Goal: Task Accomplishment & Management: Complete application form

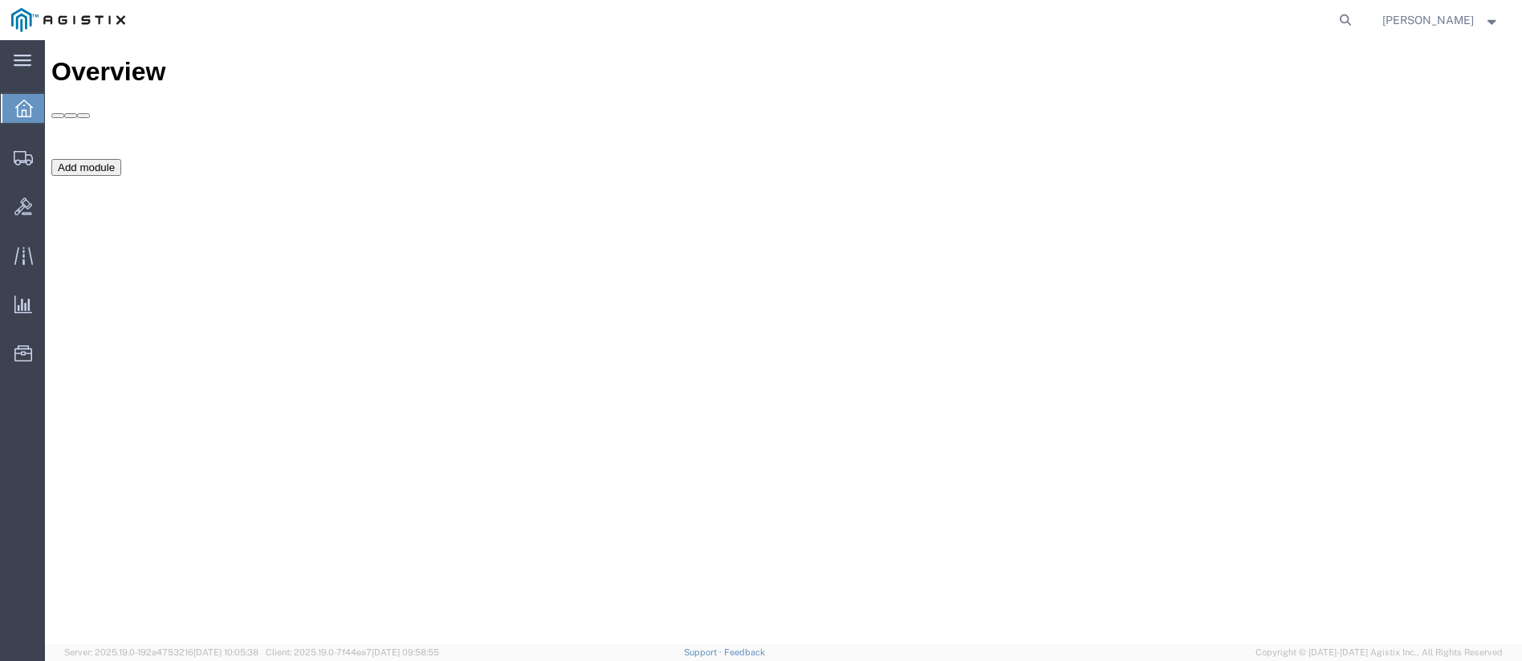
click at [334, 502] on div "Overview Add module" at bounding box center [783, 359] width 1465 height 604
click at [55, 153] on span "Shipments" at bounding box center [49, 157] width 11 height 32
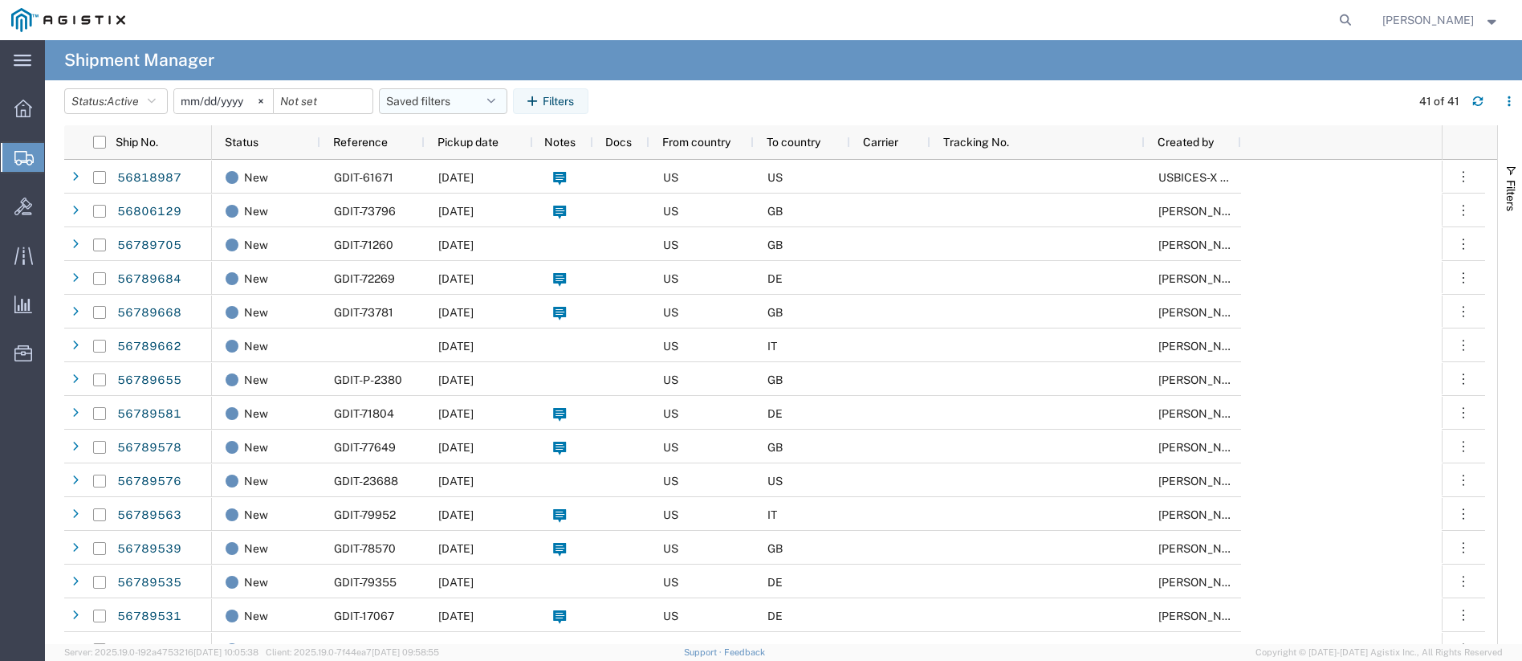
click at [446, 97] on button "Saved filters" at bounding box center [443, 101] width 128 height 26
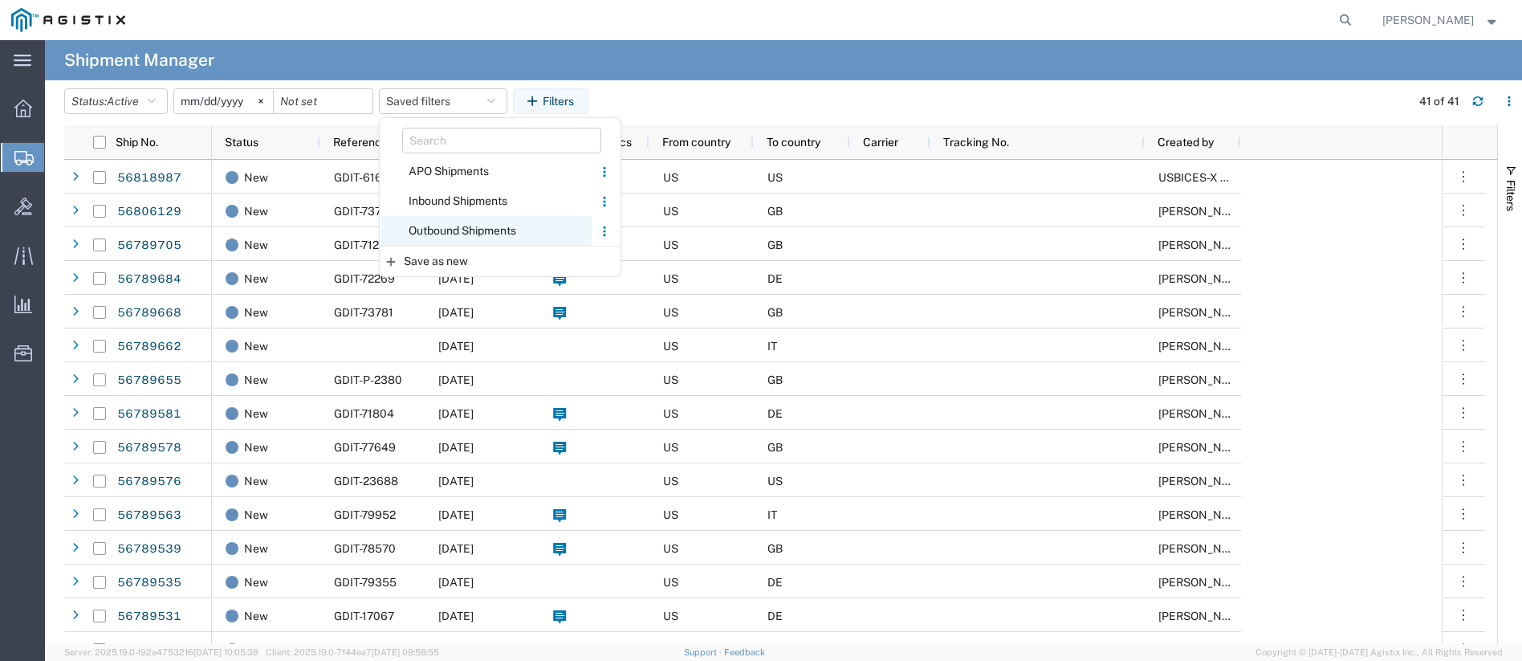
click at [440, 226] on span "Outbound Shipments" at bounding box center [486, 231] width 210 height 30
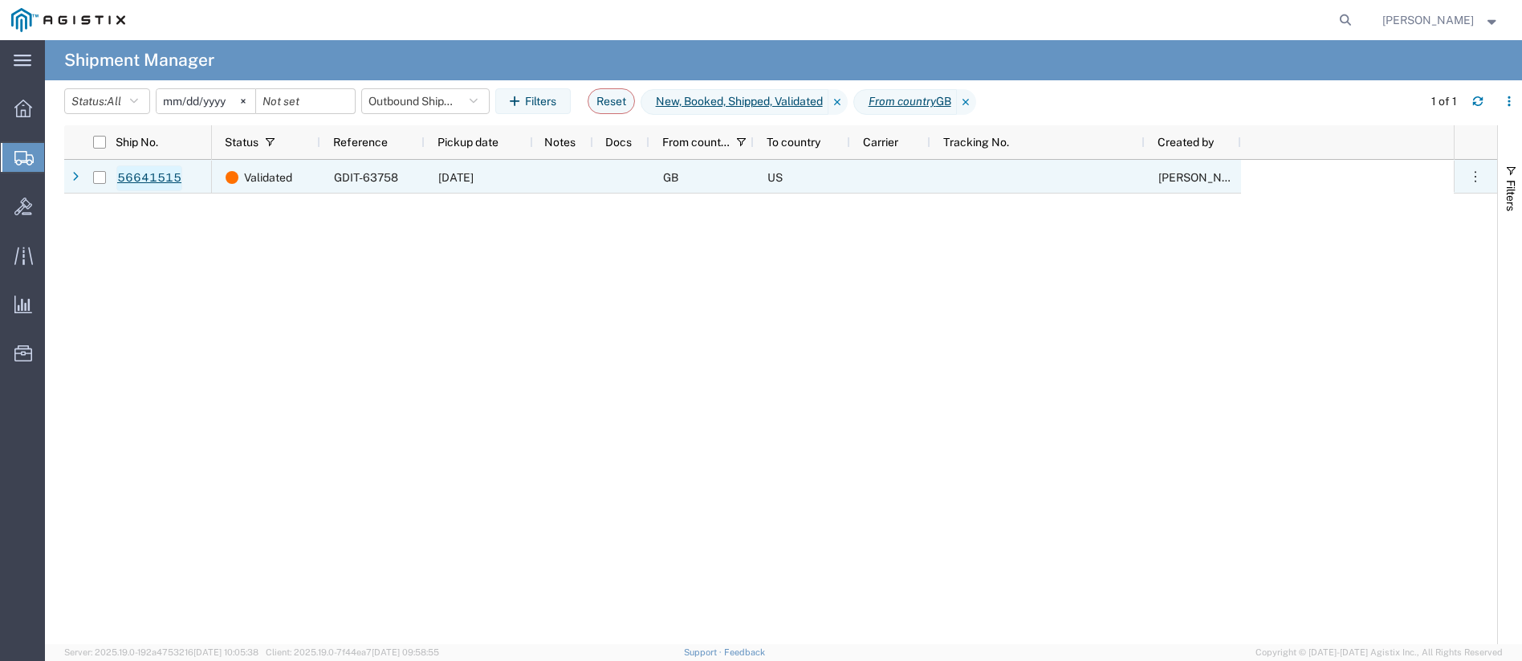
click at [147, 176] on link "56641515" at bounding box center [149, 178] width 66 height 26
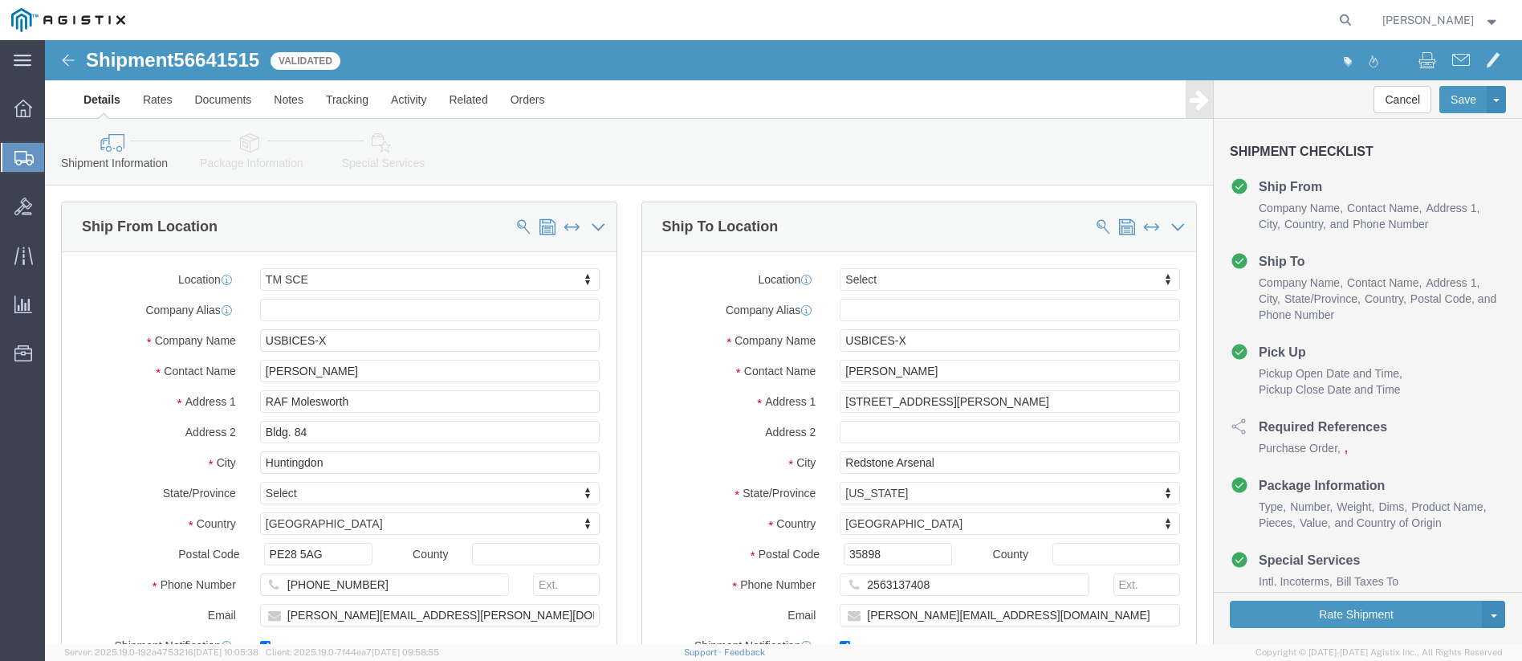
select select "34240"
select select
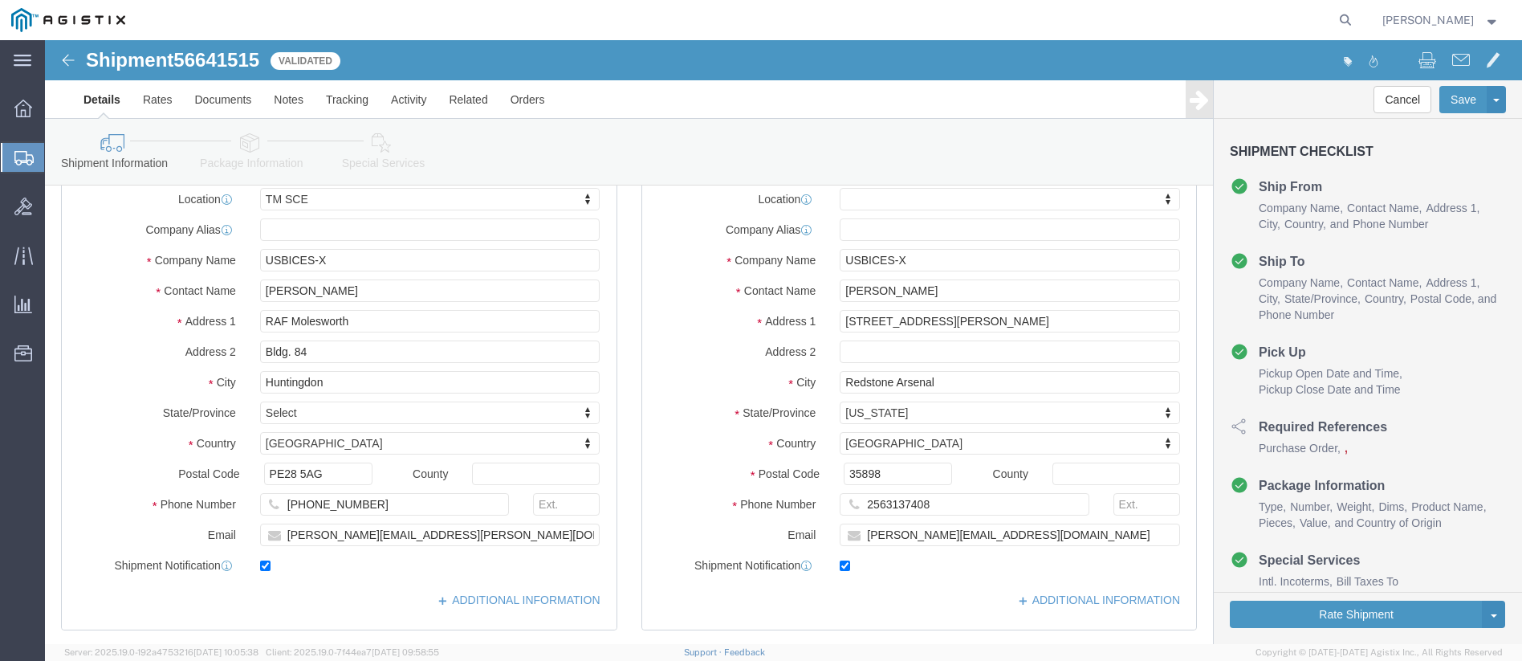
click at [0, 0] on span "Create Shipment" at bounding box center [0, 0] width 0 height 0
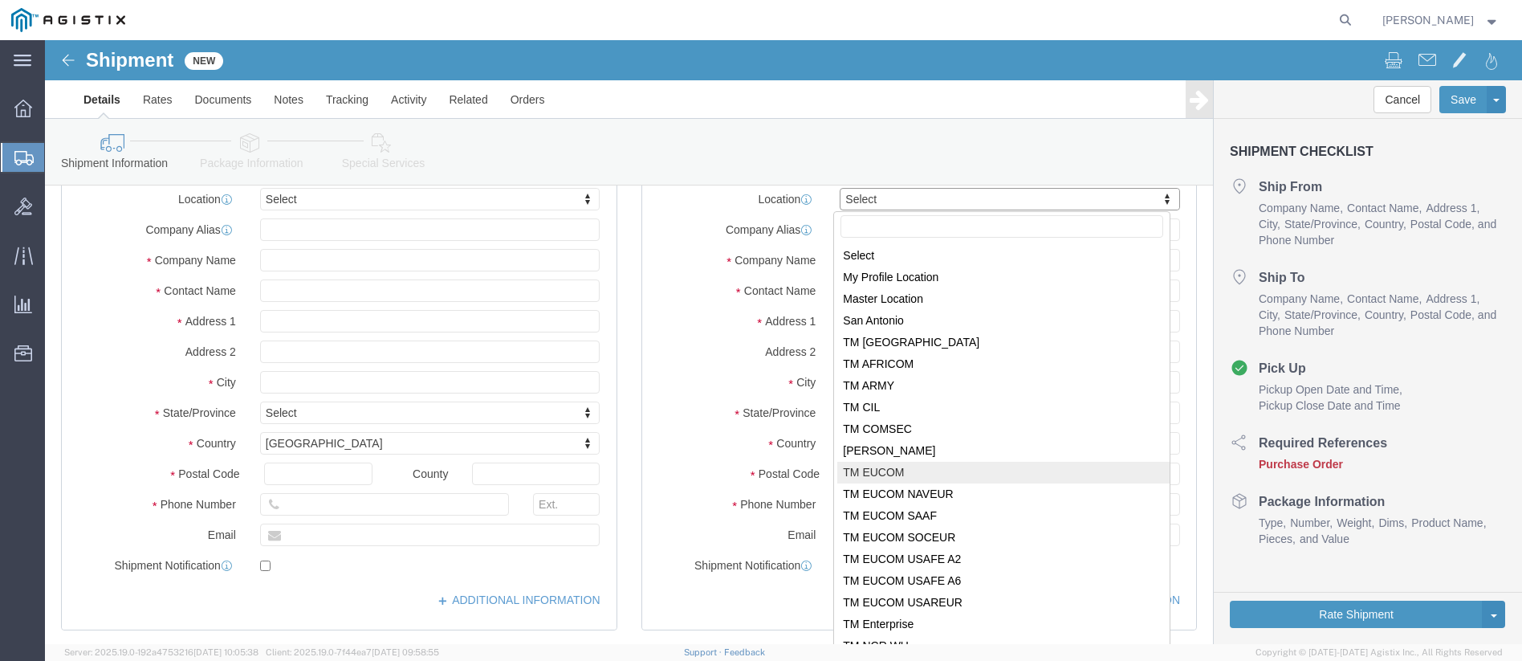
select select "34238"
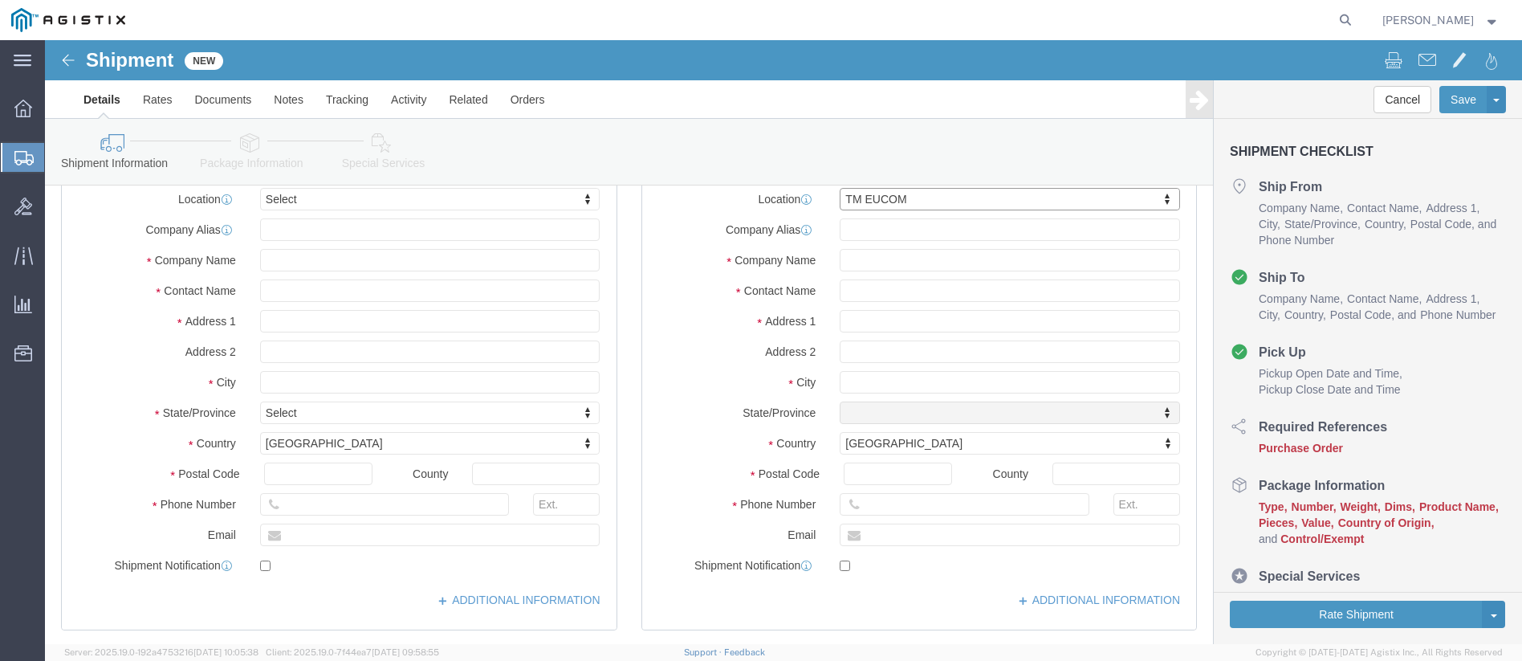
select select "01"
click ul "Details Rates Documents Notes Tracking Activity Related Orders"
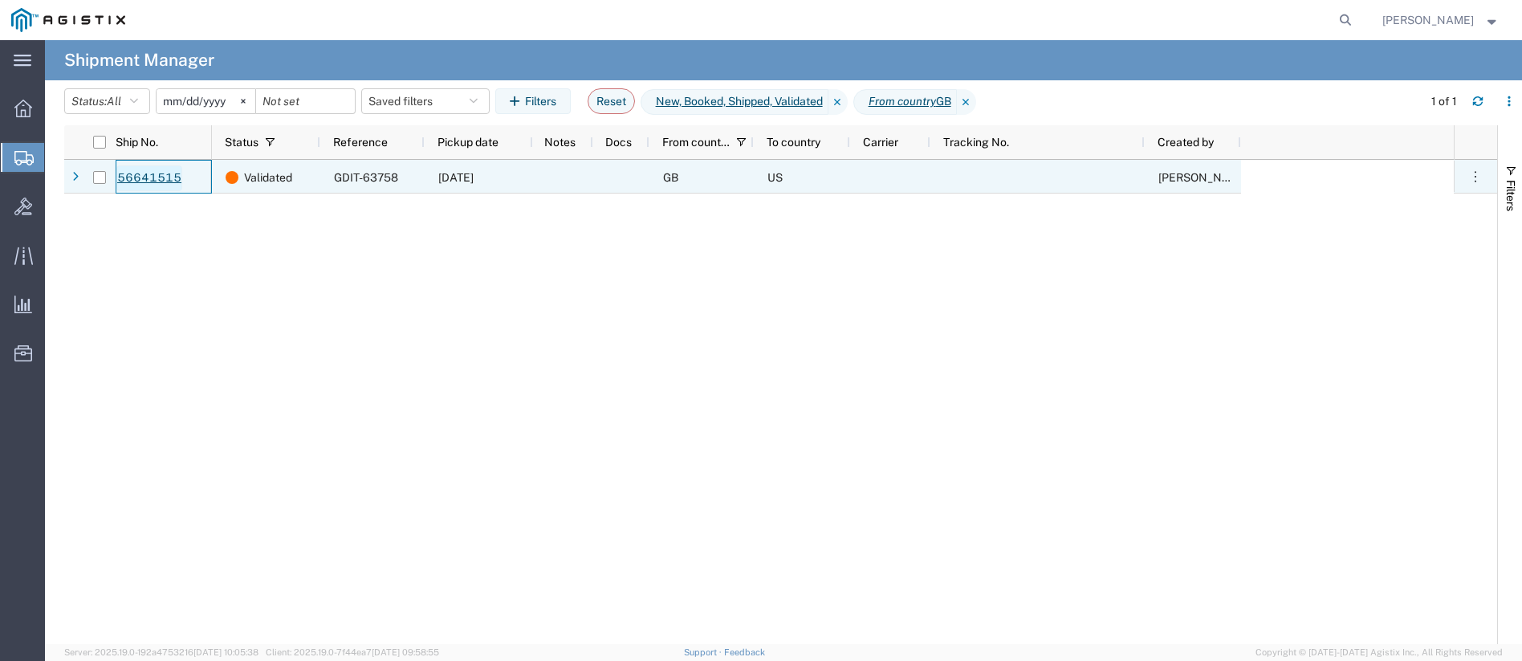
click at [140, 171] on link "56641515" at bounding box center [149, 178] width 66 height 26
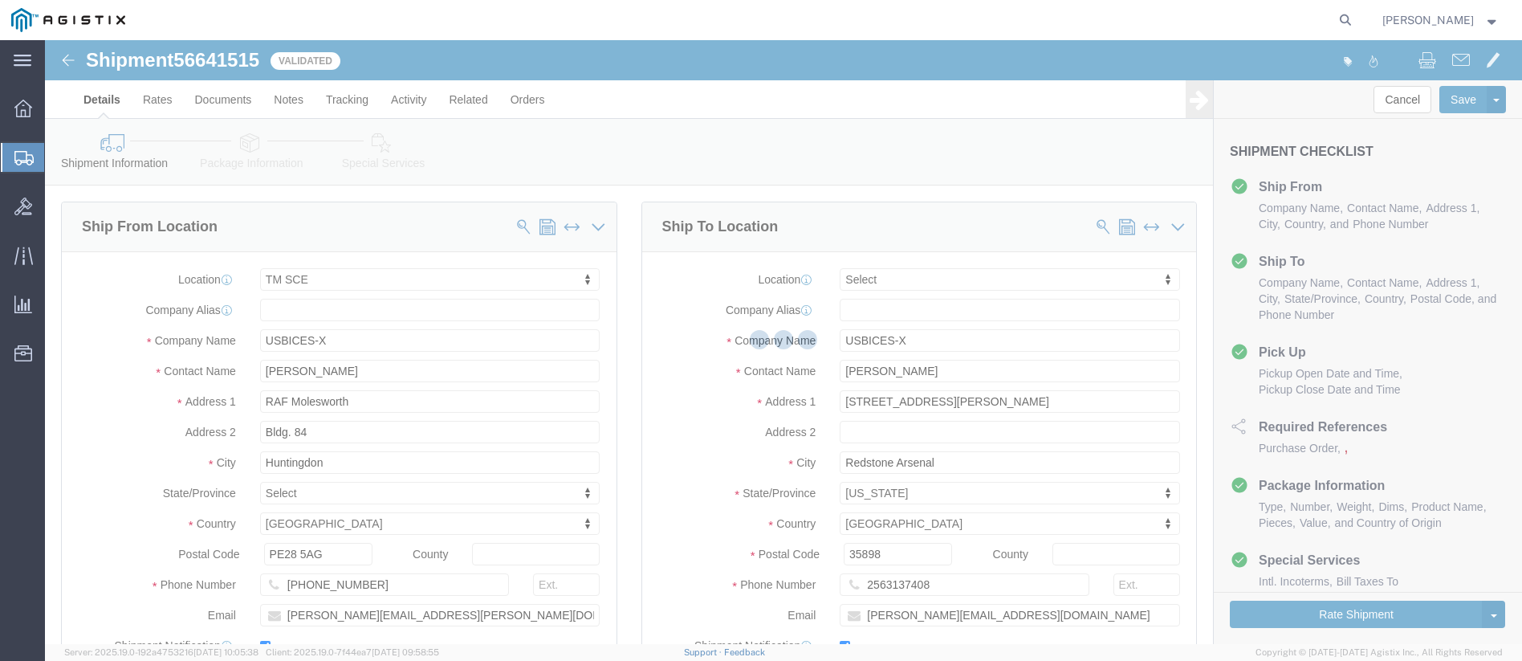
select select "34240"
select select
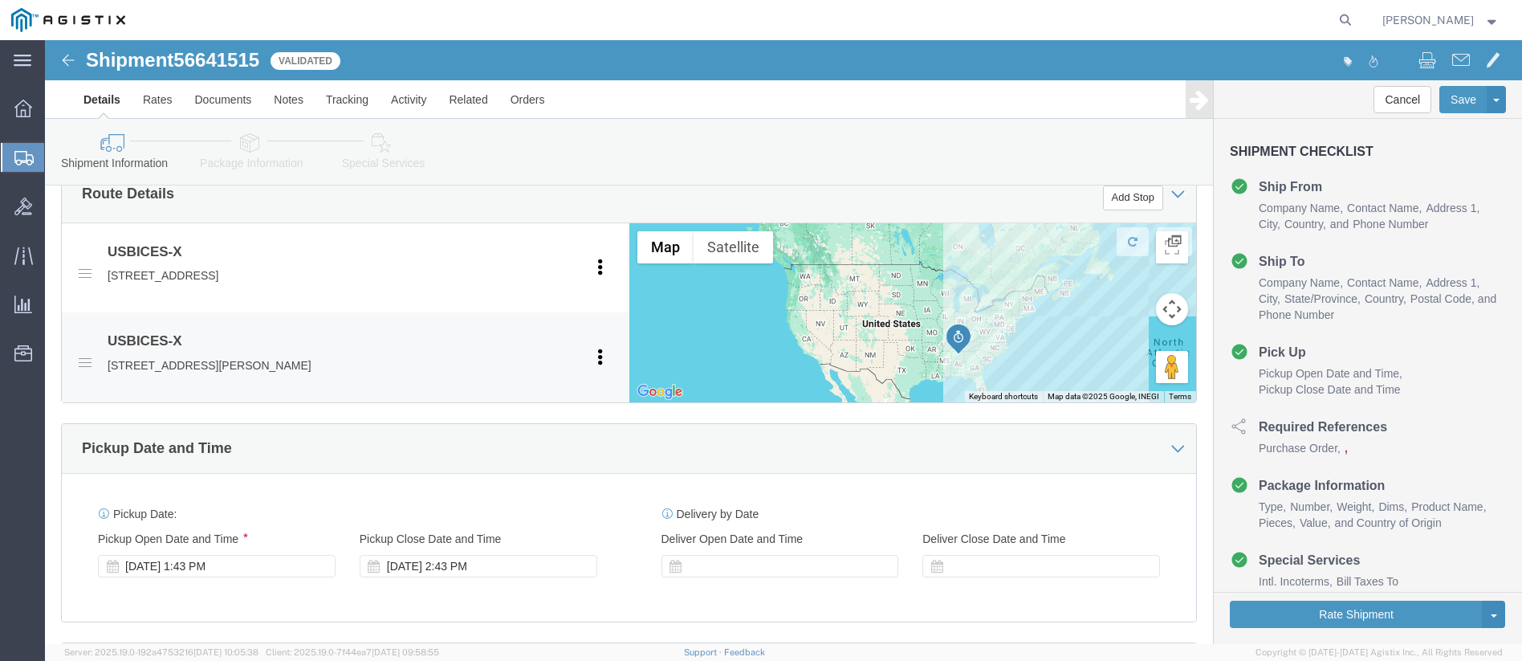
scroll to position [883, 0]
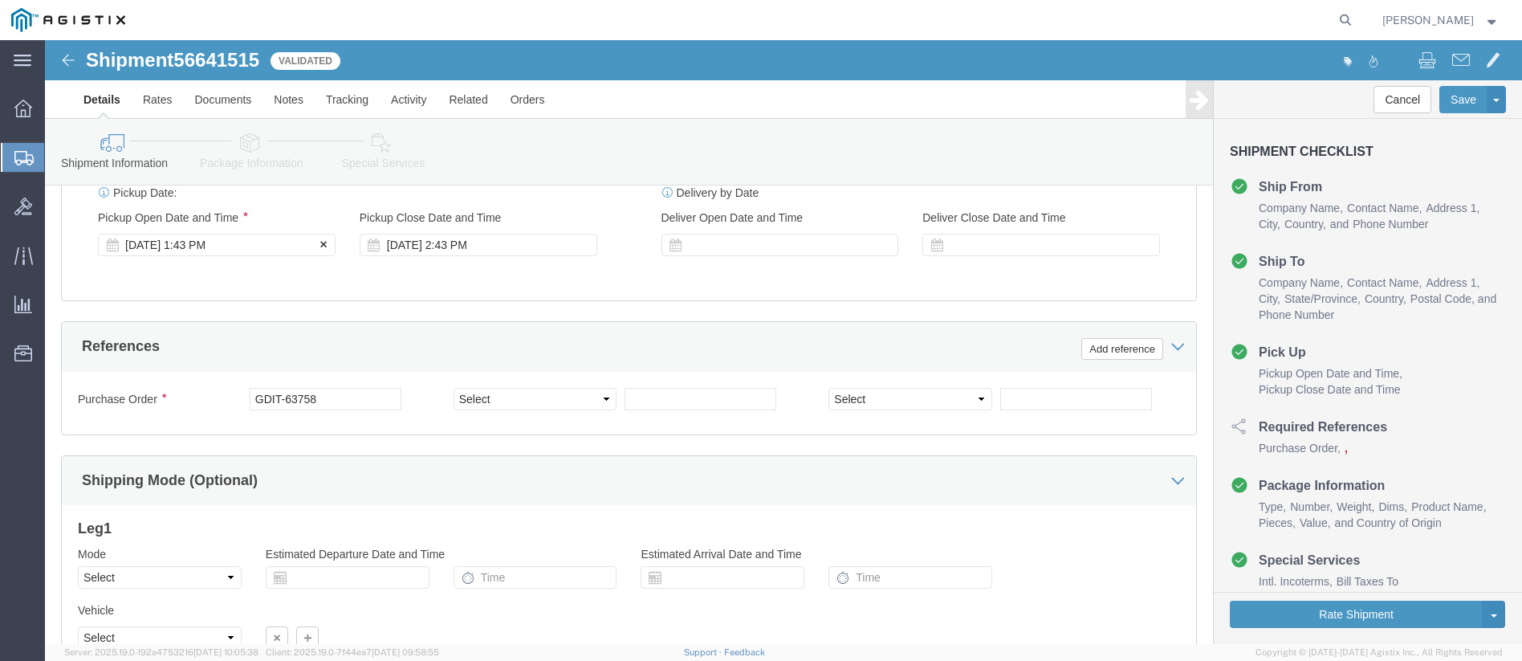
click div "[DATE] 1:43 PM"
click div "[DATE] 2:43 PM"
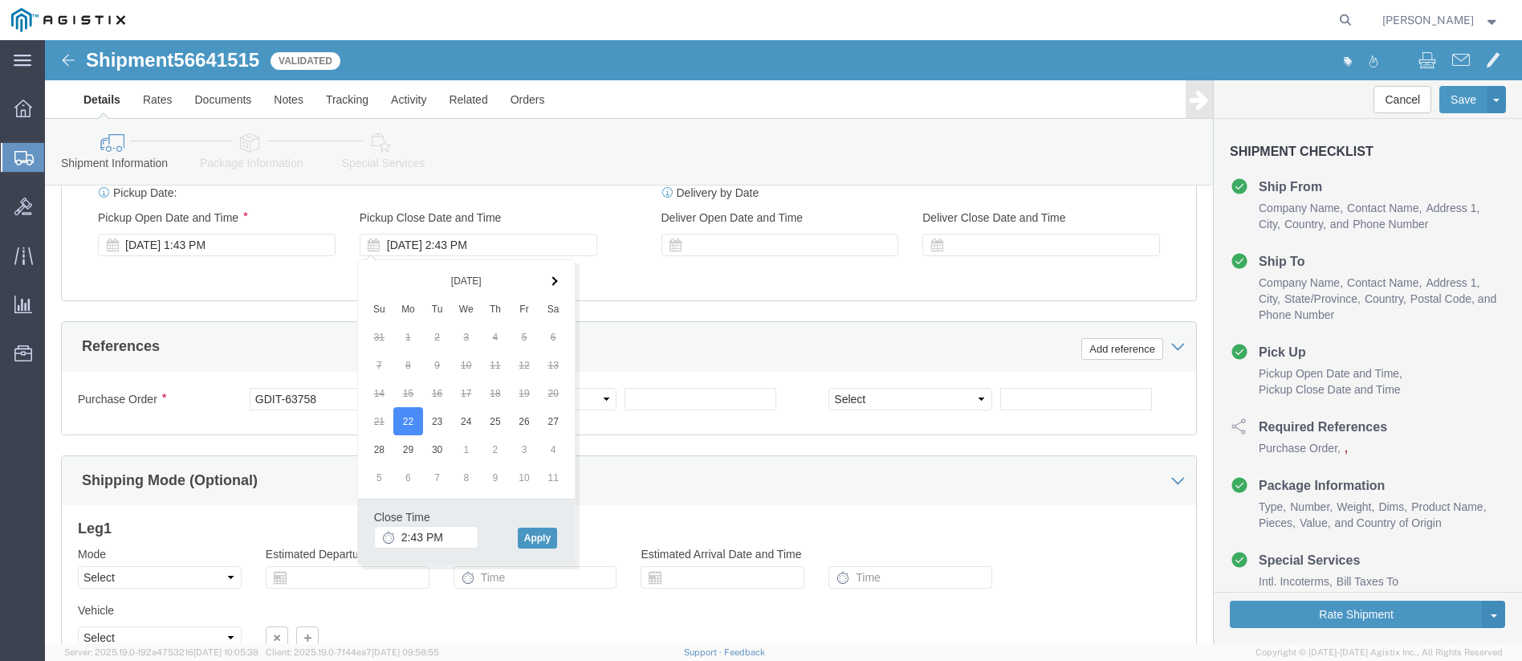
click div "Pickup Start Date Pickup Start Time Pickup Open Date and Time [DATE] 1:43 PM Pi…"
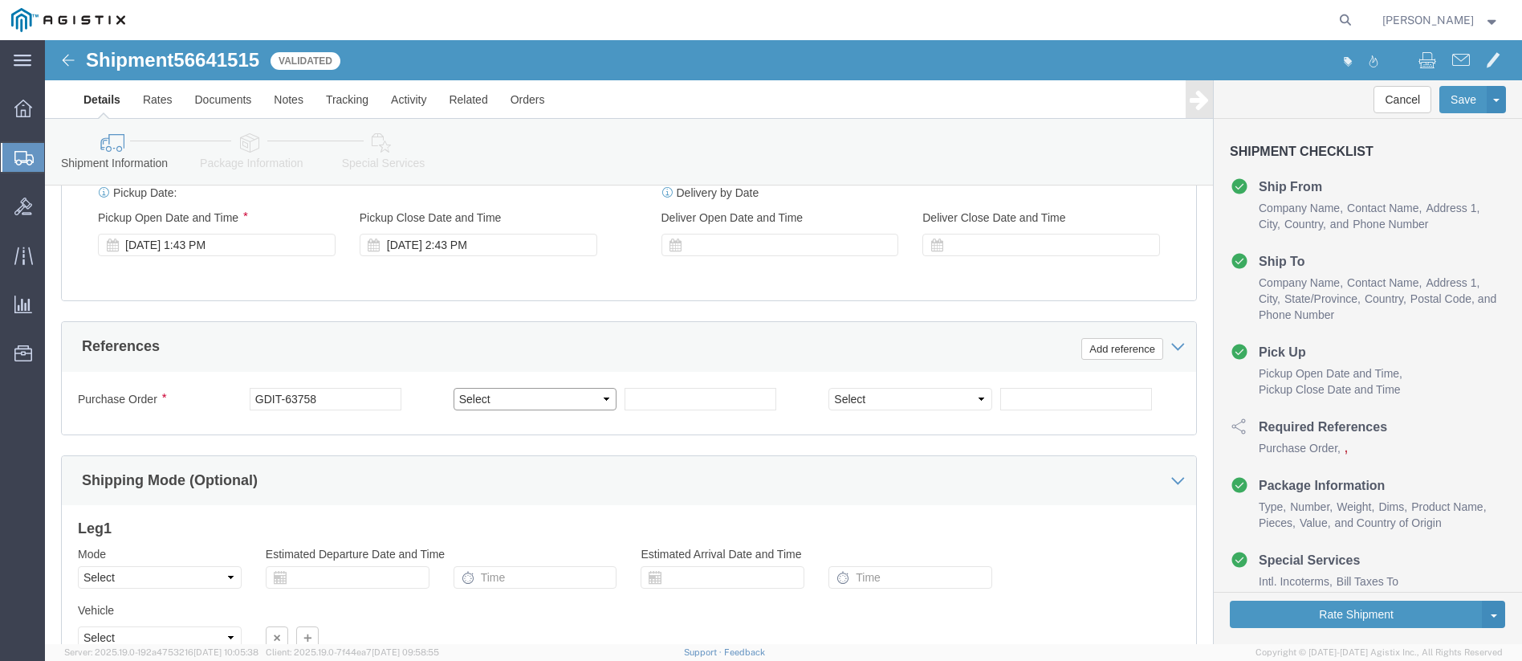
click select "Select Account Type Activity ID Airline Appointment Number ASN Batch Request # …"
select select "CUSTREF"
click select "Select Account Type Activity ID Airline Appointment Number ASN Batch Request # …"
click input "text"
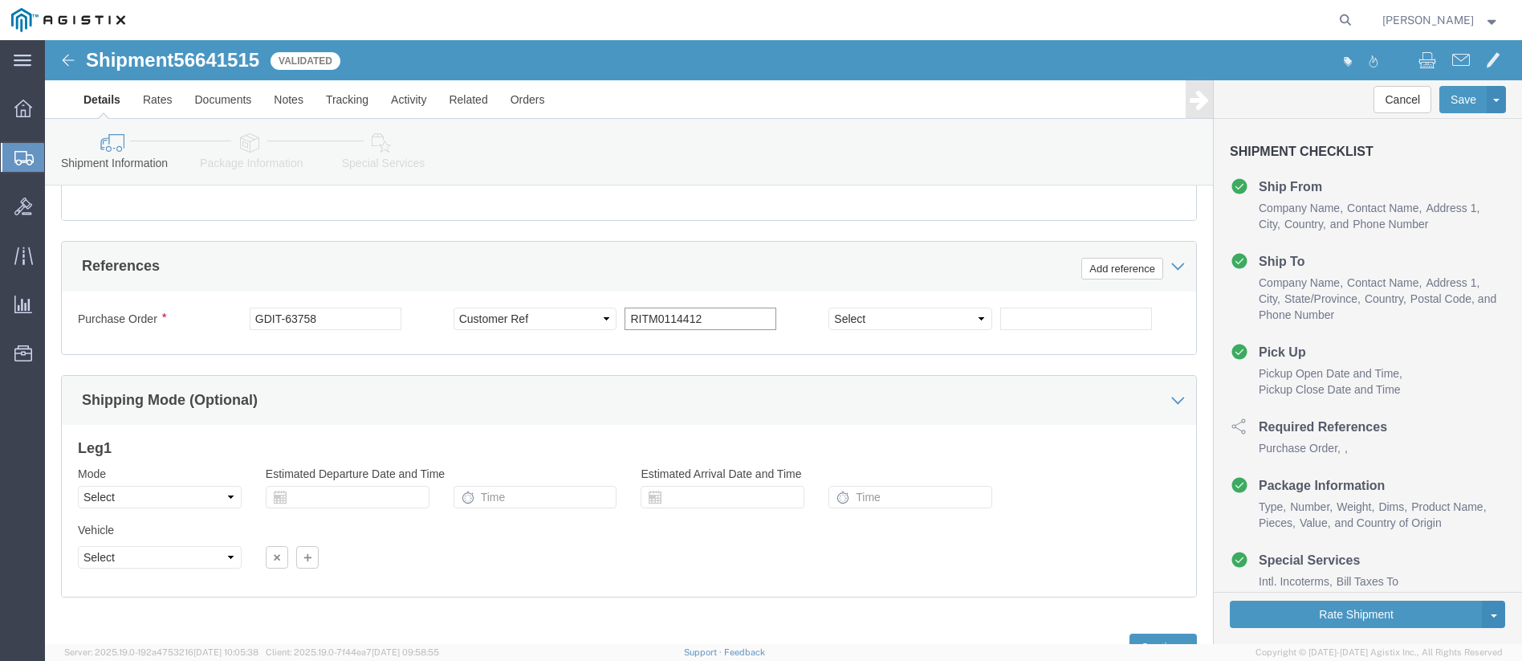
scroll to position [1029, 0]
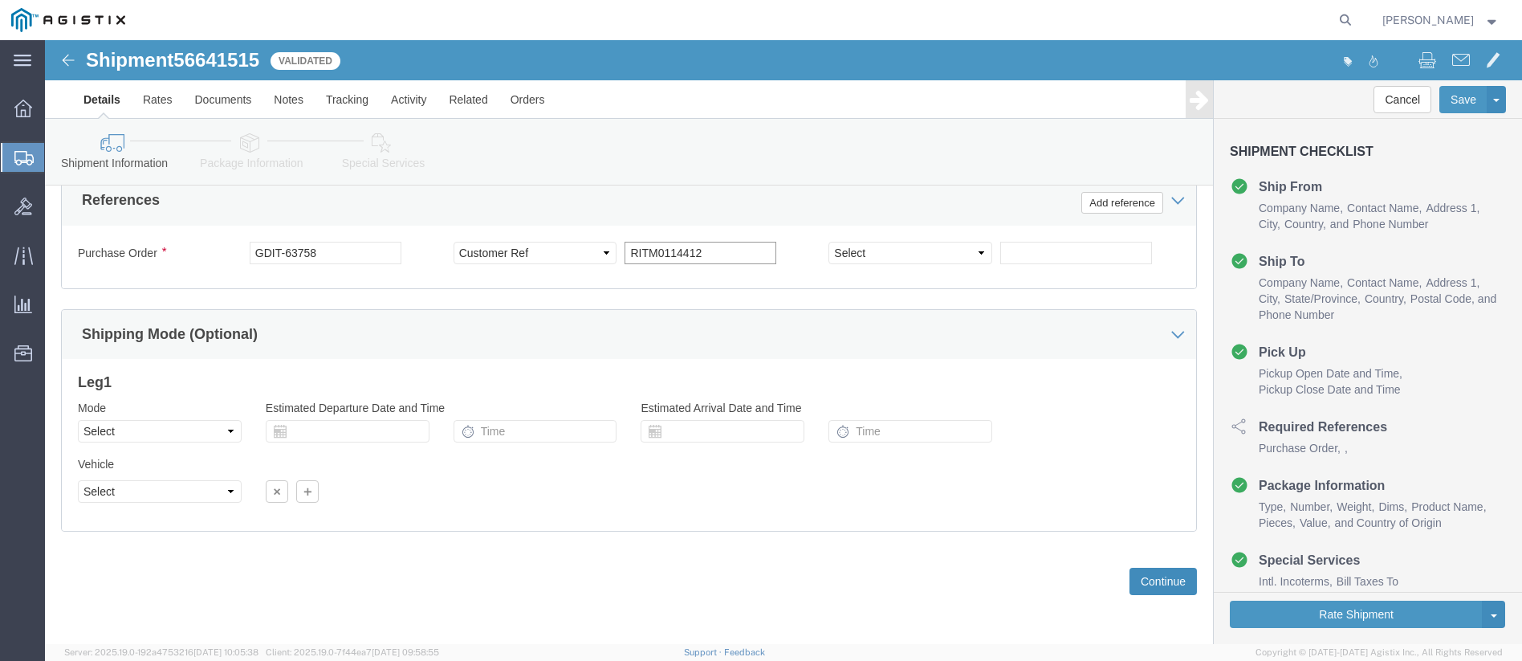
type input "RITM0114412"
click button "Continue"
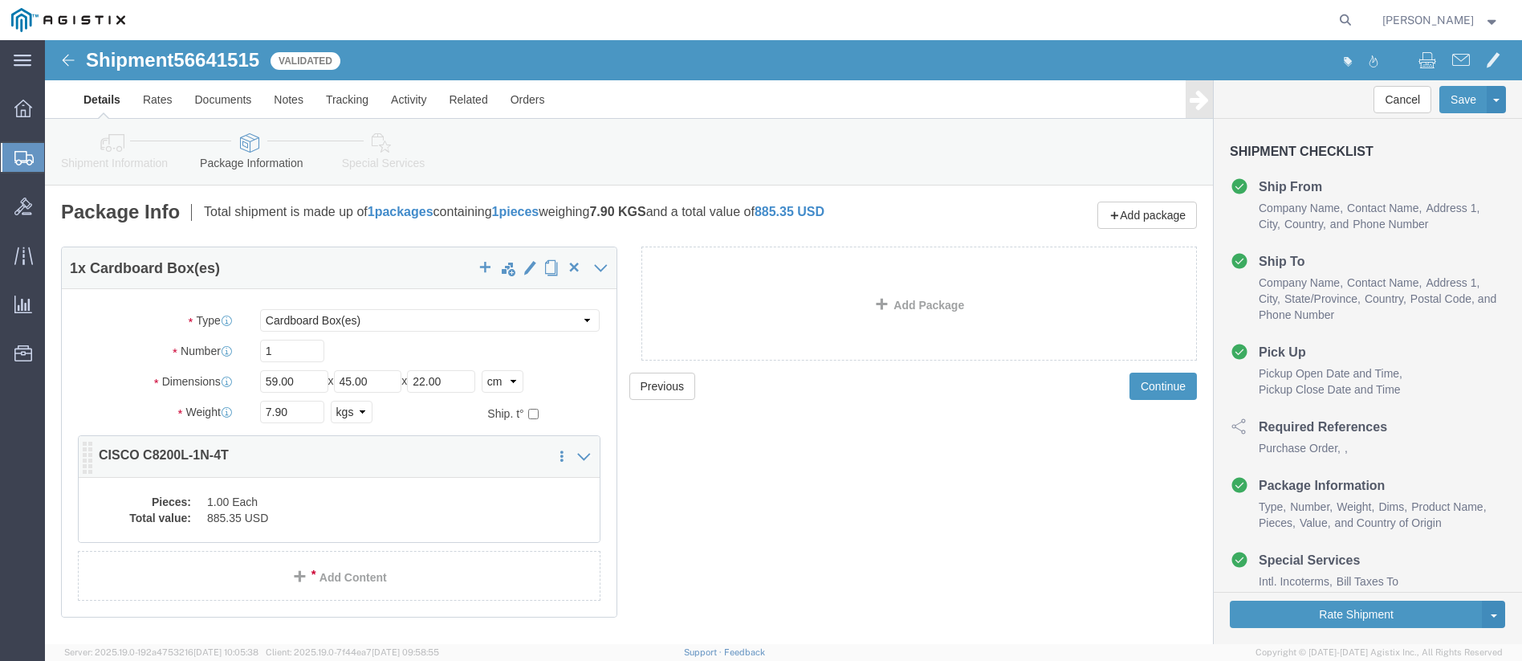
click dd "885.35 USD"
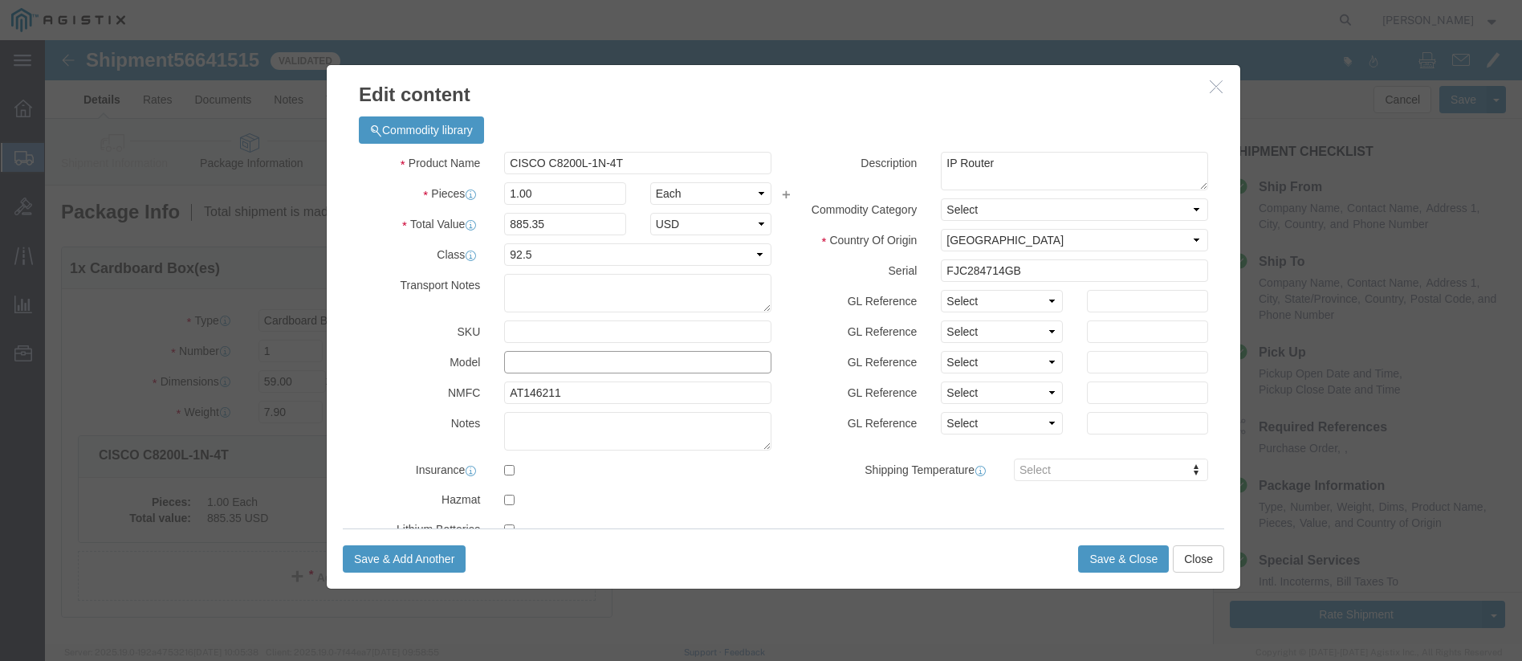
click input "text"
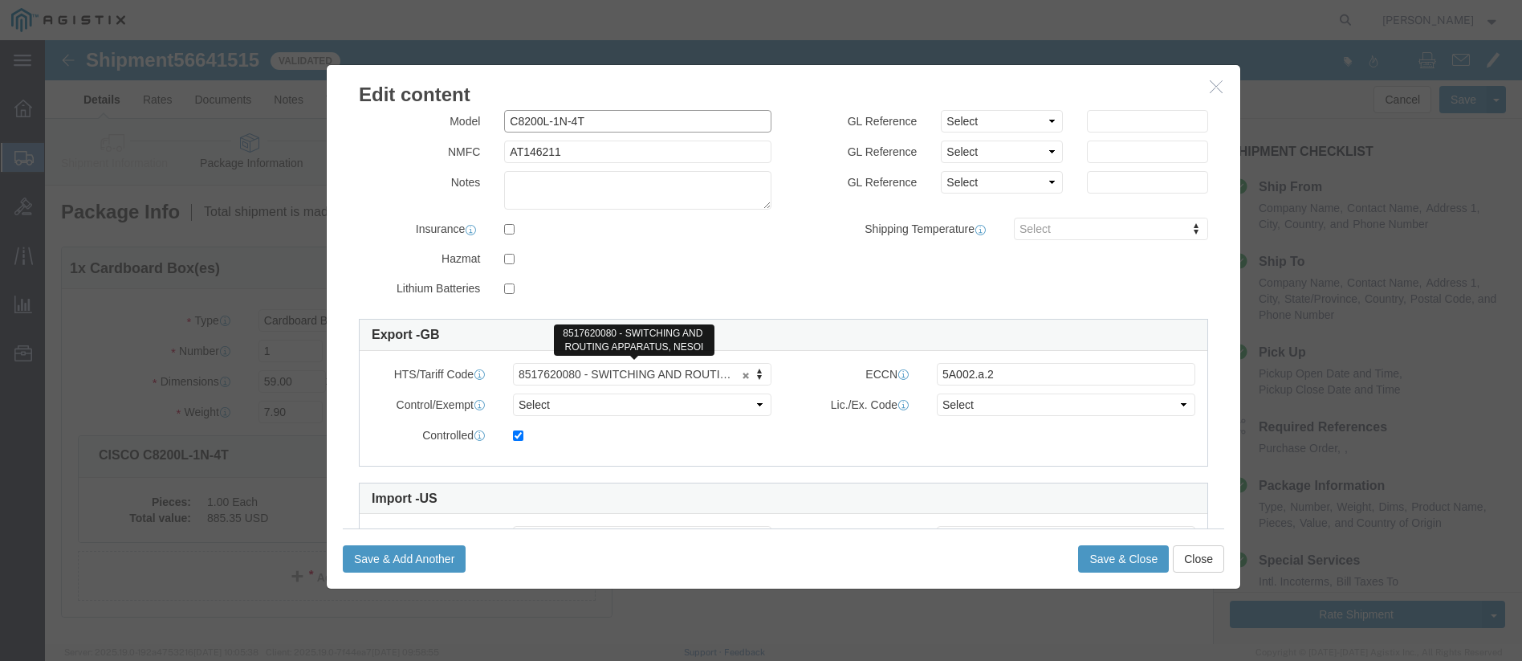
type input "C8200L-1N-4T"
type input "8517.62.0020"
click select "Select ATF BIS DEA EPA FDA FTR ITAR OFAC Other (OPA)"
select select "BIS"
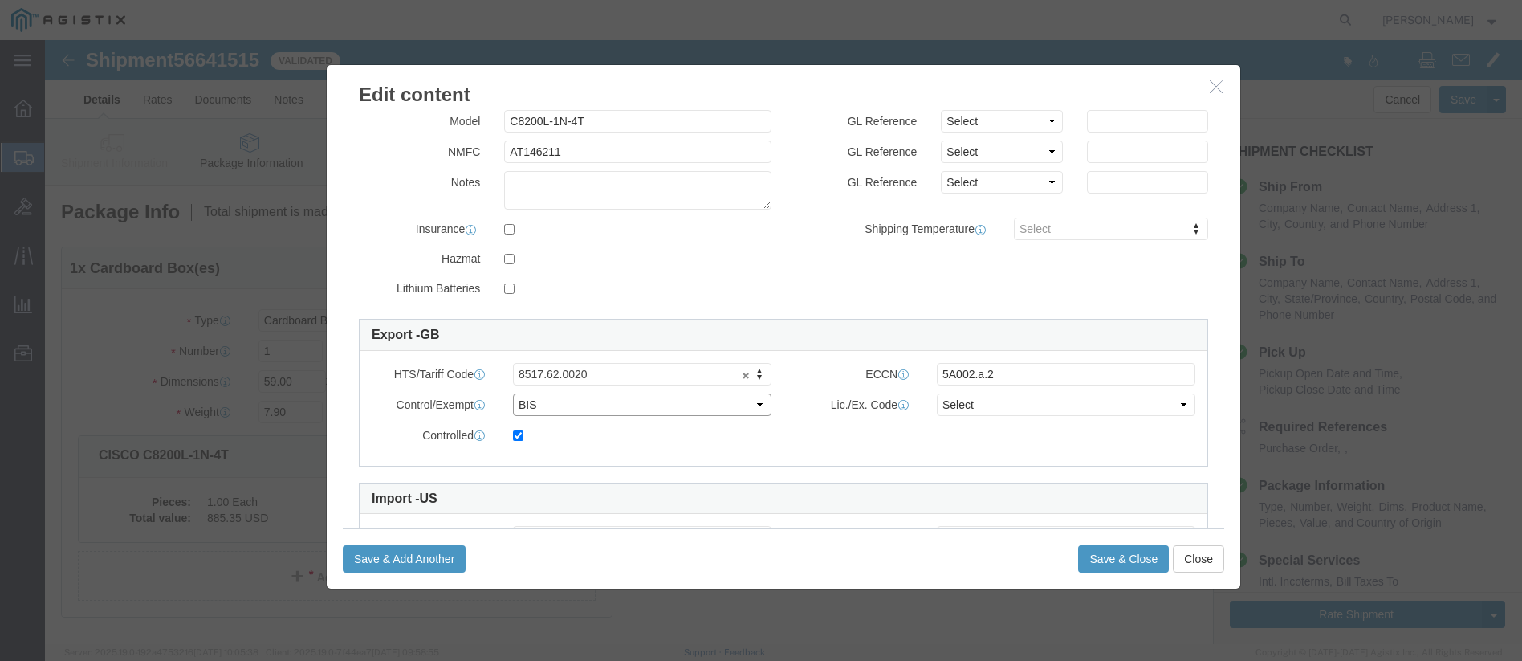
click select "Select ATF BIS DEA EPA FDA FTR ITAR OFAC Other (OPA)"
click select "Select AGR-Agricultural APP-Computers APR-Additional Permissive Exports AVS-Air…"
select select "NLR"
click select "Select AGR-Agricultural APP-Computers APR-Additional Permissive Exports AVS-Air…"
click input "checkbox"
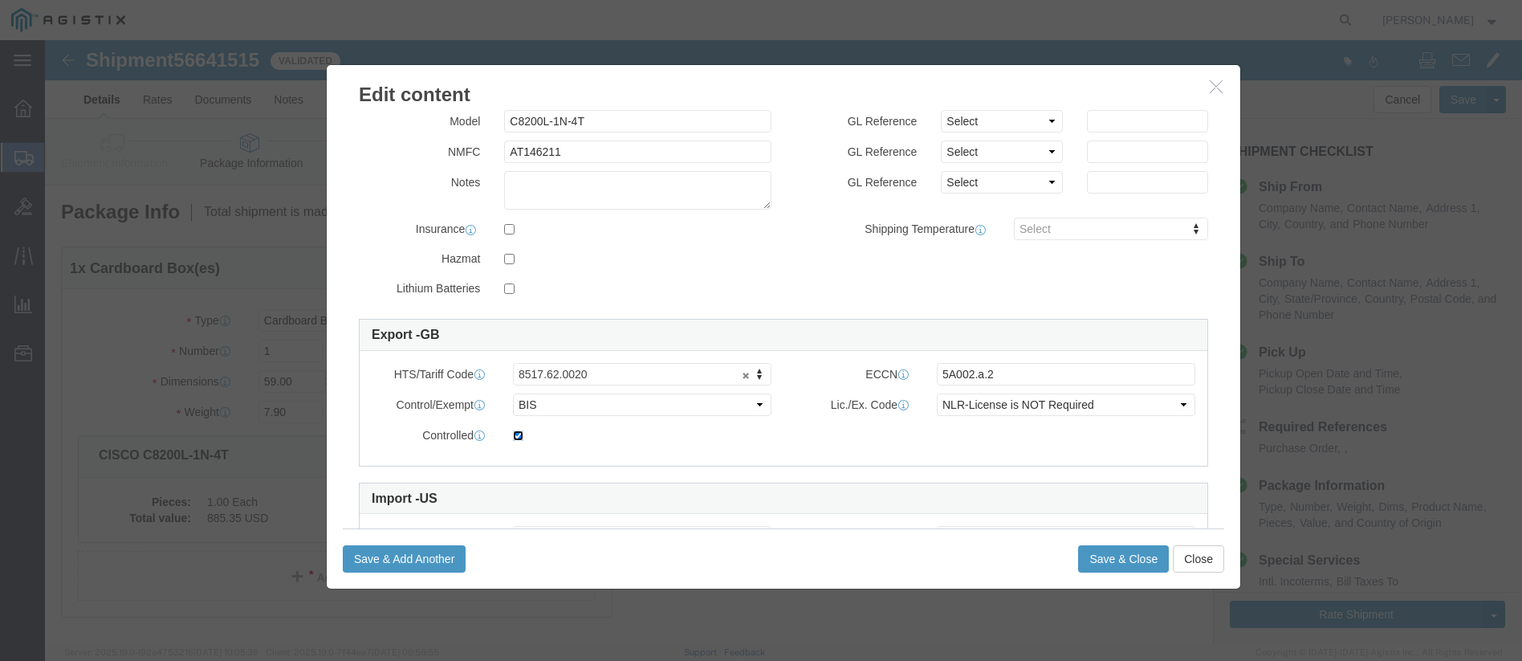
checkbox input "false"
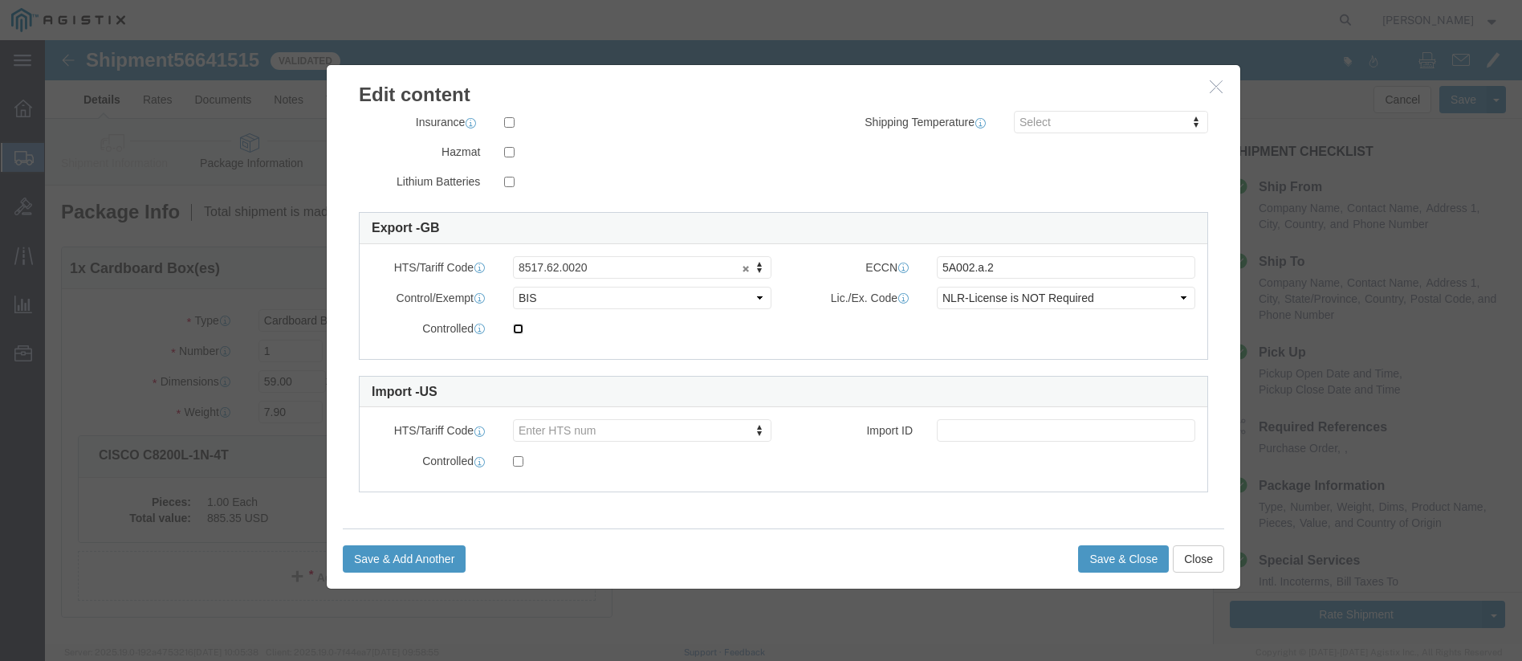
scroll to position [0, 0]
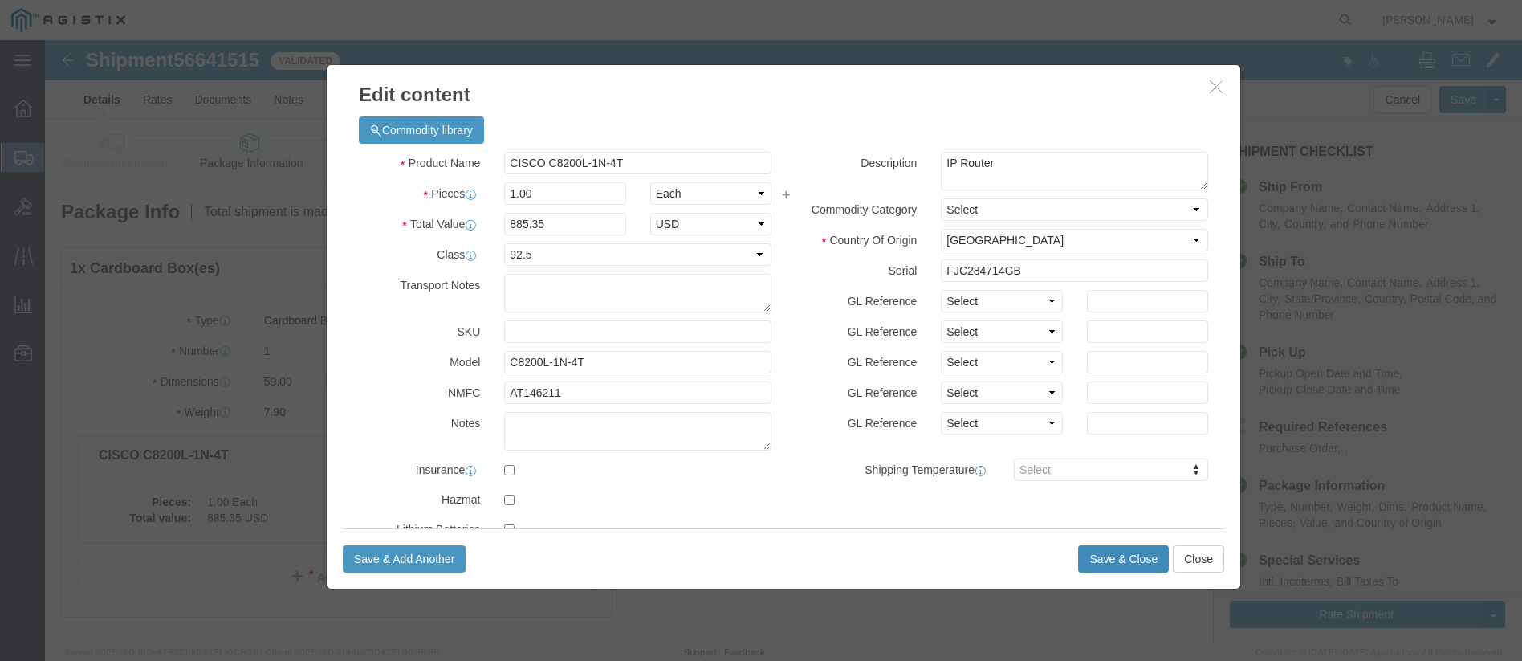
click button "Save & Close"
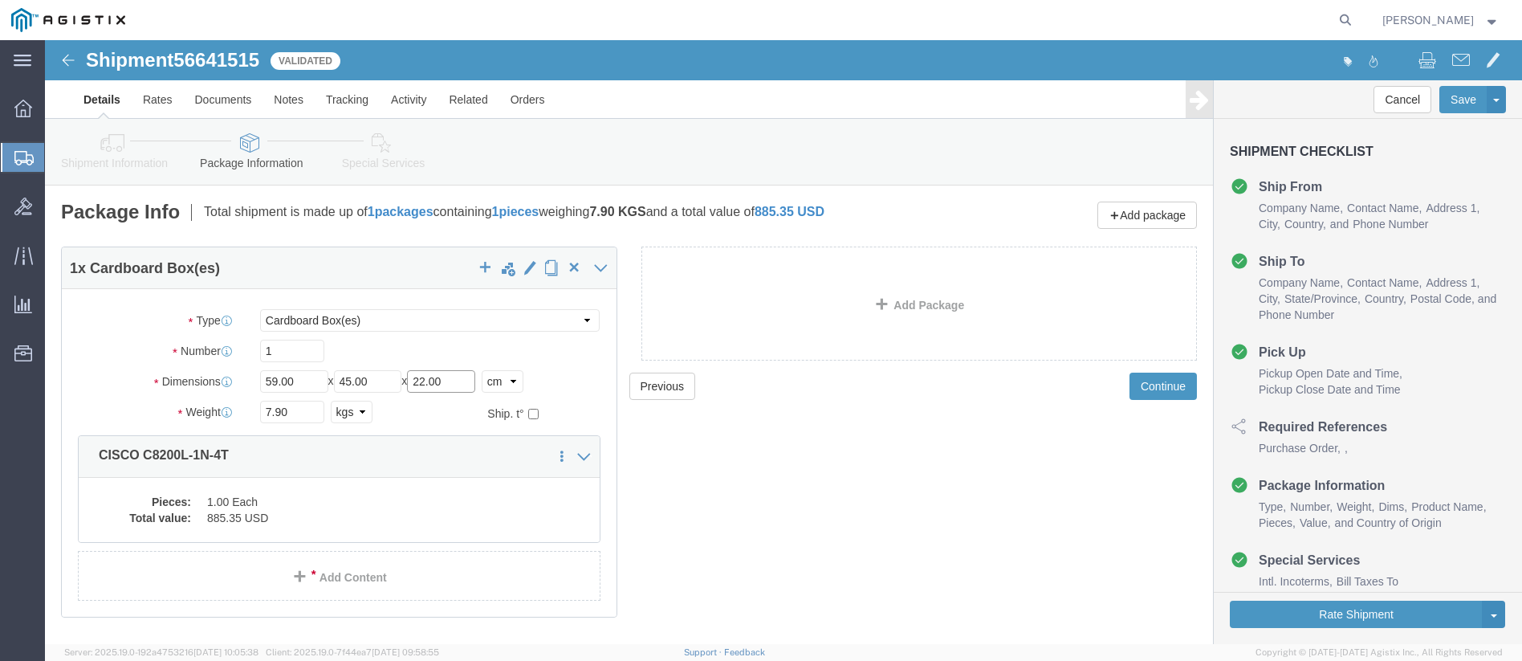
click input "22.00"
type input "21.00"
click input "7.90"
type input "7.60"
click div "Package Type Select Bale(s) Basket(s) Bolt(s) Bottle(s) Buckets Bulk Bundle(s) …"
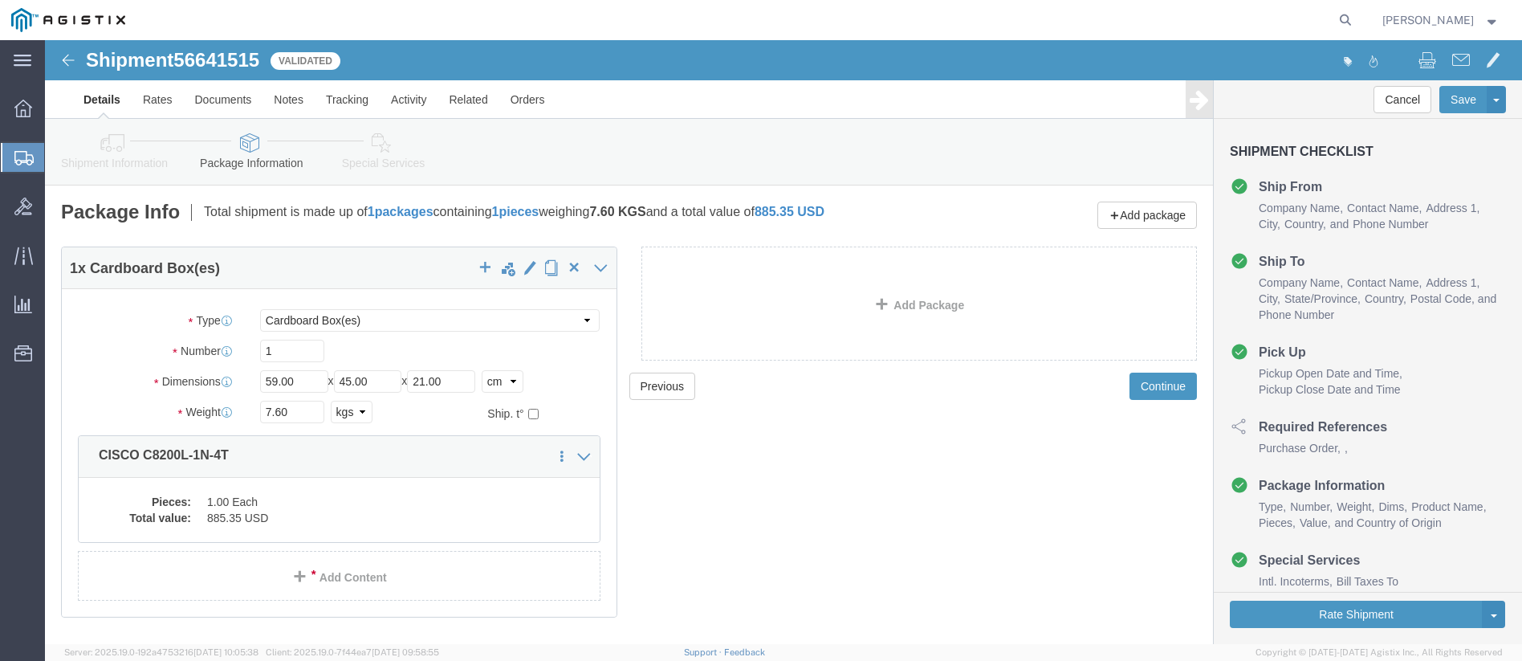
scroll to position [43, 0]
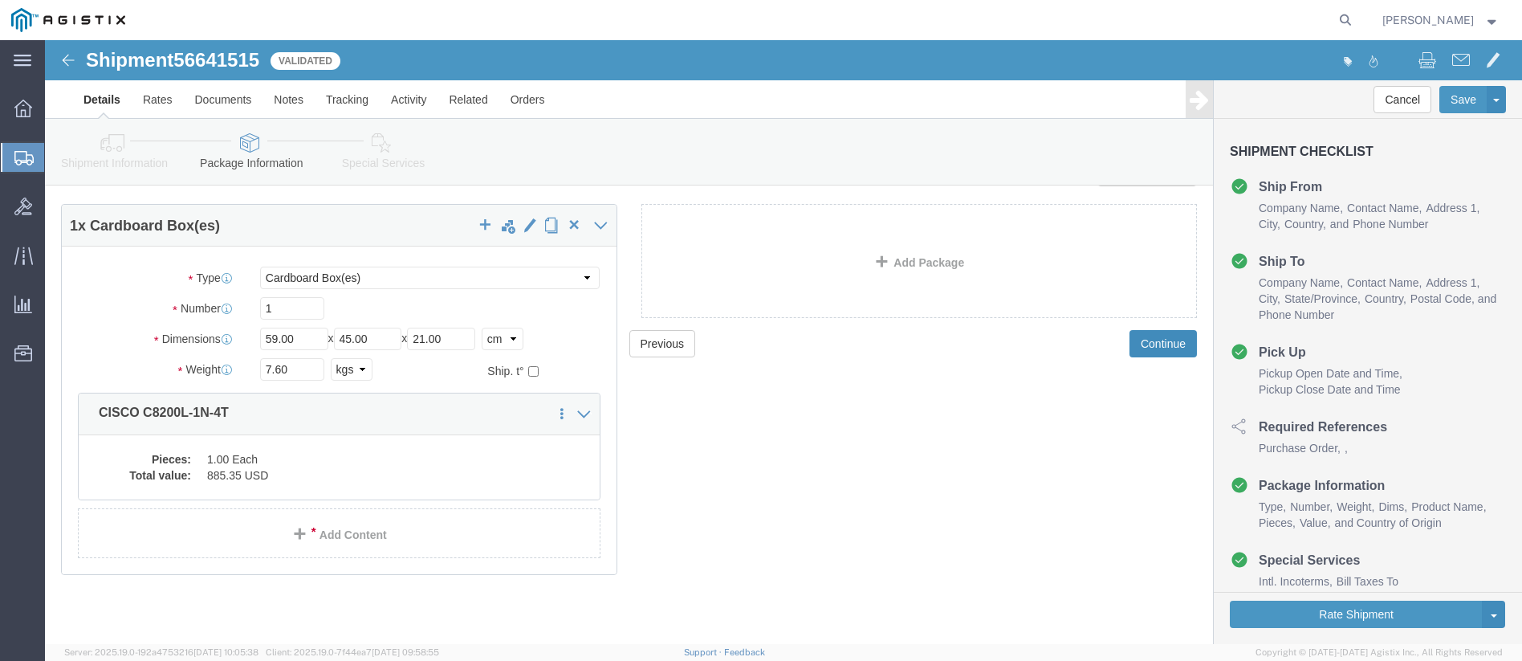
click button "Continue"
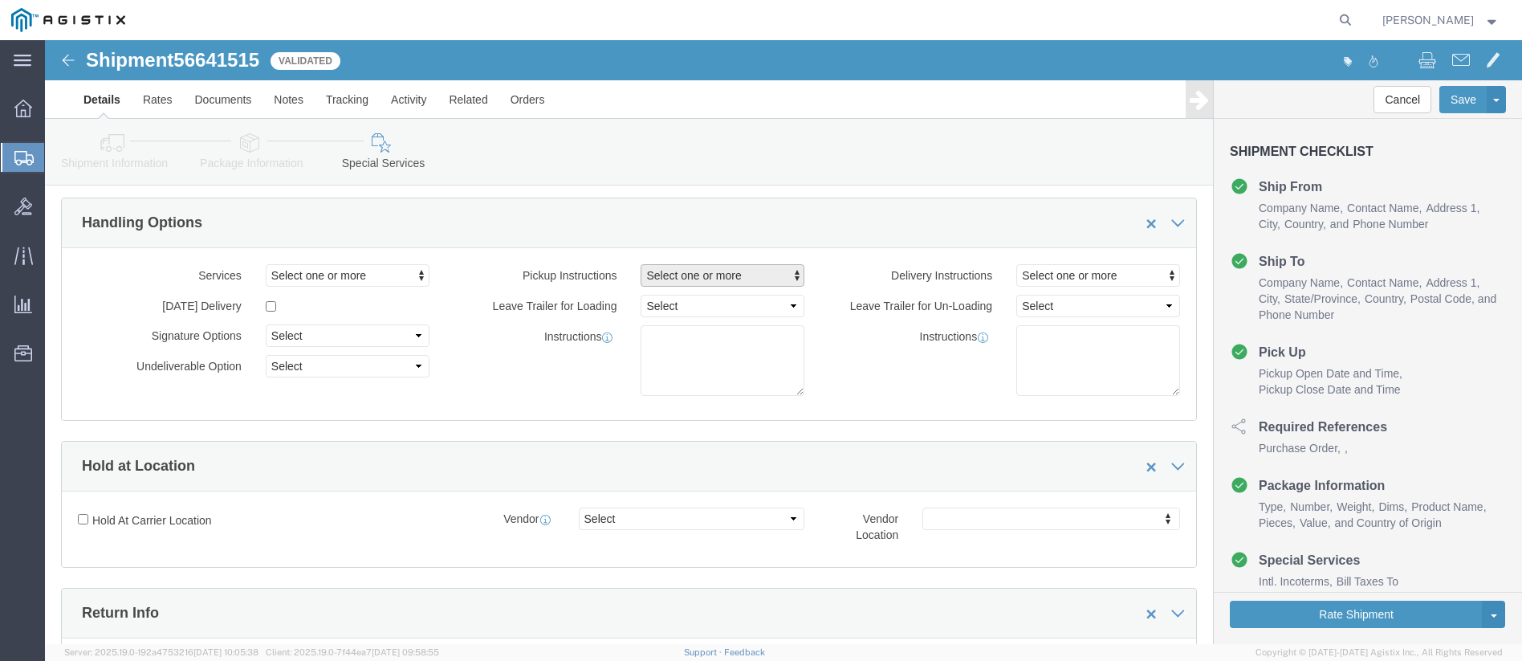
click span "Select one or more"
click span "Limited Access"
select select "PICKUP_LIMITED_ACCESS"
click div "Instructions"
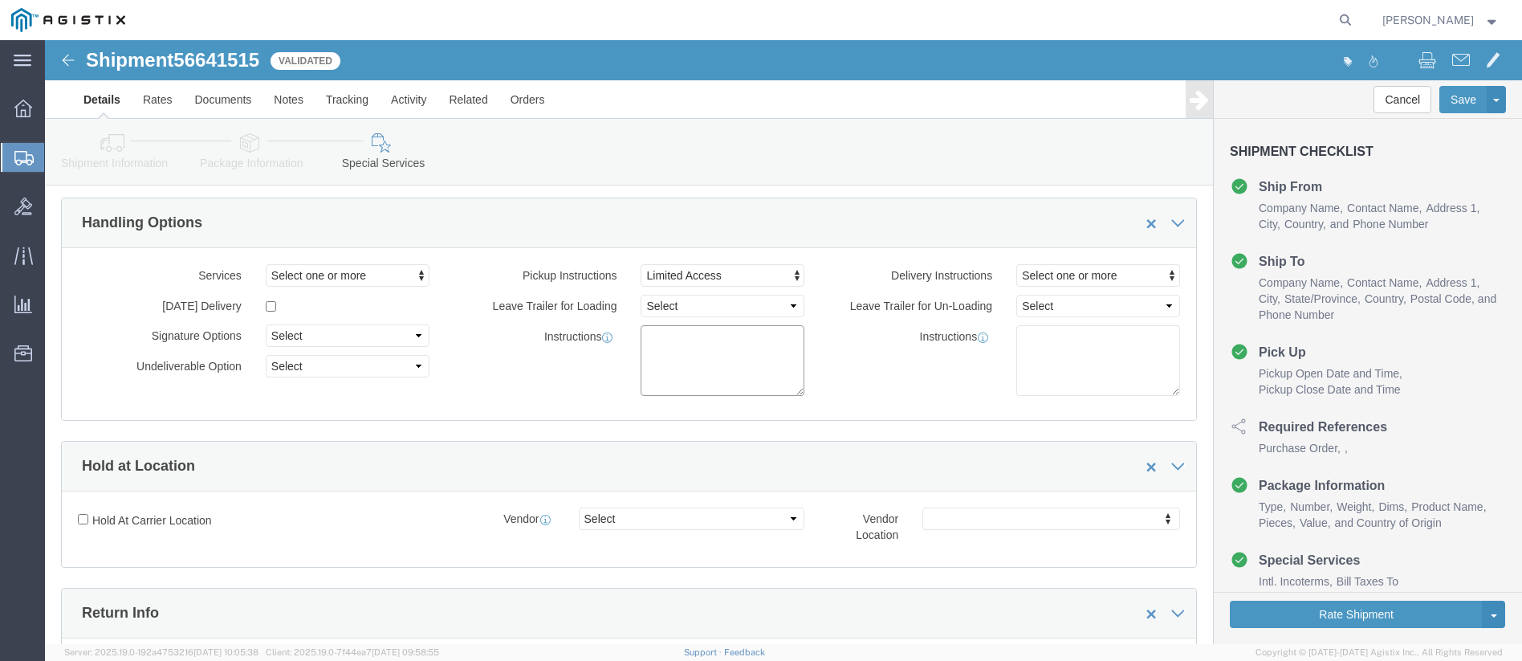
click textarea
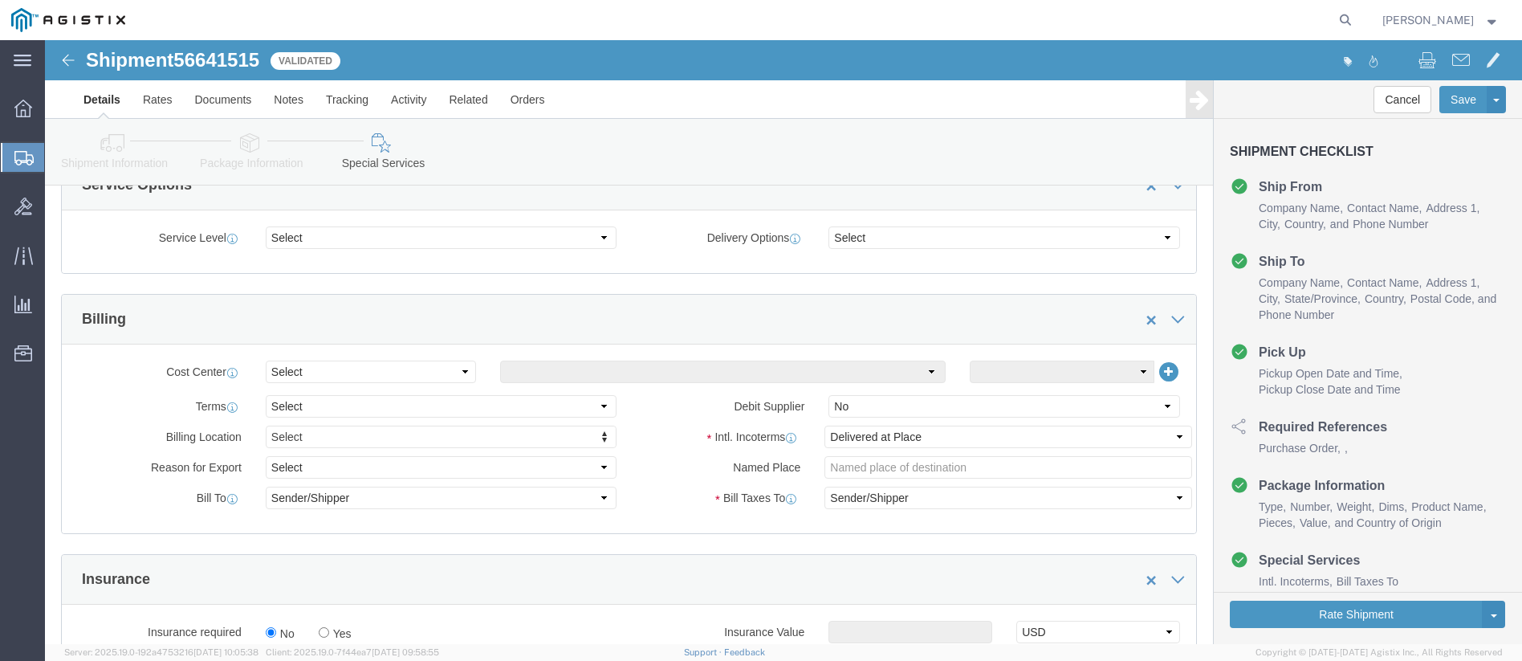
scroll to position [685, 0]
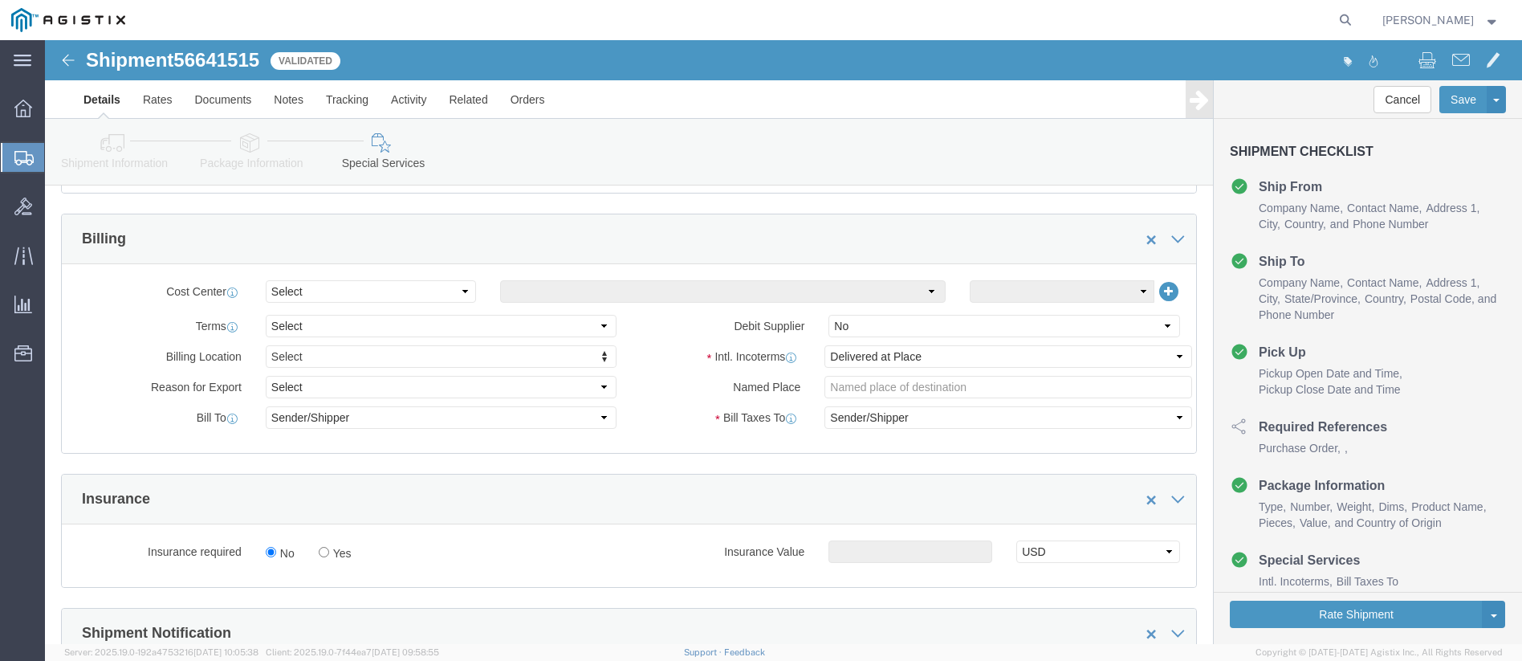
type textarea "Pickup Driver will need to park at [GEOGRAPHIC_DATA] and contact Logistics offi…"
click select "Select Carriage Insurance Paid Carriage Paid To Cost and Freight Cost Insurance…"
select select "DDP"
click select "Select Carriage Insurance Paid Carriage Paid To Cost and Freight Cost Insurance…"
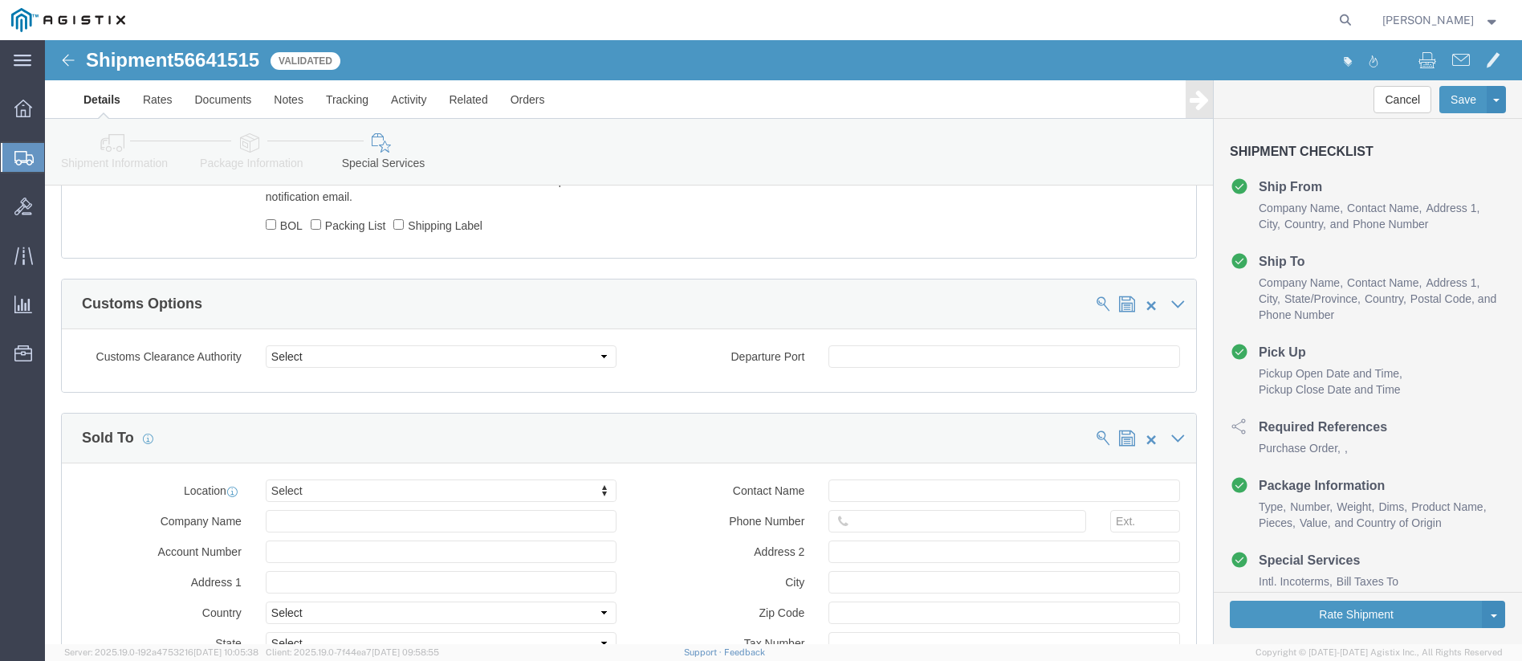
scroll to position [1488, 0]
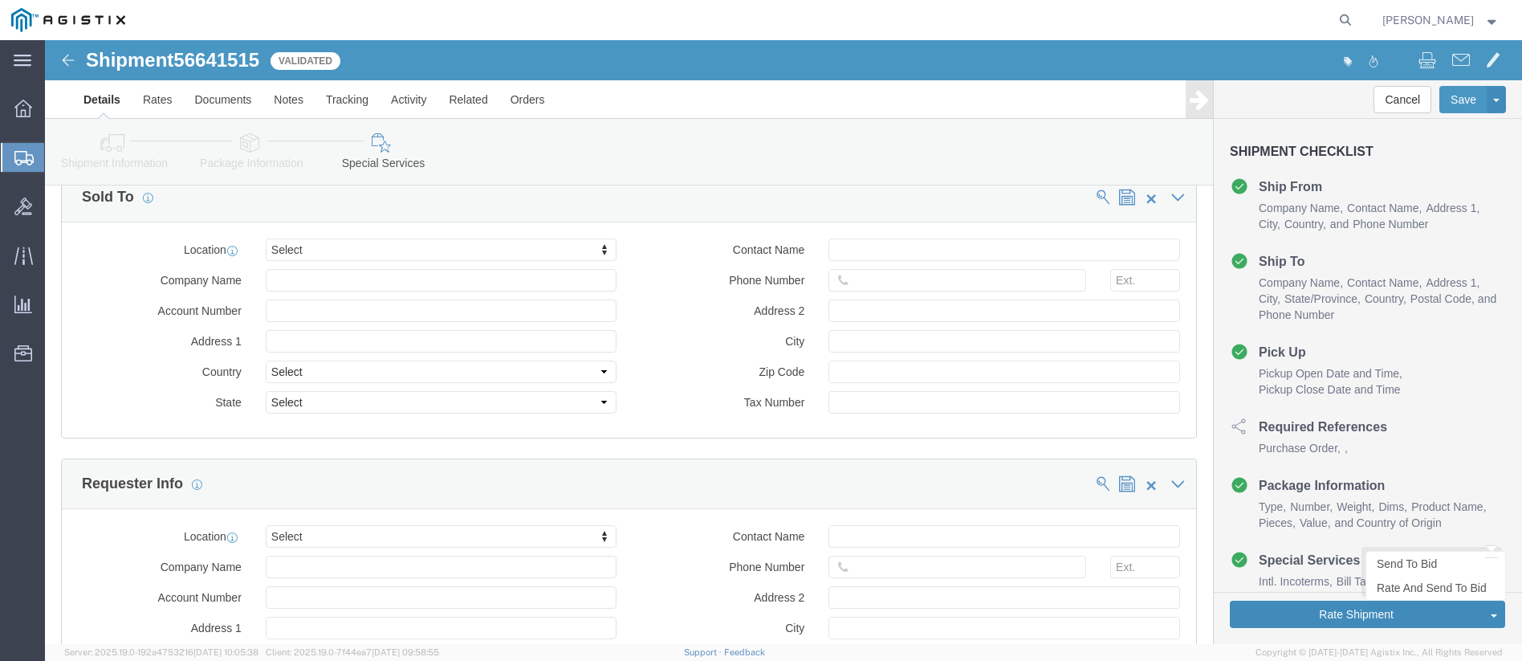
click button "Rate Shipment"
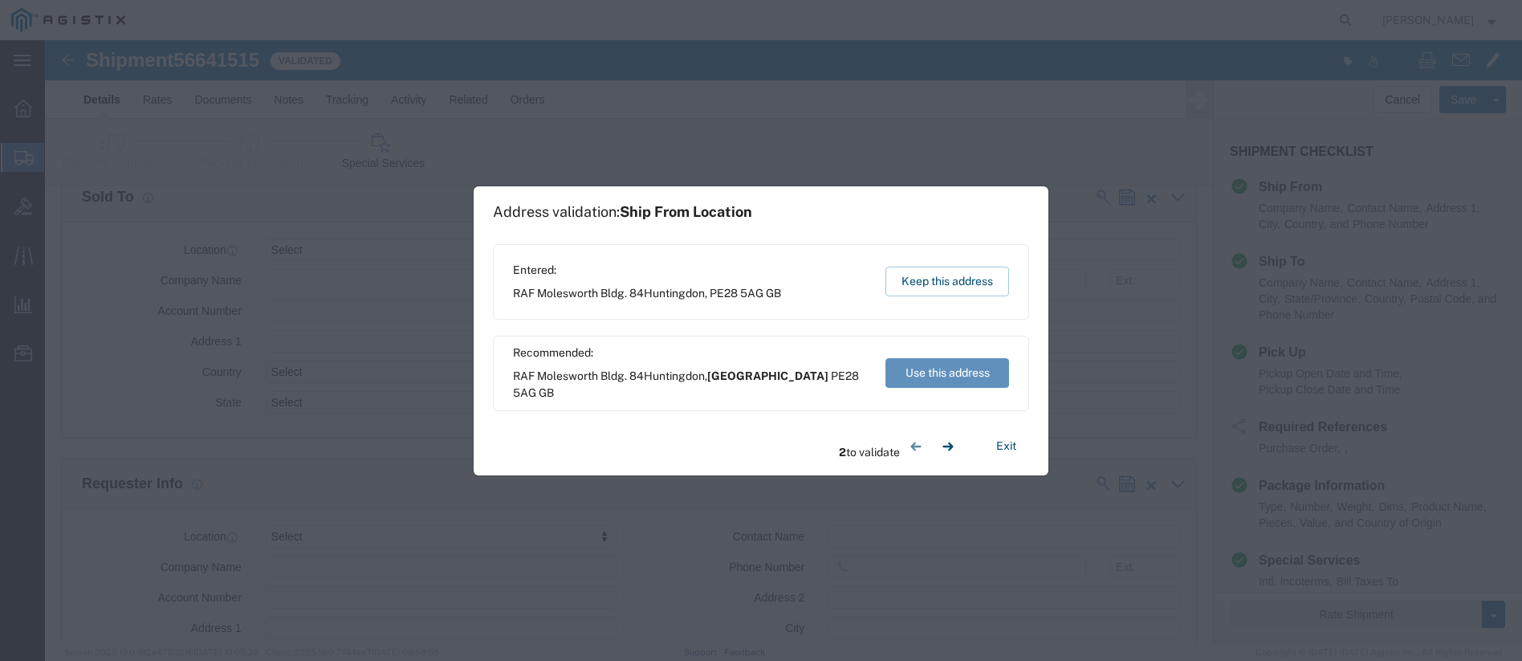
click at [939, 369] on button "Use this address" at bounding box center [948, 373] width 124 height 30
click at [947, 372] on button "Use this address" at bounding box center [948, 373] width 124 height 30
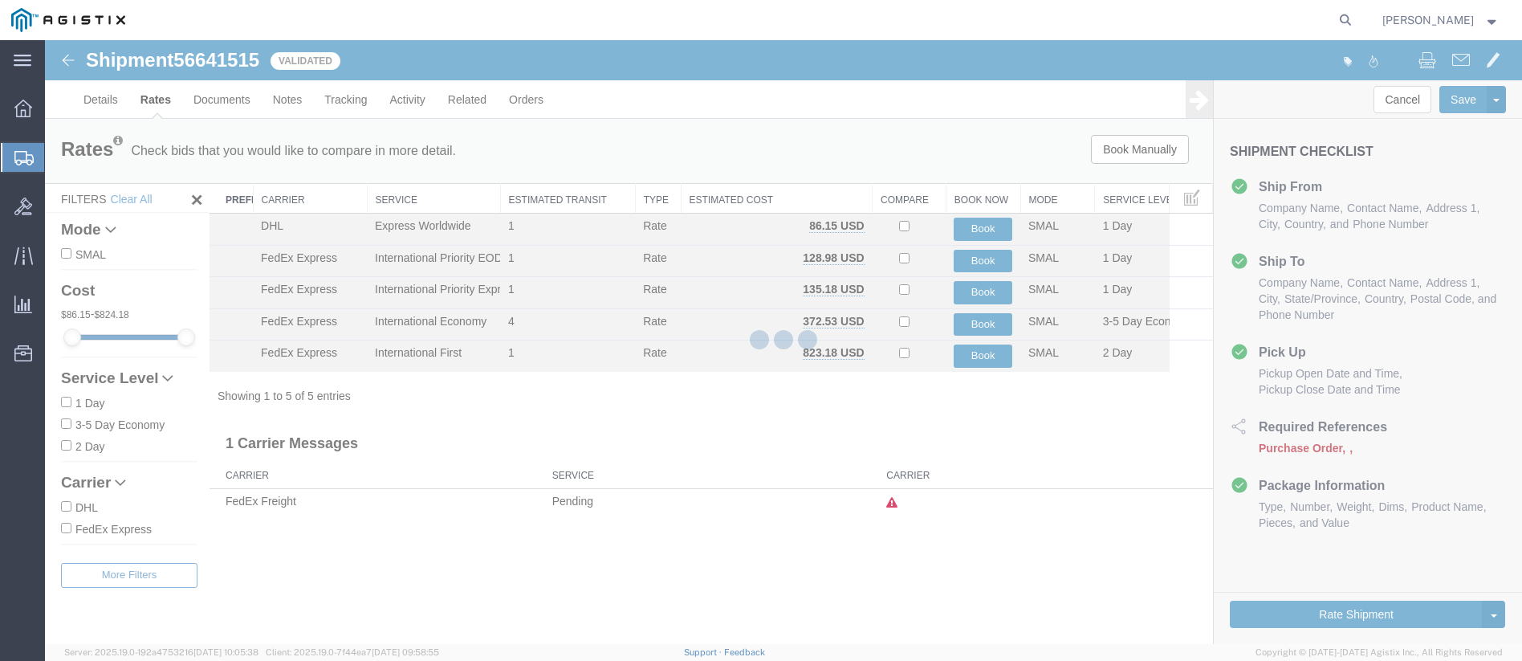
scroll to position [0, 0]
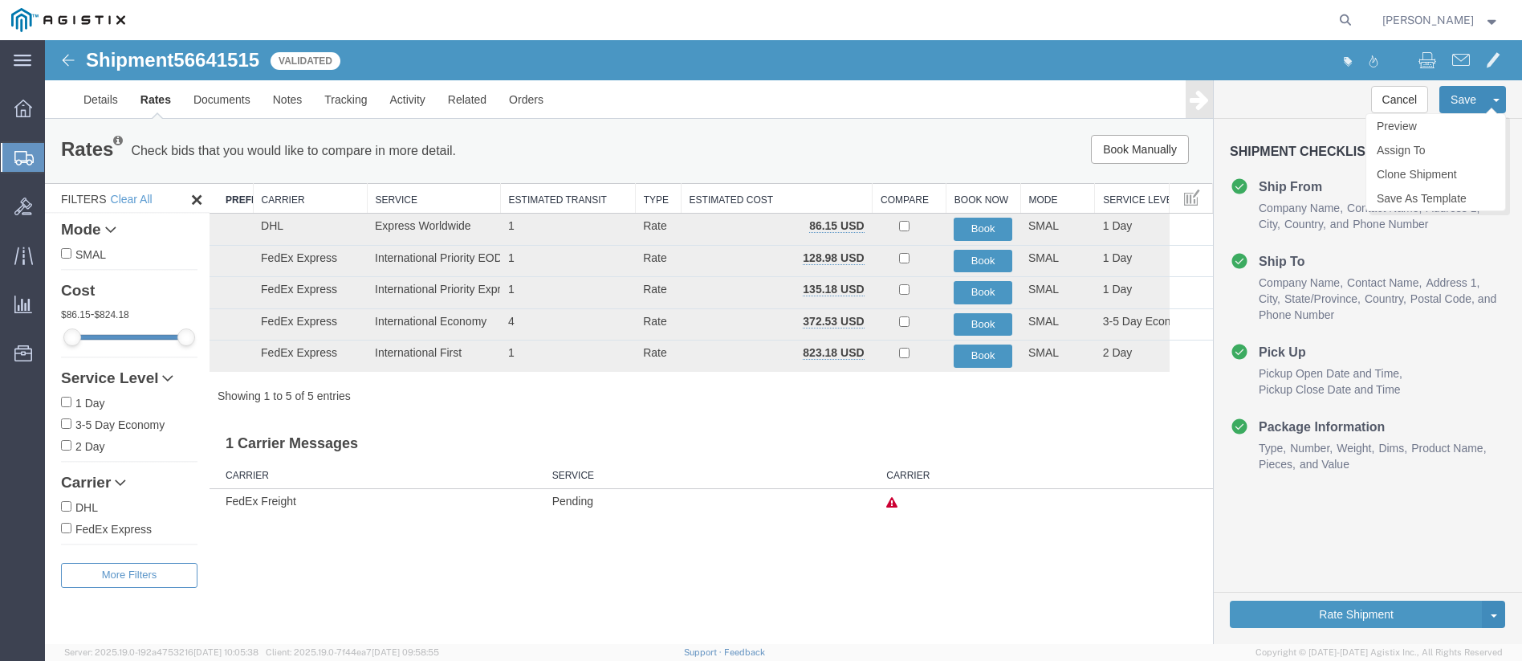
click at [1473, 96] on button "Save" at bounding box center [1464, 99] width 48 height 27
click at [0, 0] on span "Create Shipment" at bounding box center [0, 0] width 0 height 0
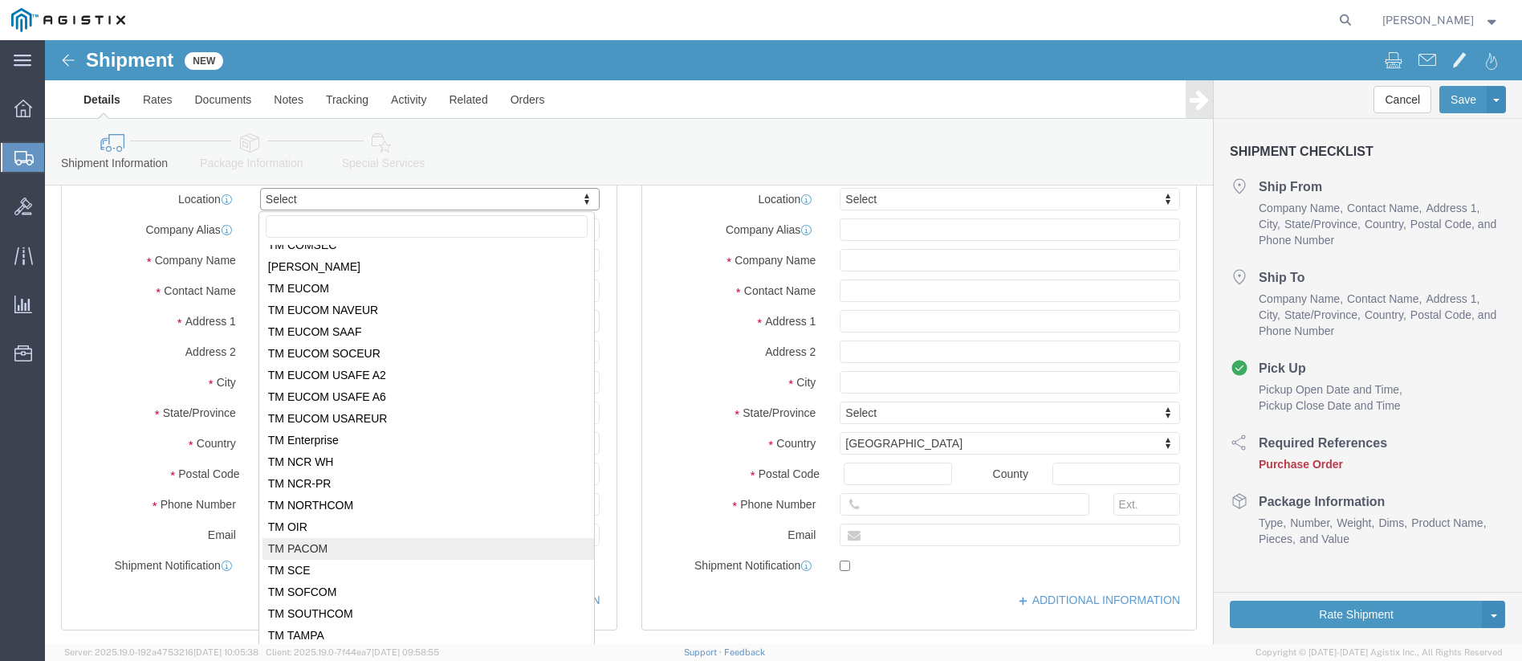
scroll to position [161, 0]
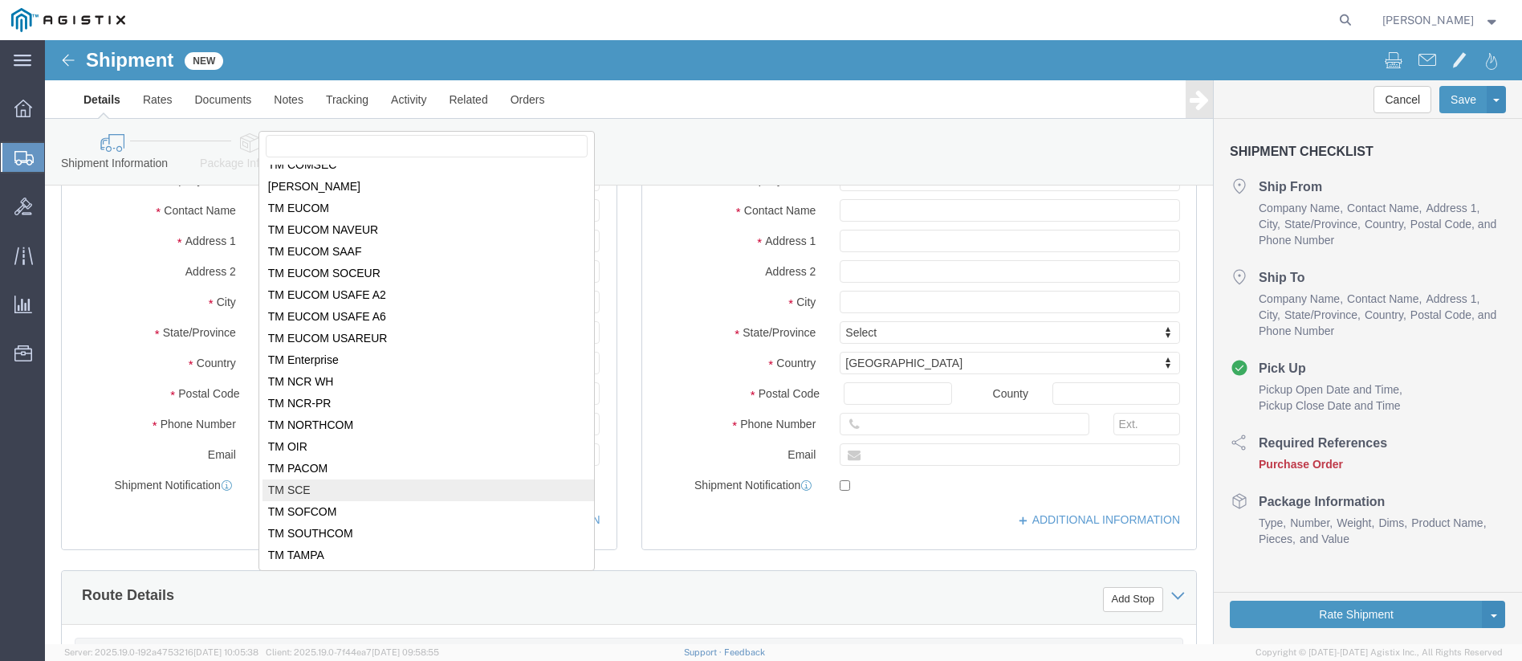
select select "34240"
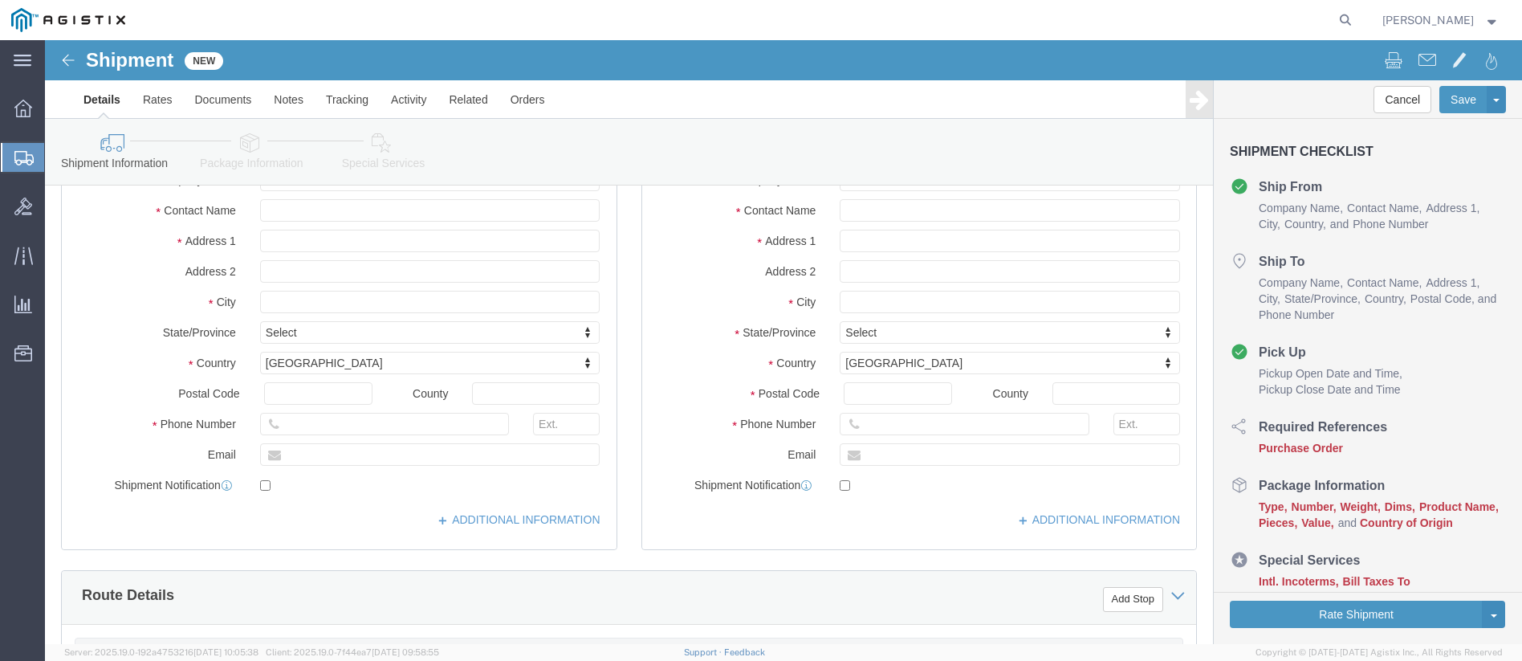
scroll to position [80, 0]
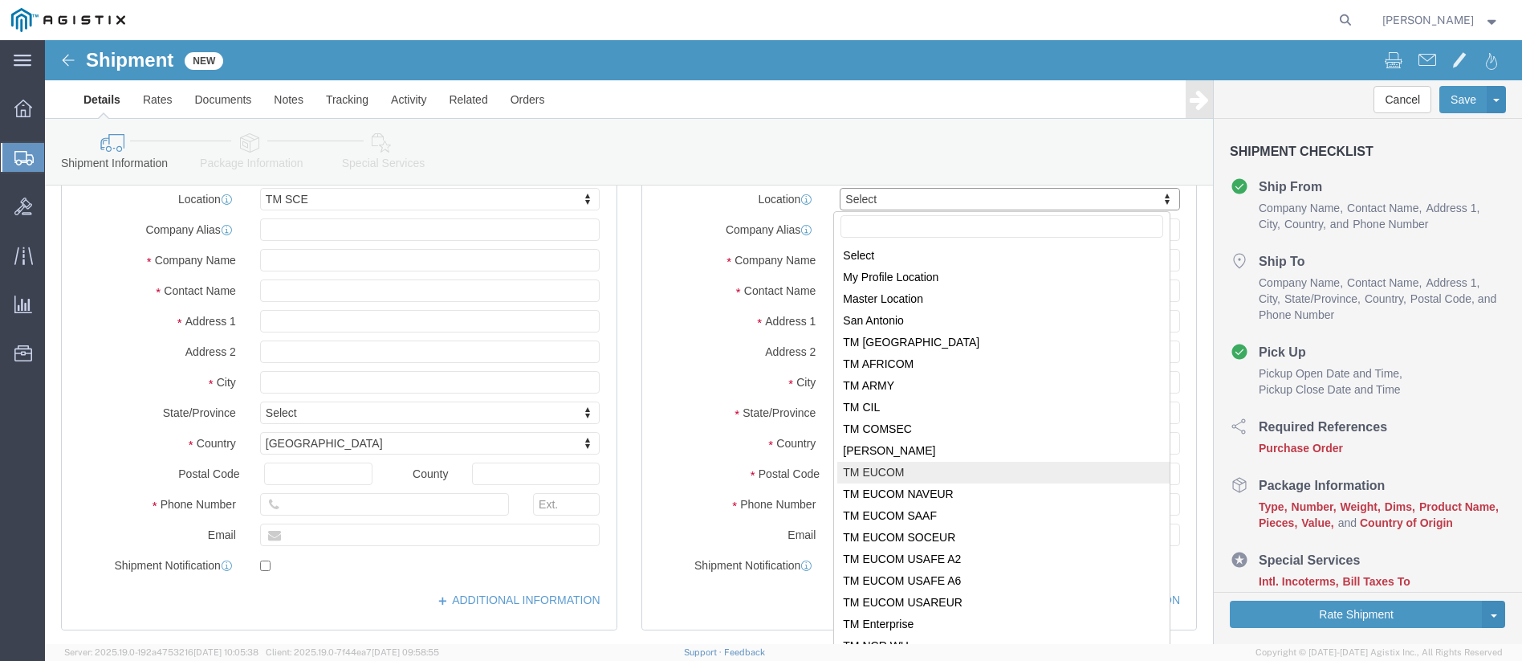
select select "34238"
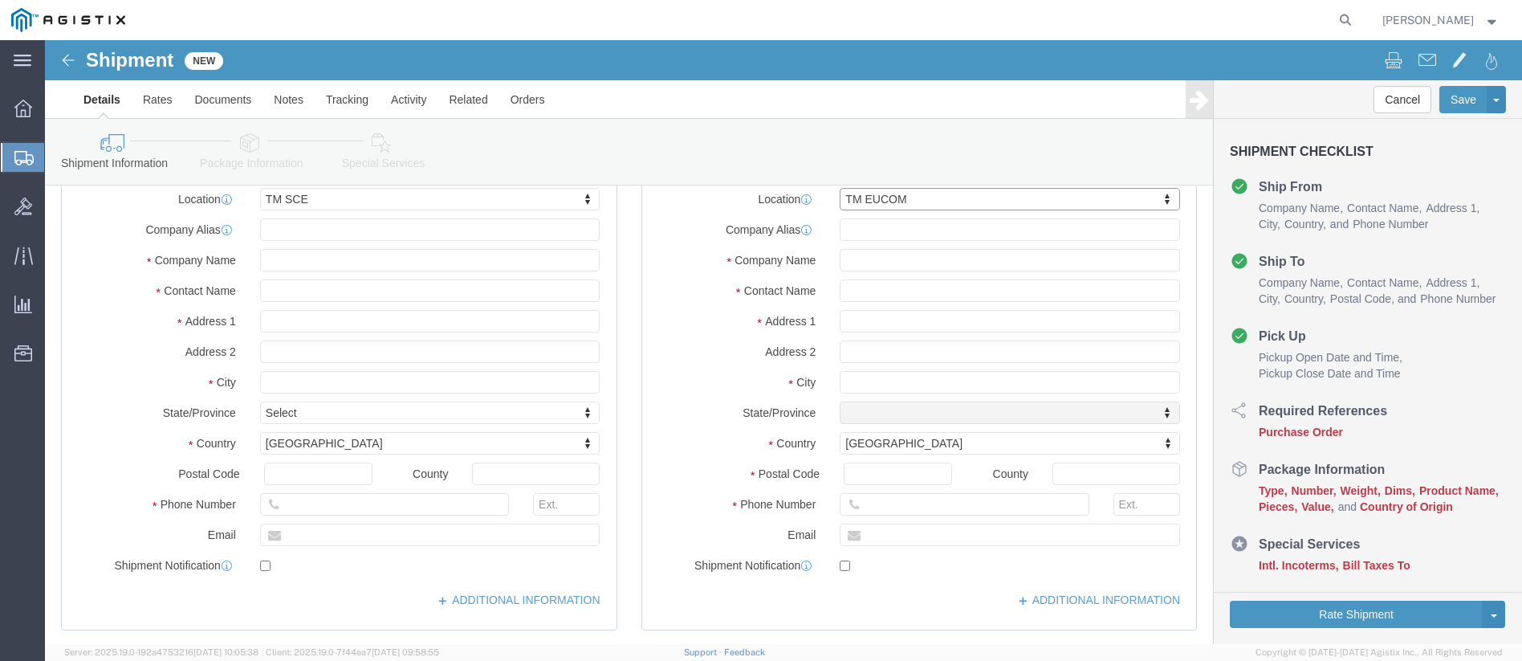
select select "01"
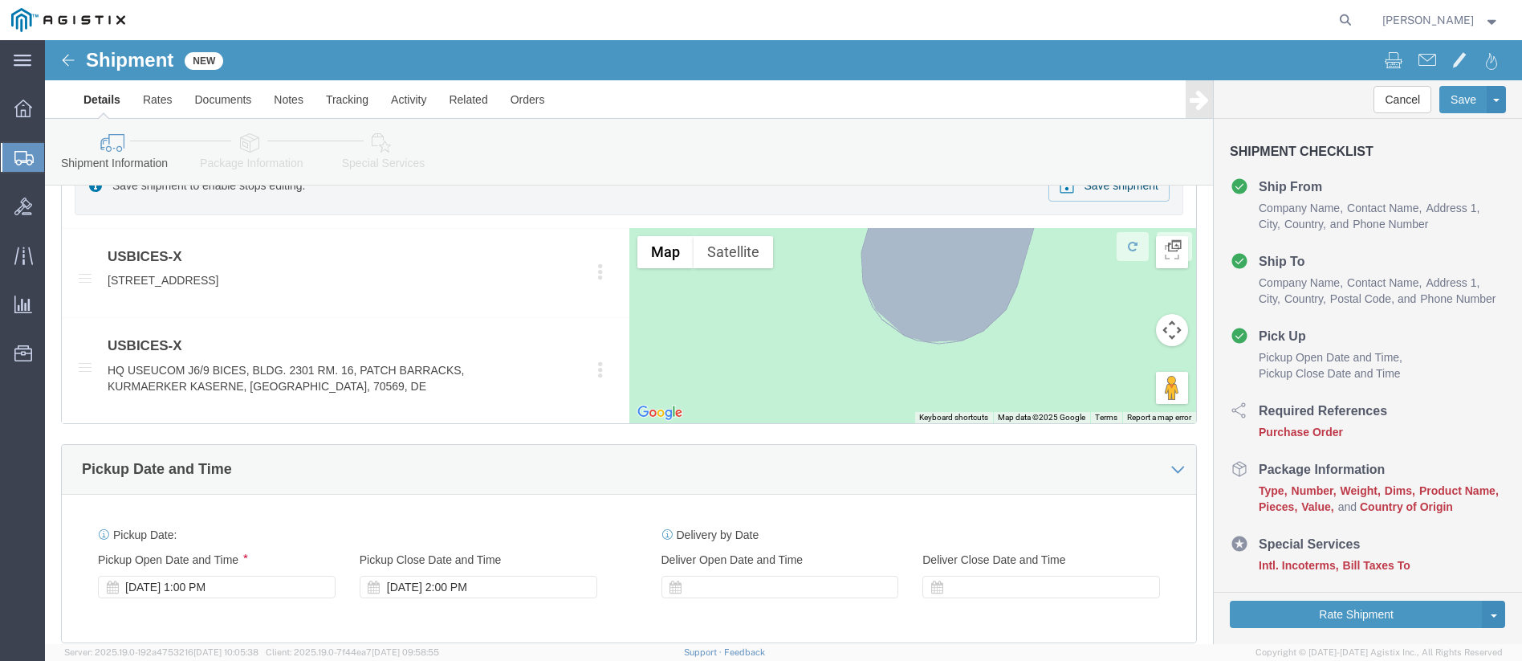
scroll to position [321, 0]
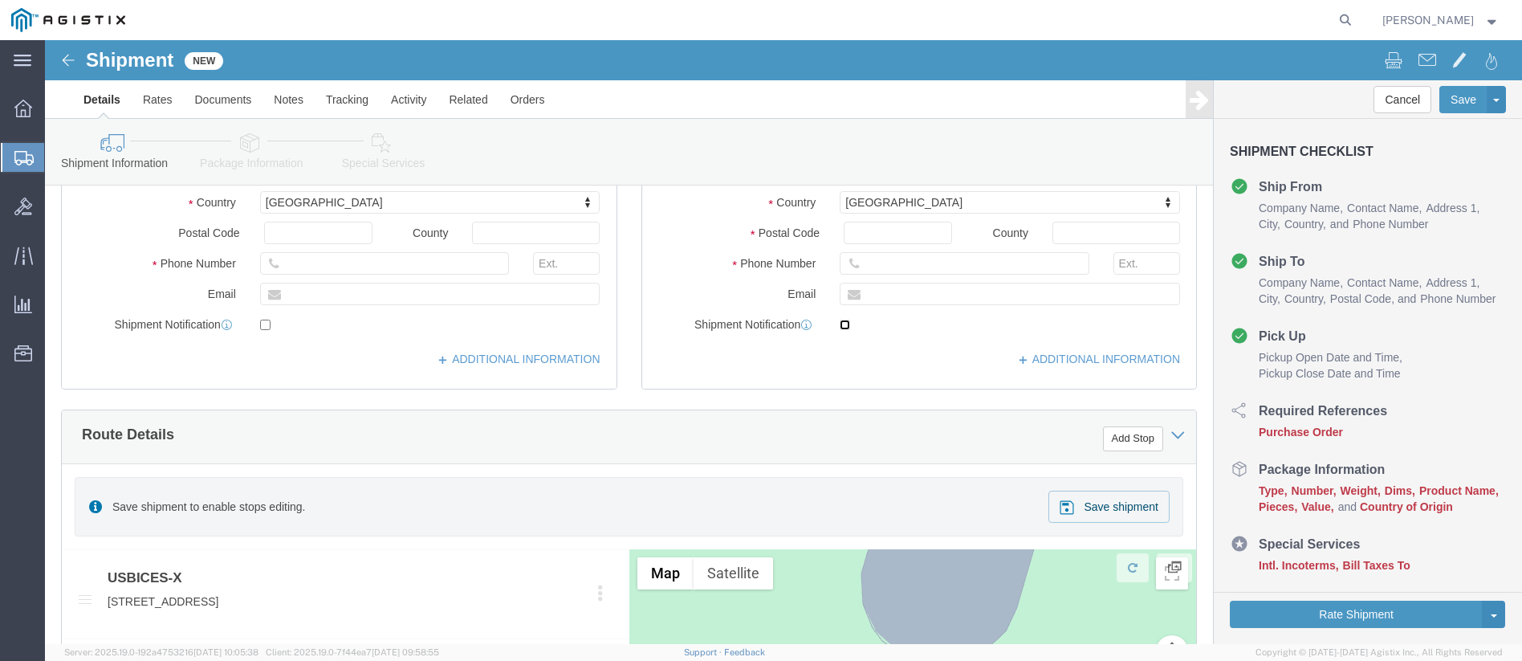
click input "checkbox"
checkbox input "false"
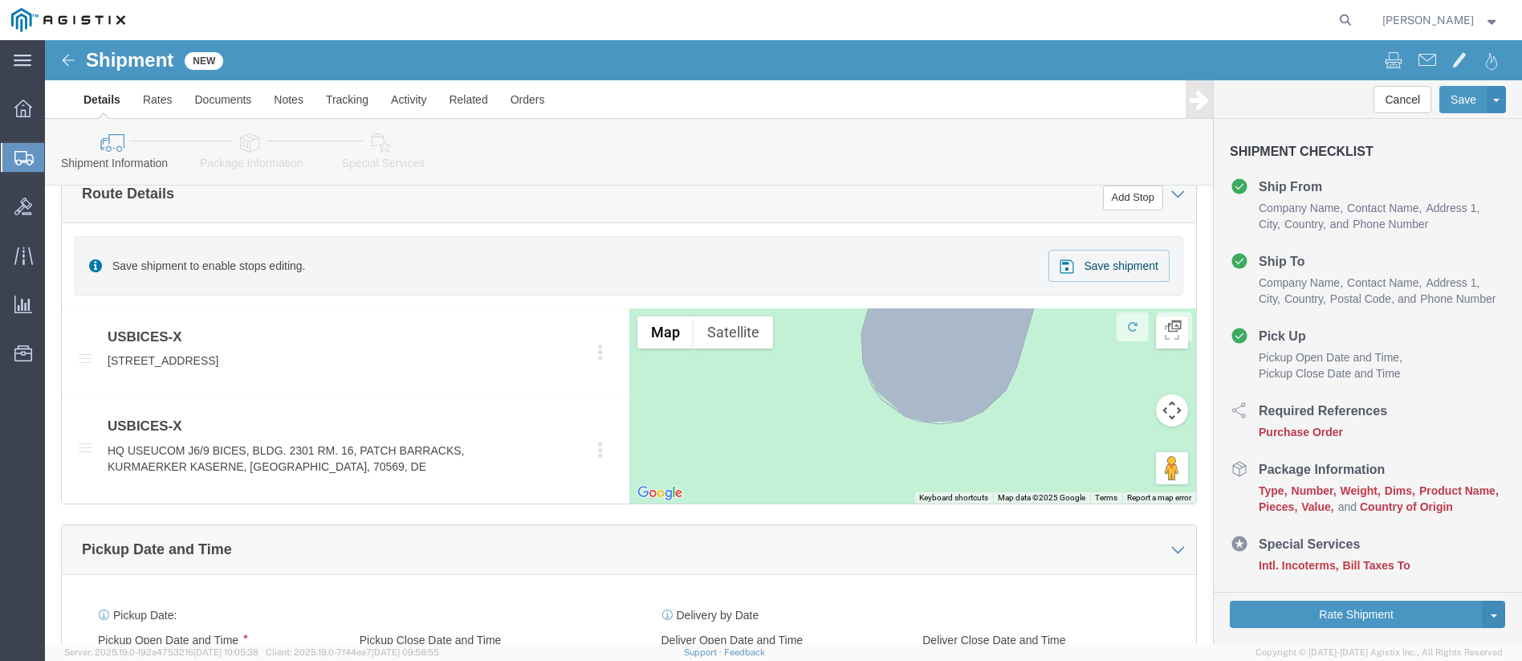
scroll to position [642, 0]
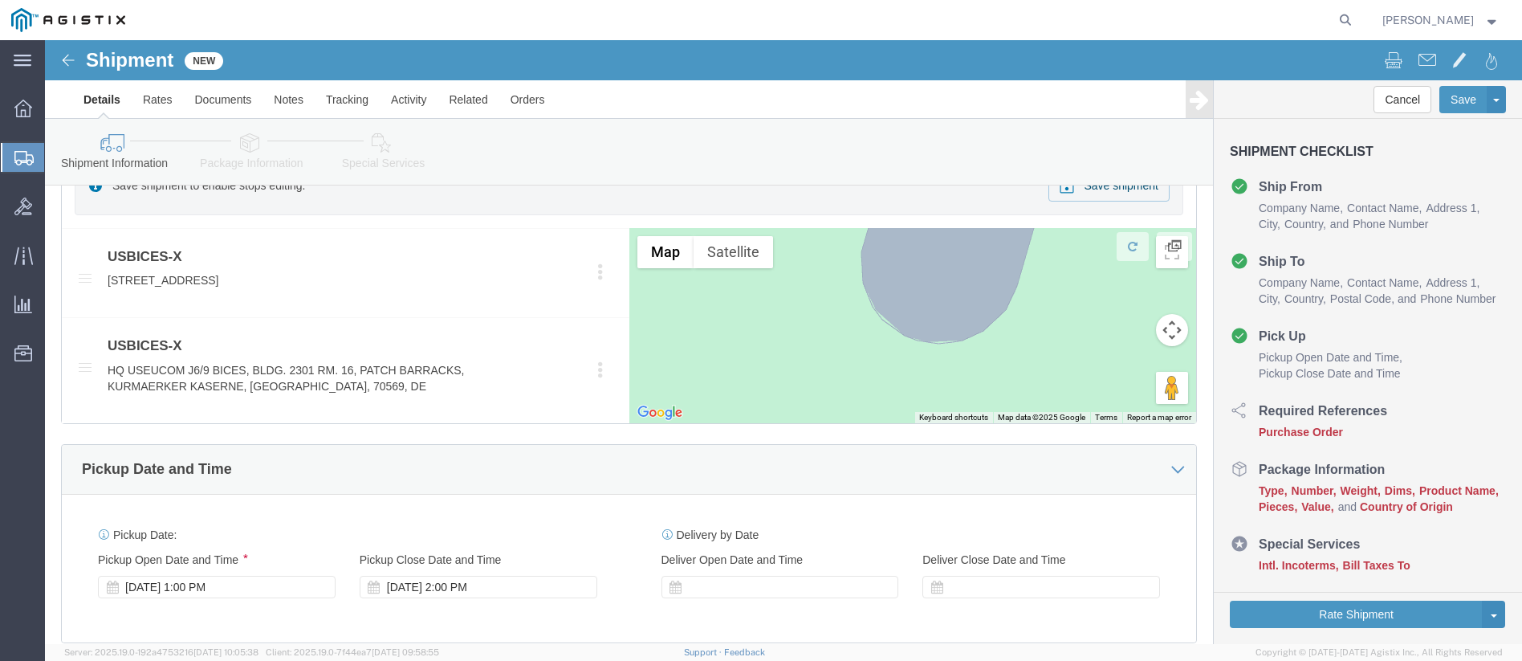
click div "Pickup Date and Time"
click div "[DATE] 1:00 PM"
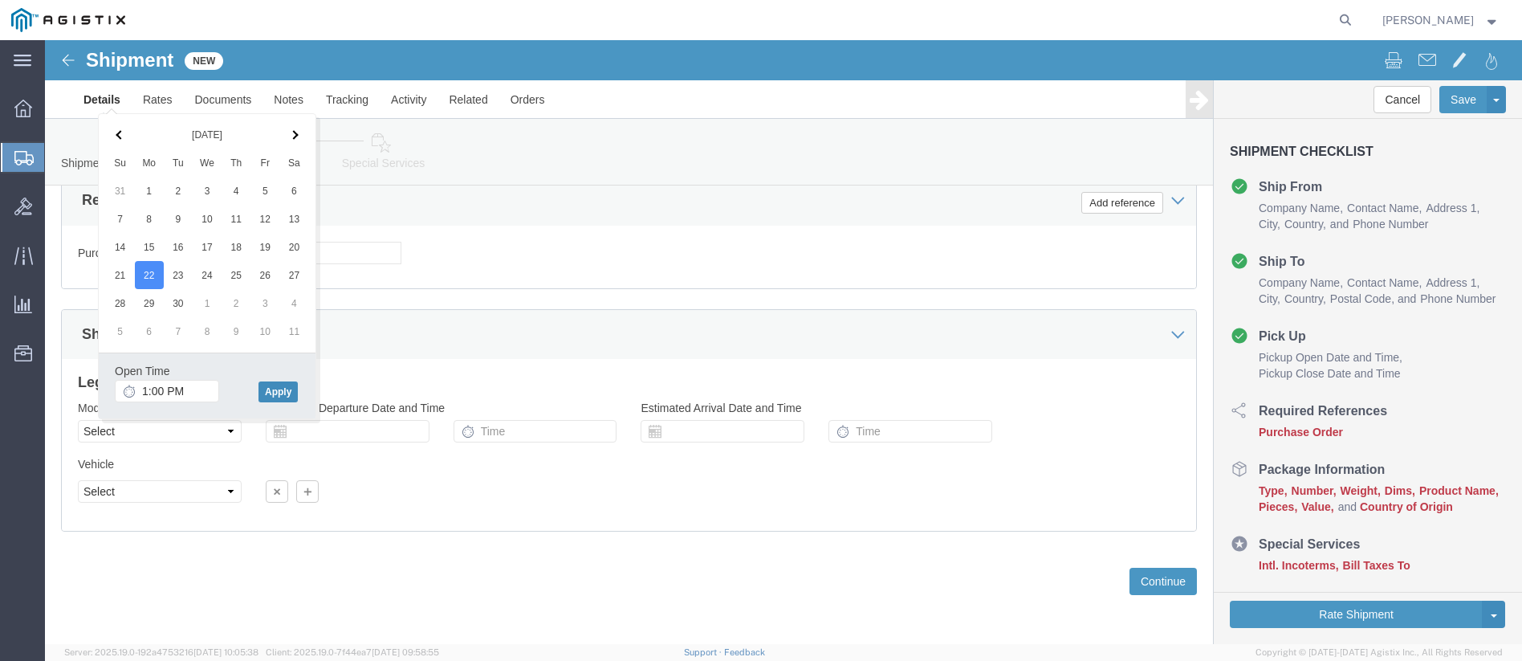
click button "Apply"
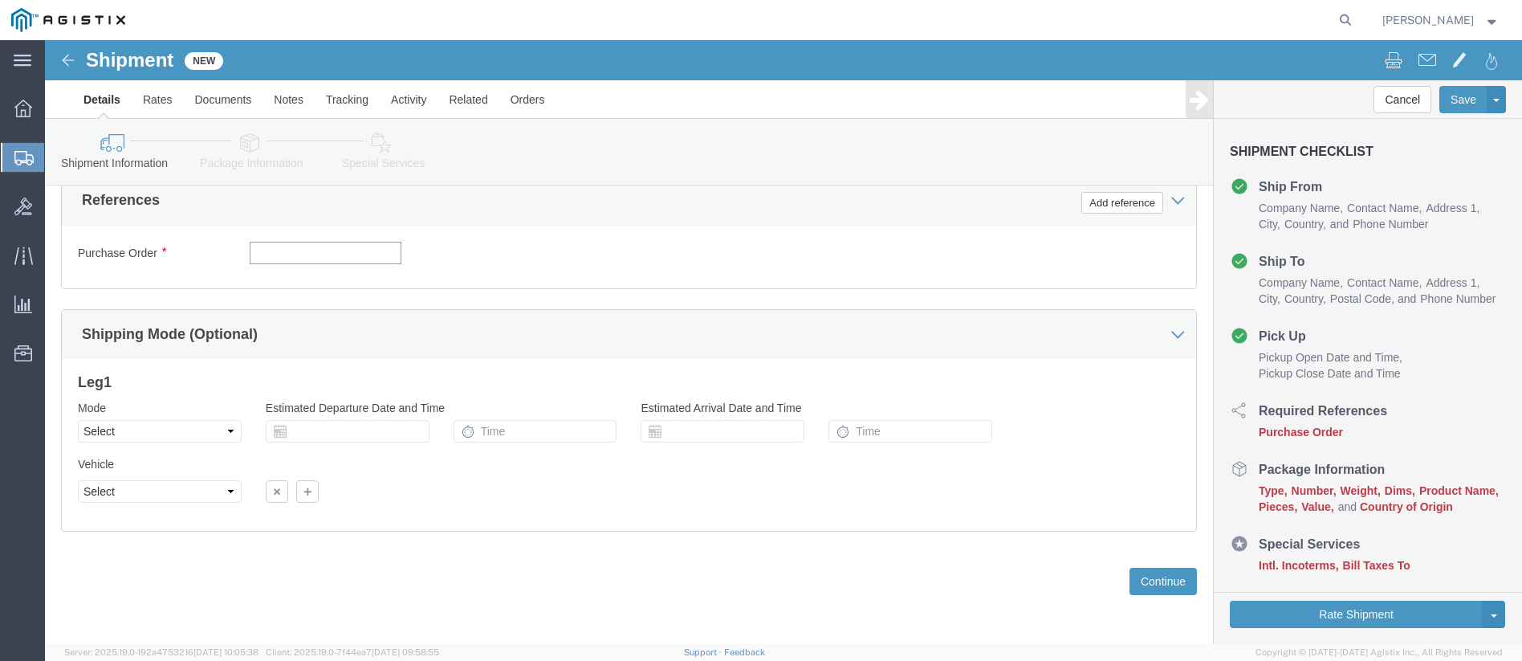
click input "text"
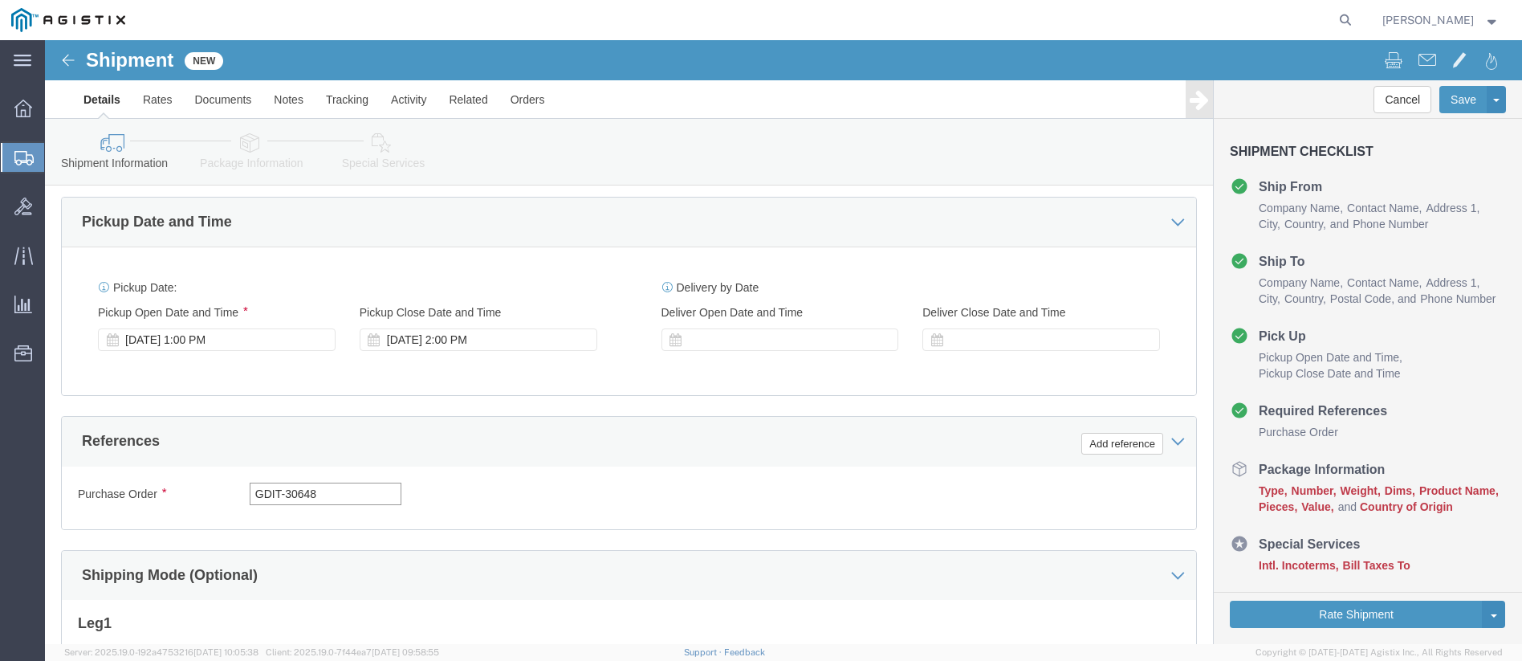
type input "GDIT-30648"
click div "Purchase Order GDIT-30648 Select Account Type Activity ID Airline Appointment N…"
drag, startPoint x: 1071, startPoint y: 403, endPoint x: 1036, endPoint y: 415, distance: 37.3
click button "Add reference"
click select "Select Account Type Activity ID Airline Appointment Number ASN Batch Request # …"
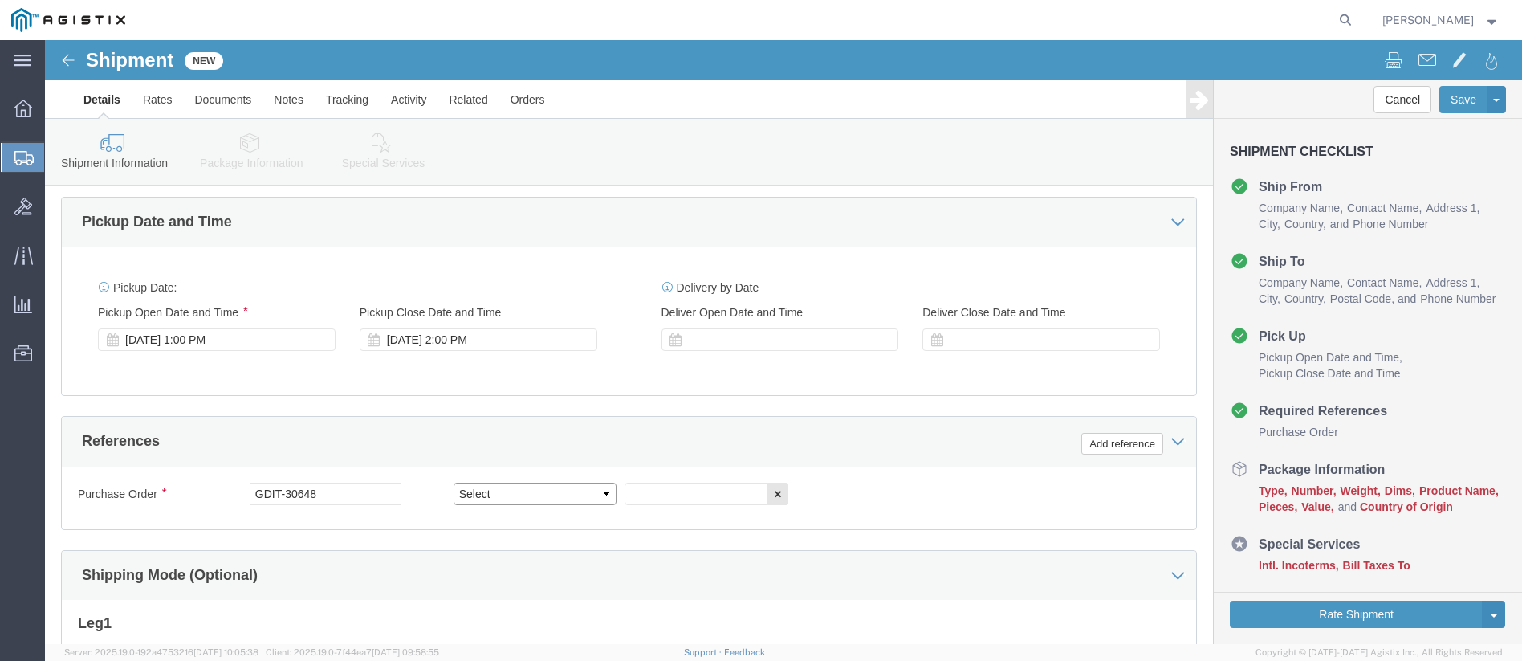
select select "CUSTREF"
click select "Select Account Type Activity ID Airline Appointment Number ASN Batch Request # …"
click input "text"
type input "RITM0114410"
click div "Purchase Order GDIT-30648 Select Account Type Activity ID Airline Appointment N…"
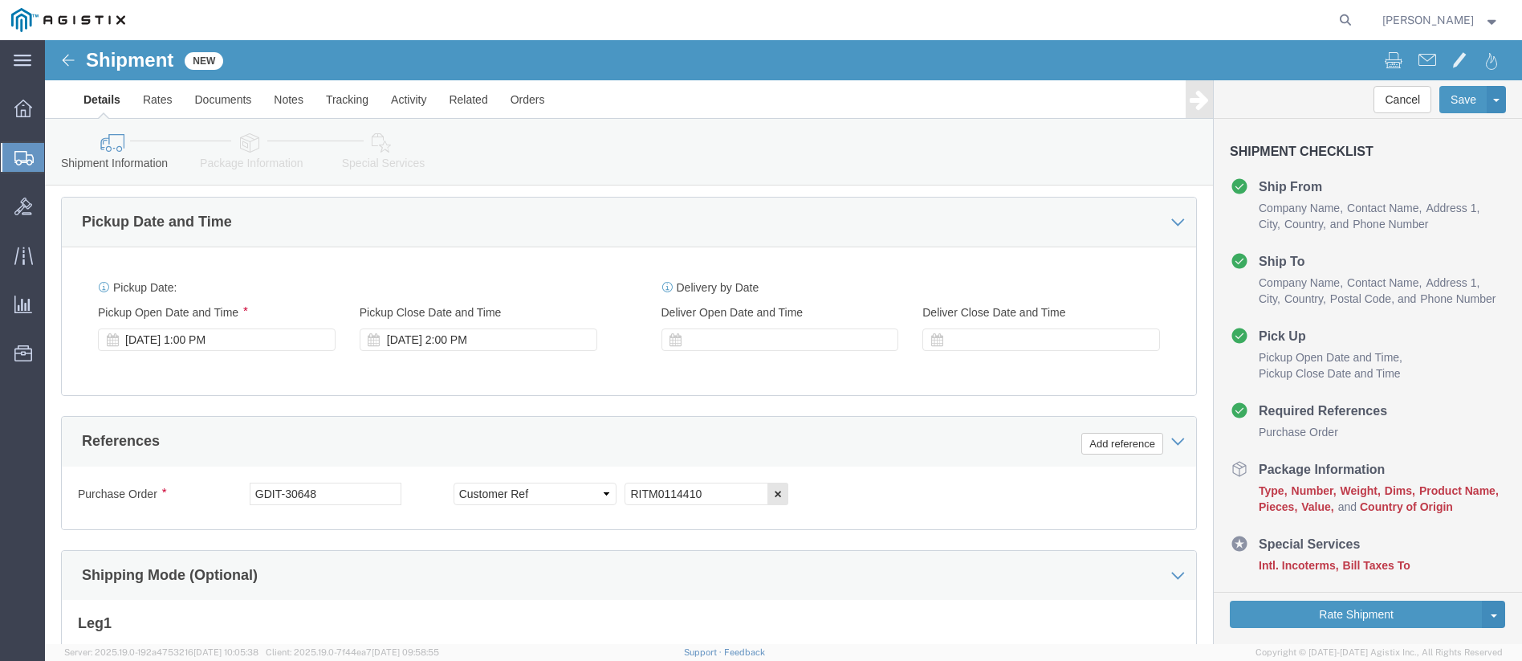
scroll to position [1130, 0]
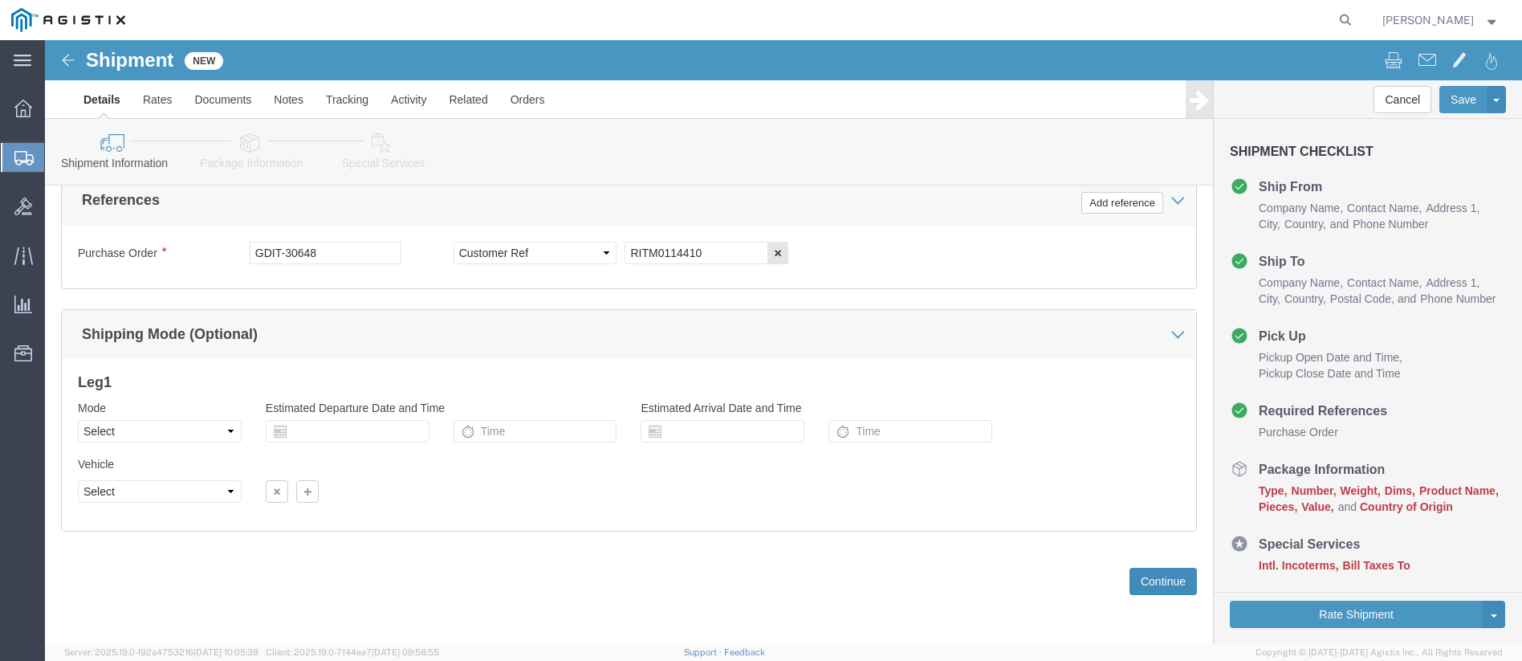
click button "Continue"
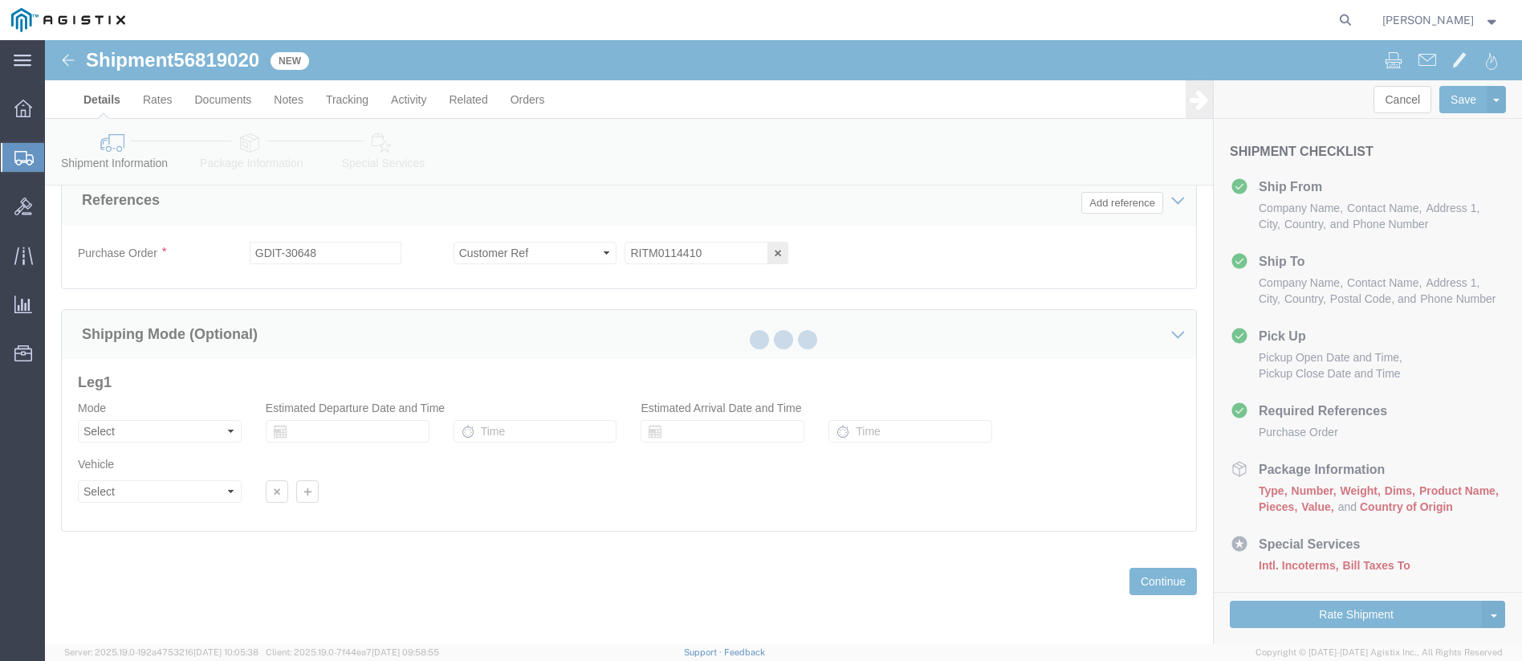
select select "34240"
select select "34238"
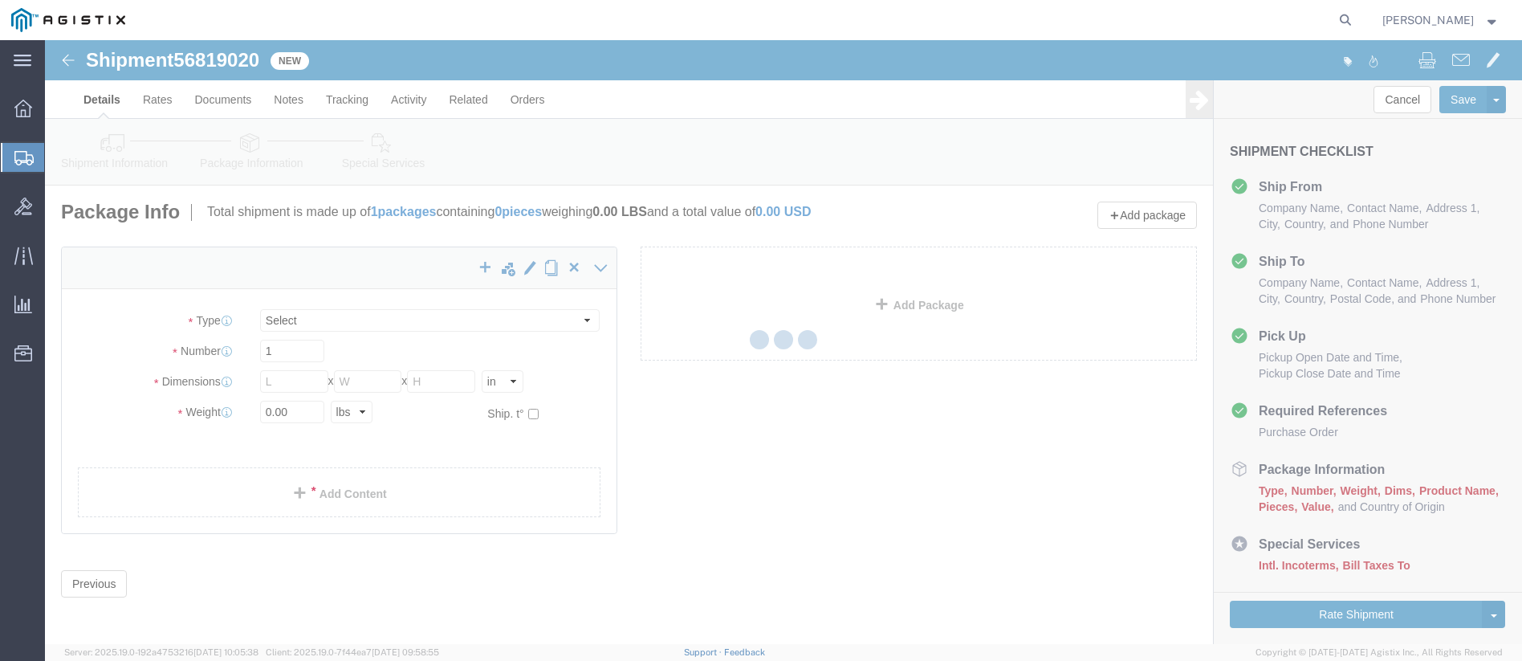
select select "CBOX"
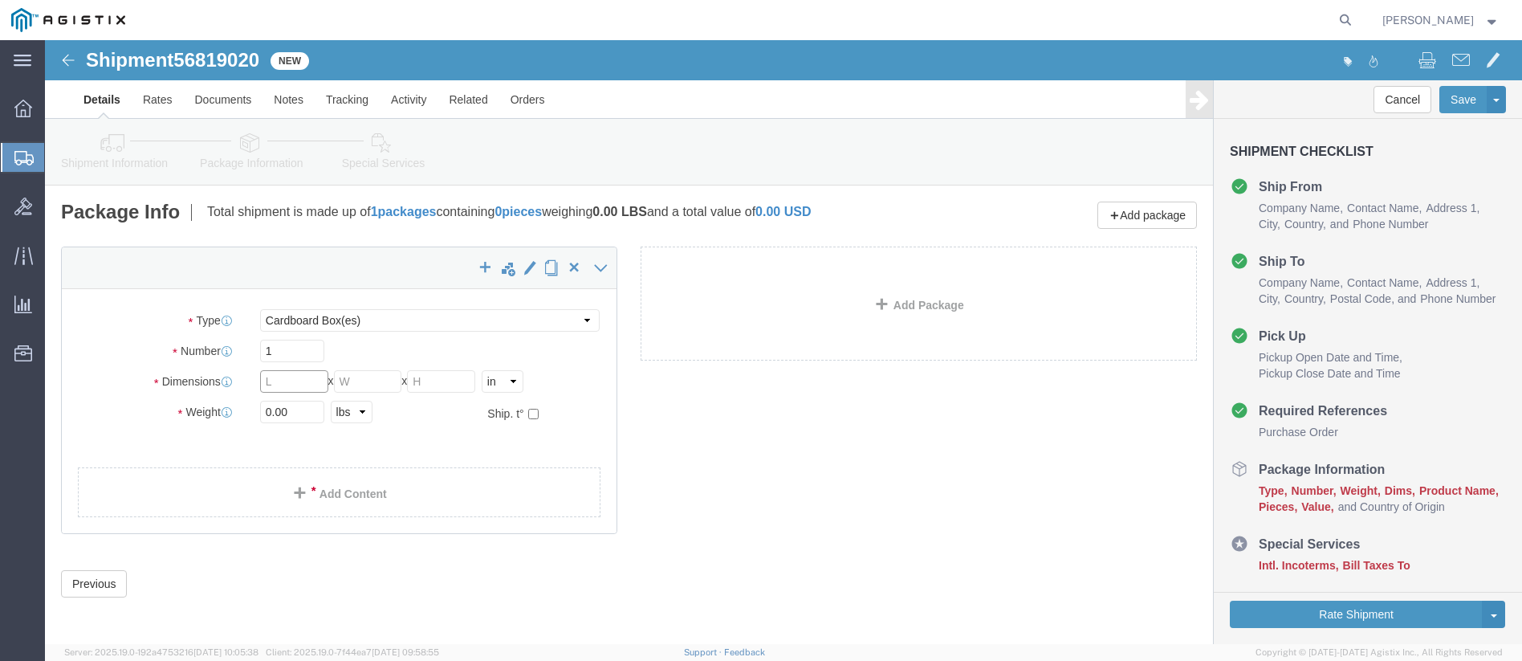
click input "text"
type input "52"
type input "34"
click select "Select cm ft in"
select select "CM"
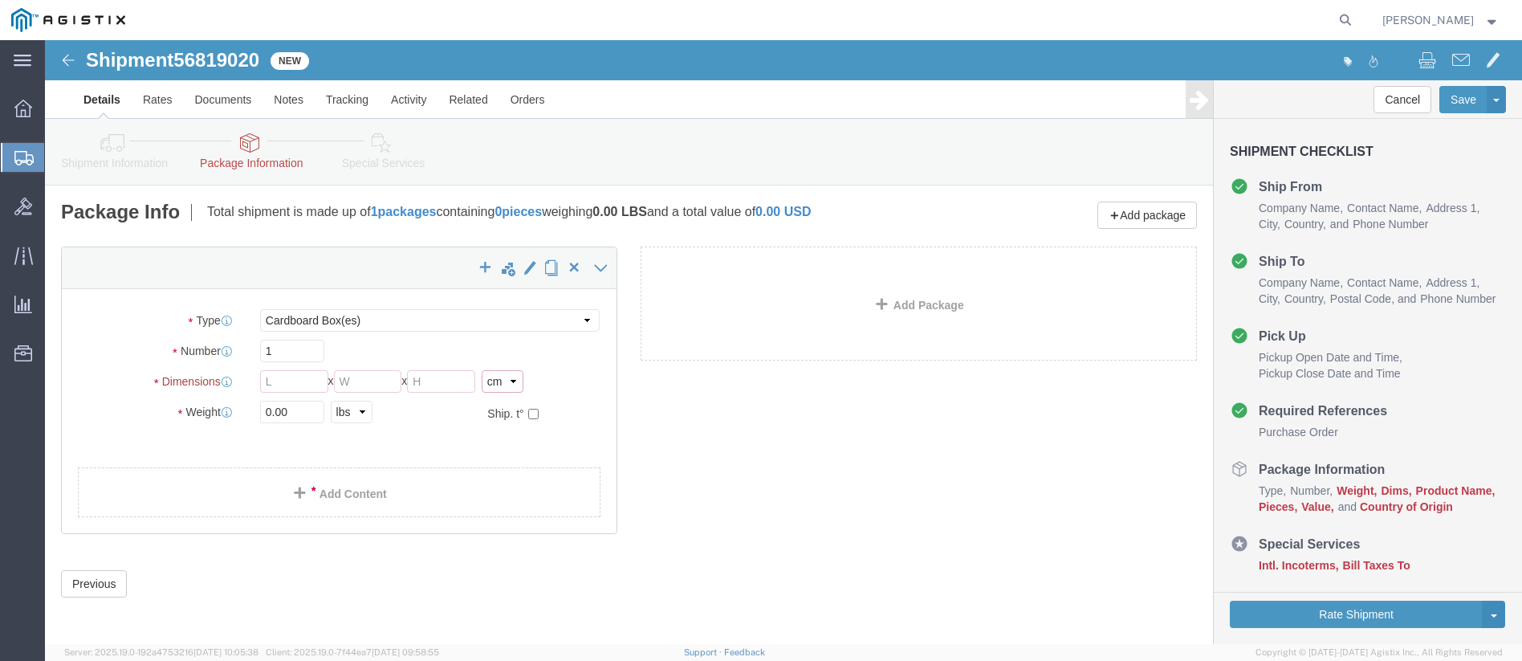
click select "Select cm ft in"
click select "Select kgs lbs"
select select "KGS"
click select "Select kgs lbs"
click input "text"
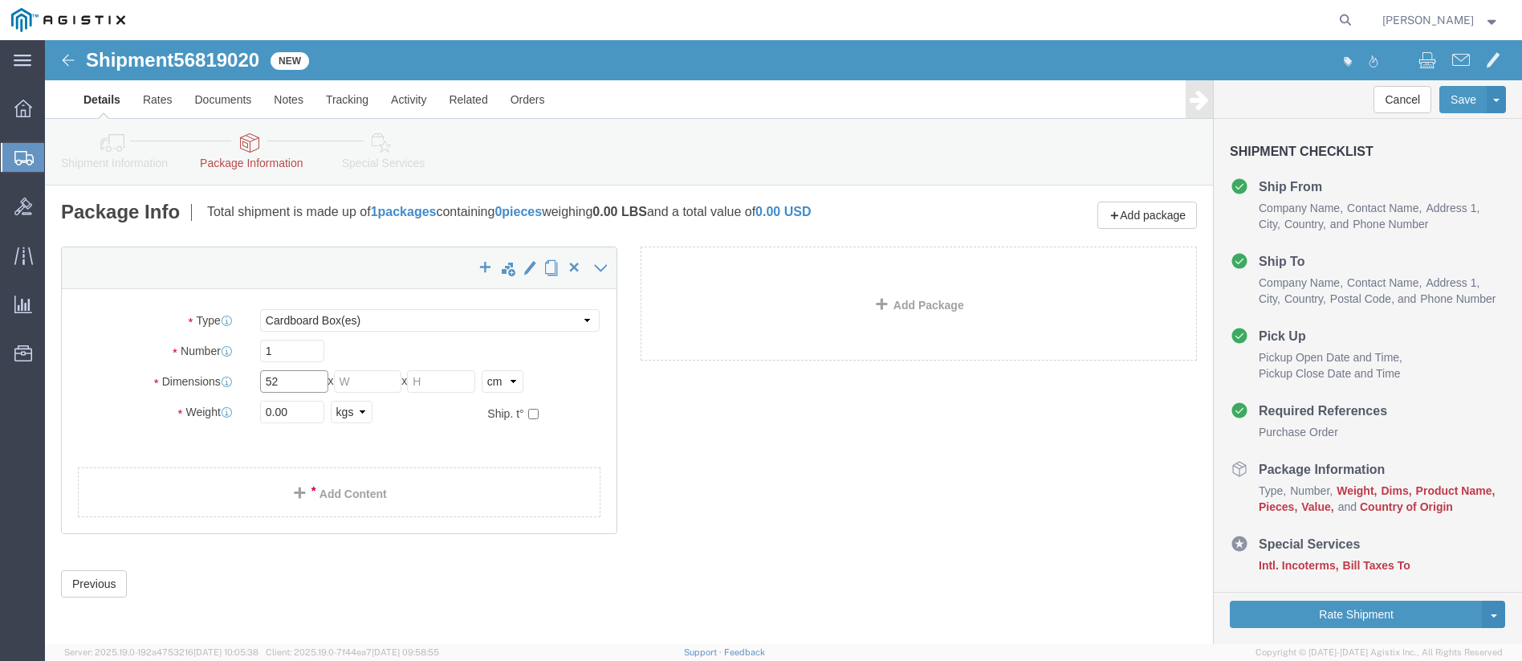
type input "52"
type input "34"
type input "7.1"
click div "x Package Type Select Bale(s) Basket(s) Bolt(s) Bottle(s) Buckets Bulk Bundle(s…"
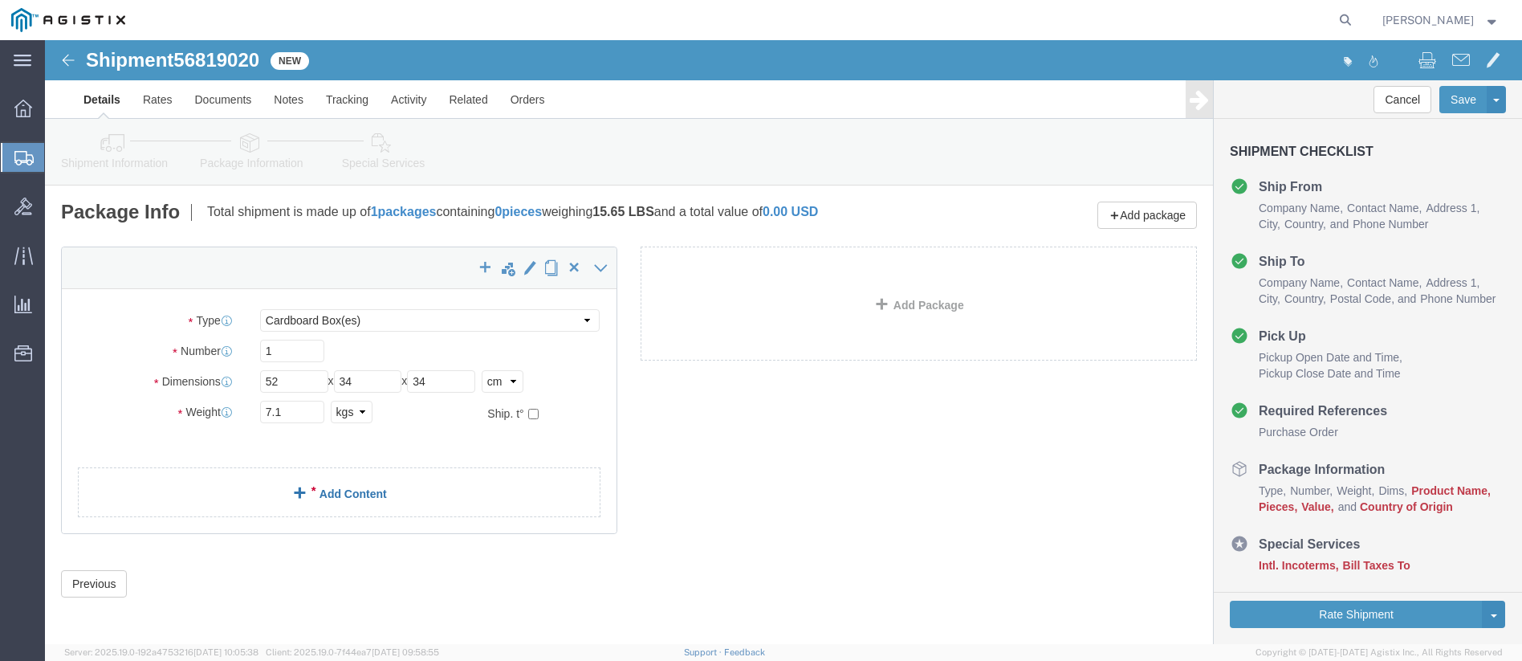
click link "Add Content"
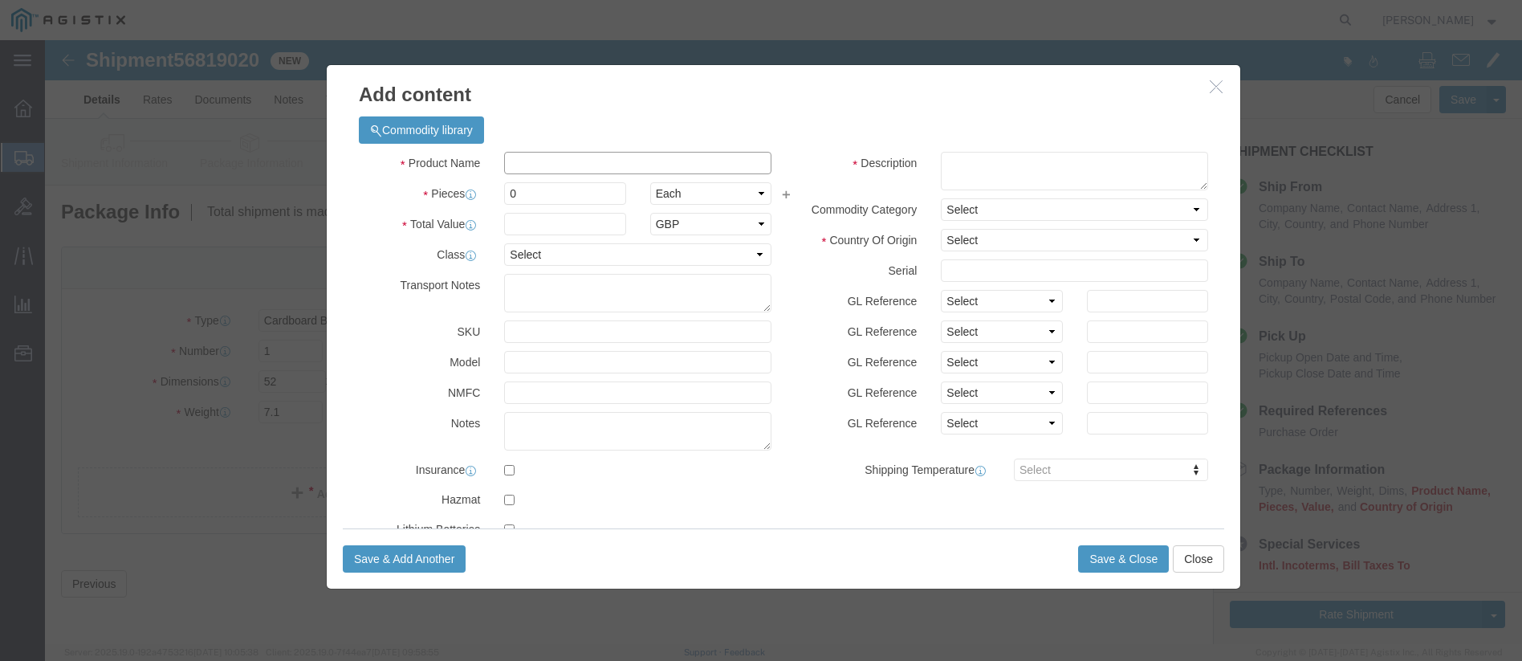
click input "text"
type input "Cisco C1121X-8P Router"
type input "1"
select select "USD"
type input "1214"
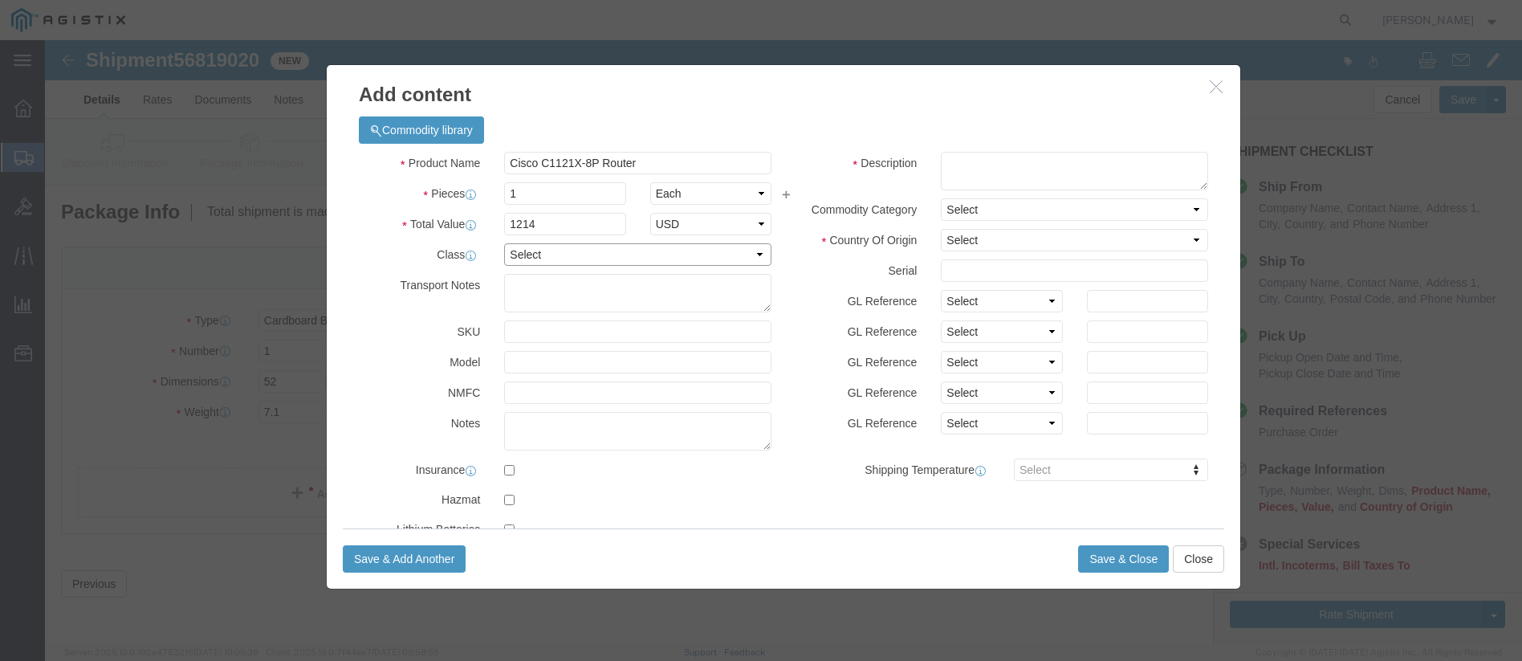
select select "92.5"
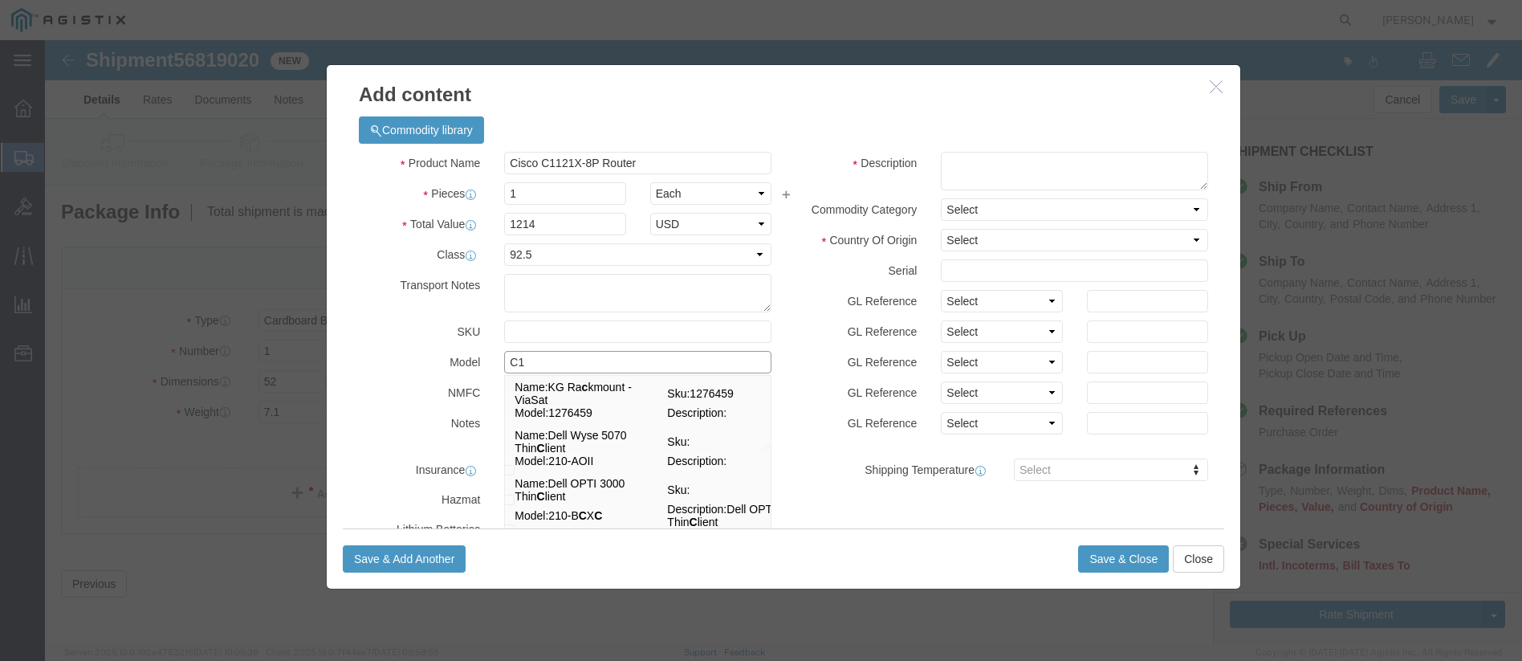
type input "C11"
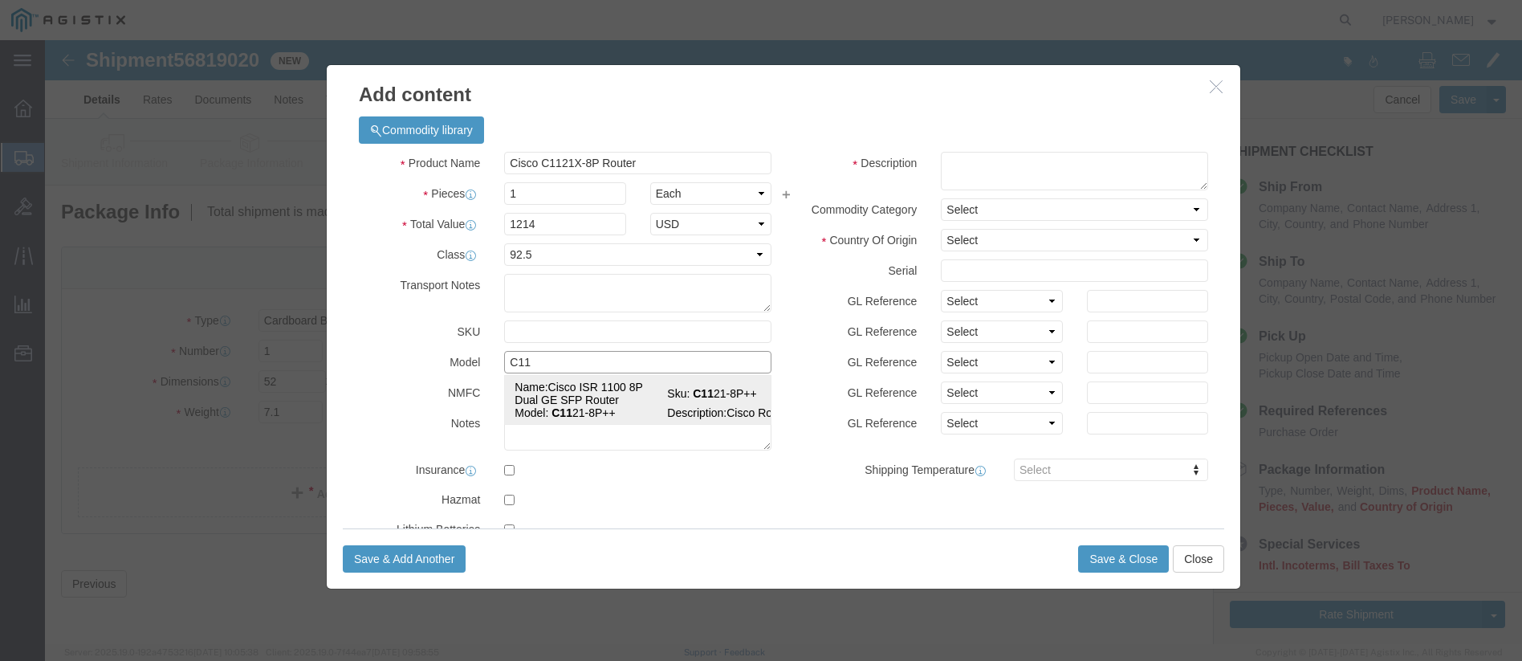
click td "Name: Cisco ISR 1100 8P Dual GE SFP Router"
type textarea "Asset Tag:"
select select "US"
type input "8517620020"
type input "5A002.A"
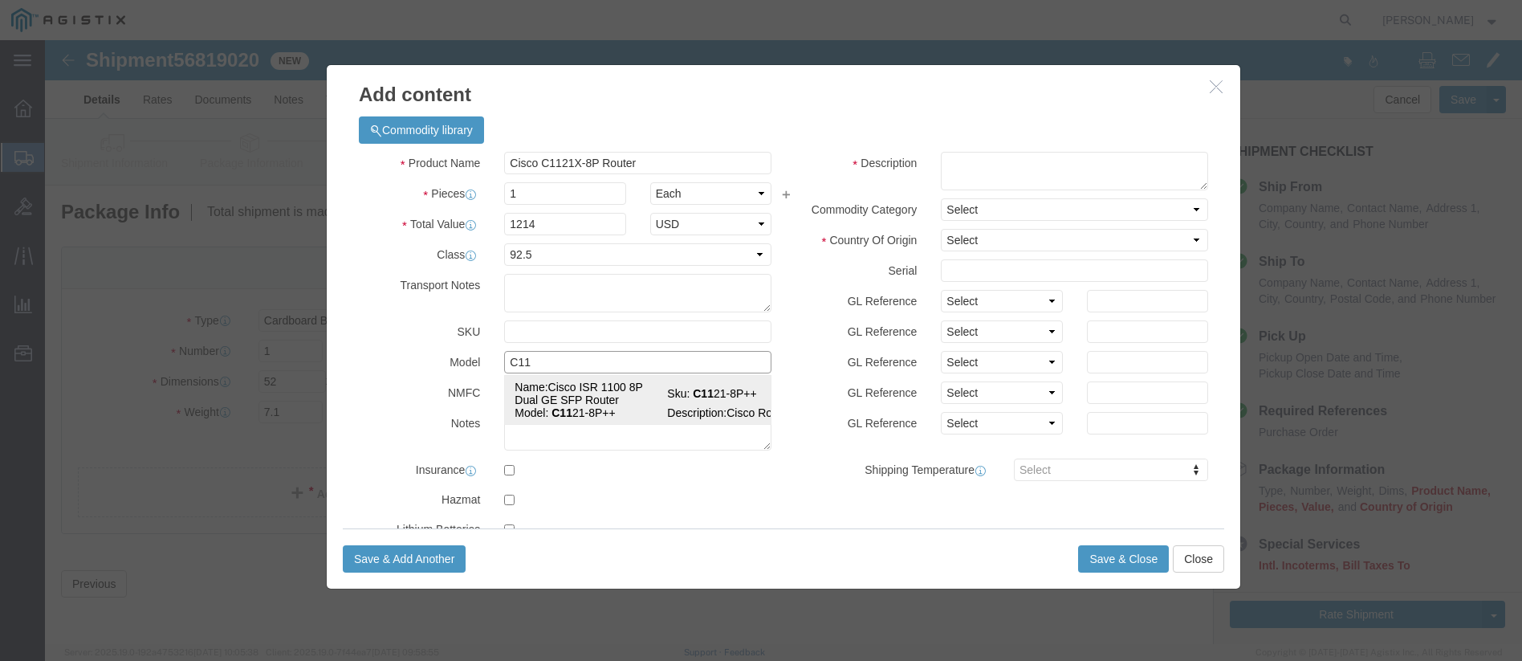
select select "FTR"
checkbox input "true"
type input "Cisco ISR 1100 8P Dual GE SFP Router"
type input "C1121-8P++"
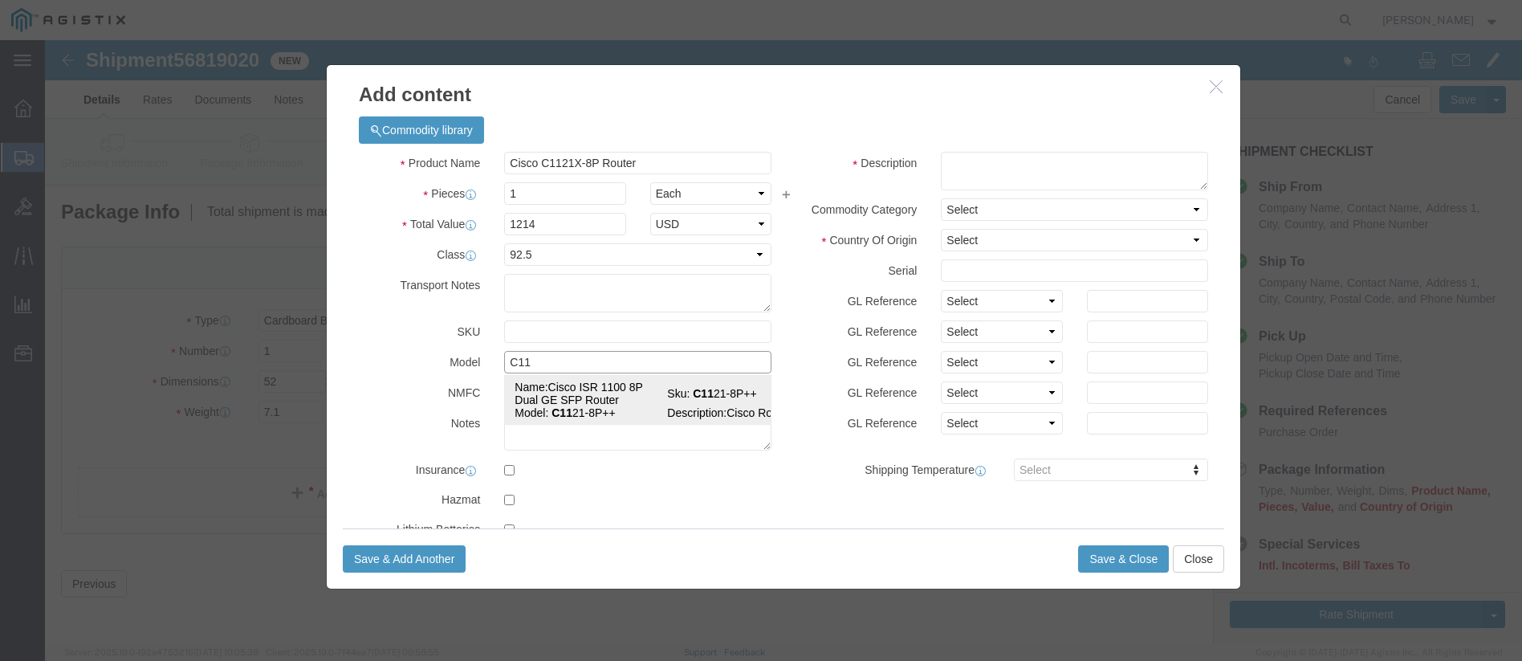
type textarea "Cisco Router"
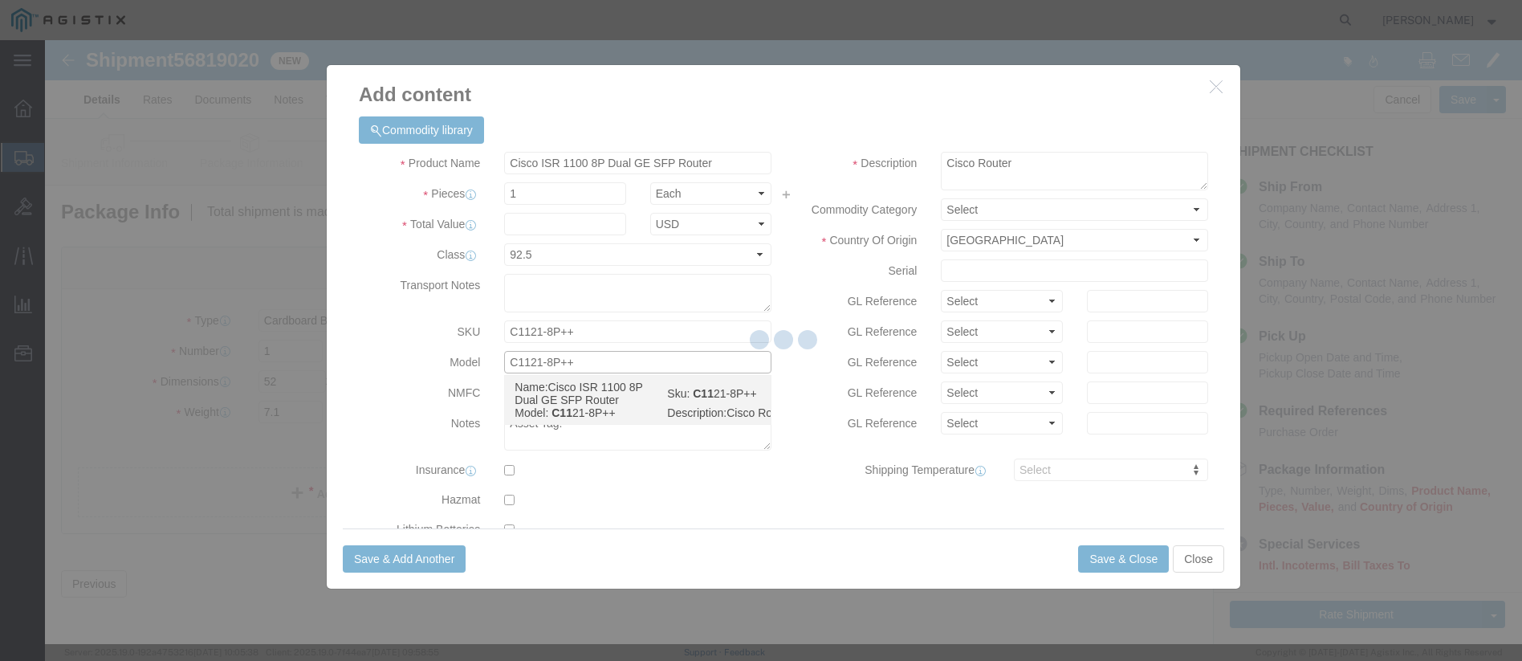
select select
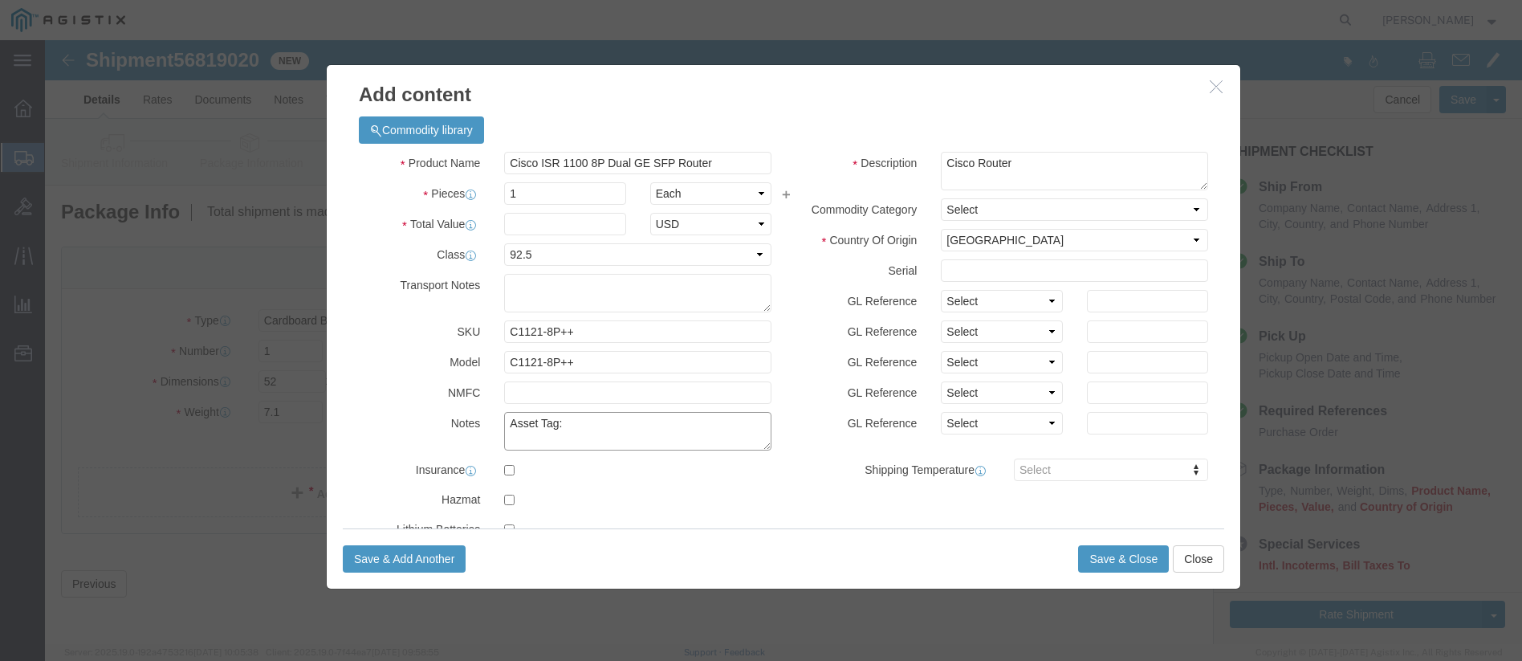
type input "Cisco ISR 1100 8P Dual GE SFP Router"
click textarea "Asset Tag:"
type textarea "Asset Tag: 142358"
click select "Select [GEOGRAPHIC_DATA] [GEOGRAPHIC_DATA] [GEOGRAPHIC_DATA] [GEOGRAPHIC_DATA] …"
select select "MX"
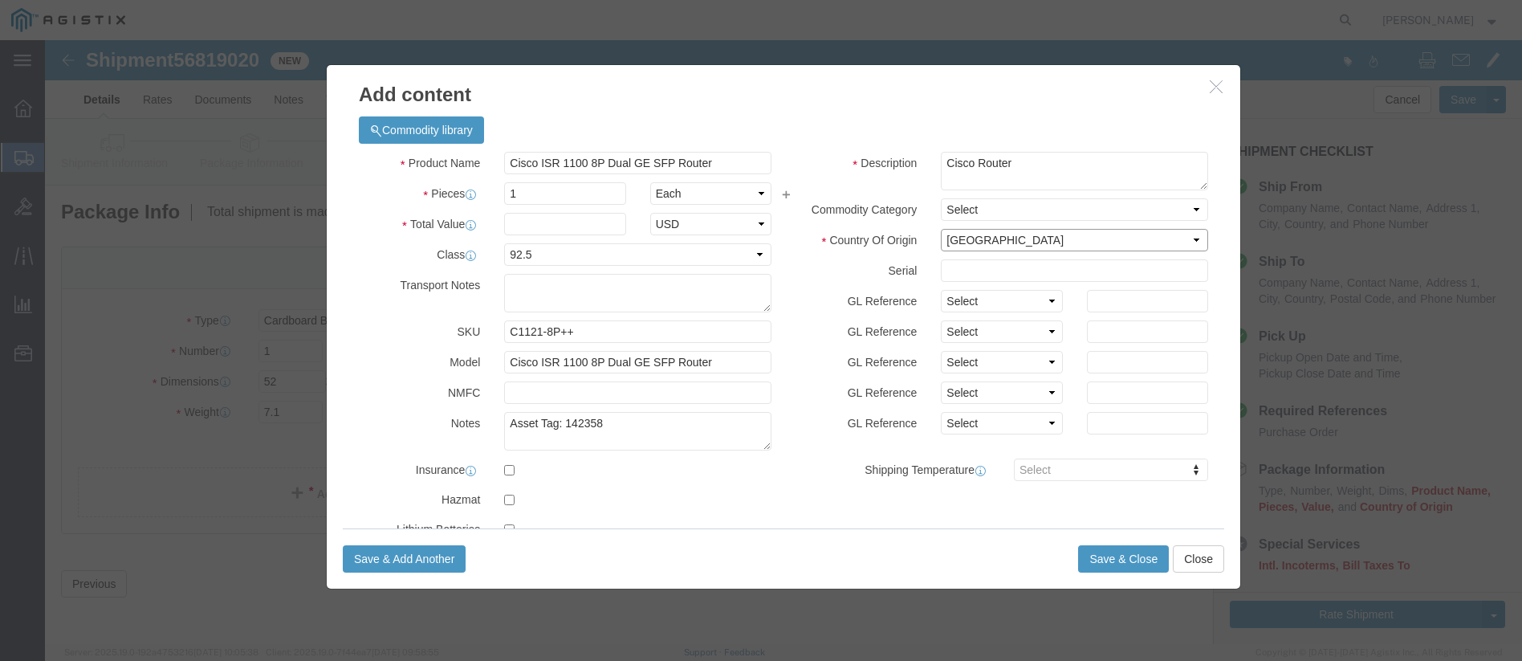
click select "Select [GEOGRAPHIC_DATA] [GEOGRAPHIC_DATA] [GEOGRAPHIC_DATA] [GEOGRAPHIC_DATA] …"
click input "text"
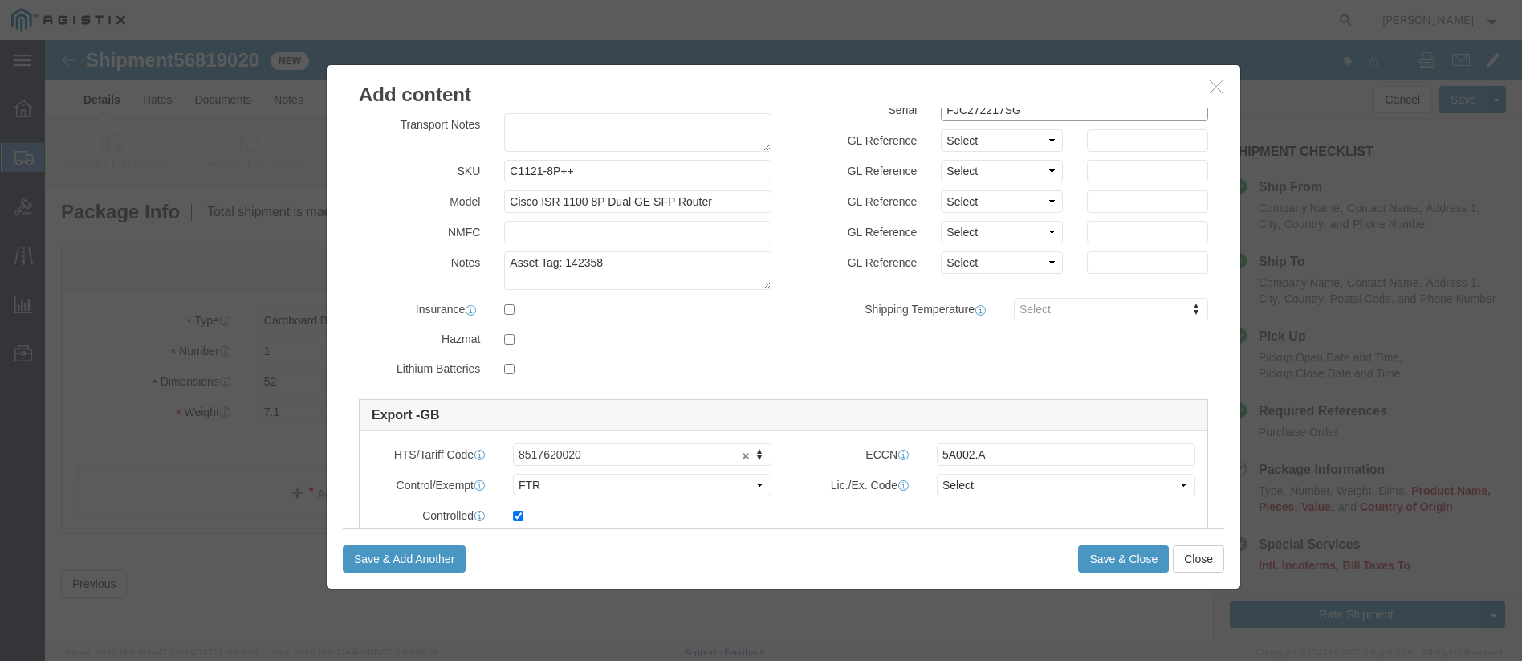
scroll to position [321, 0]
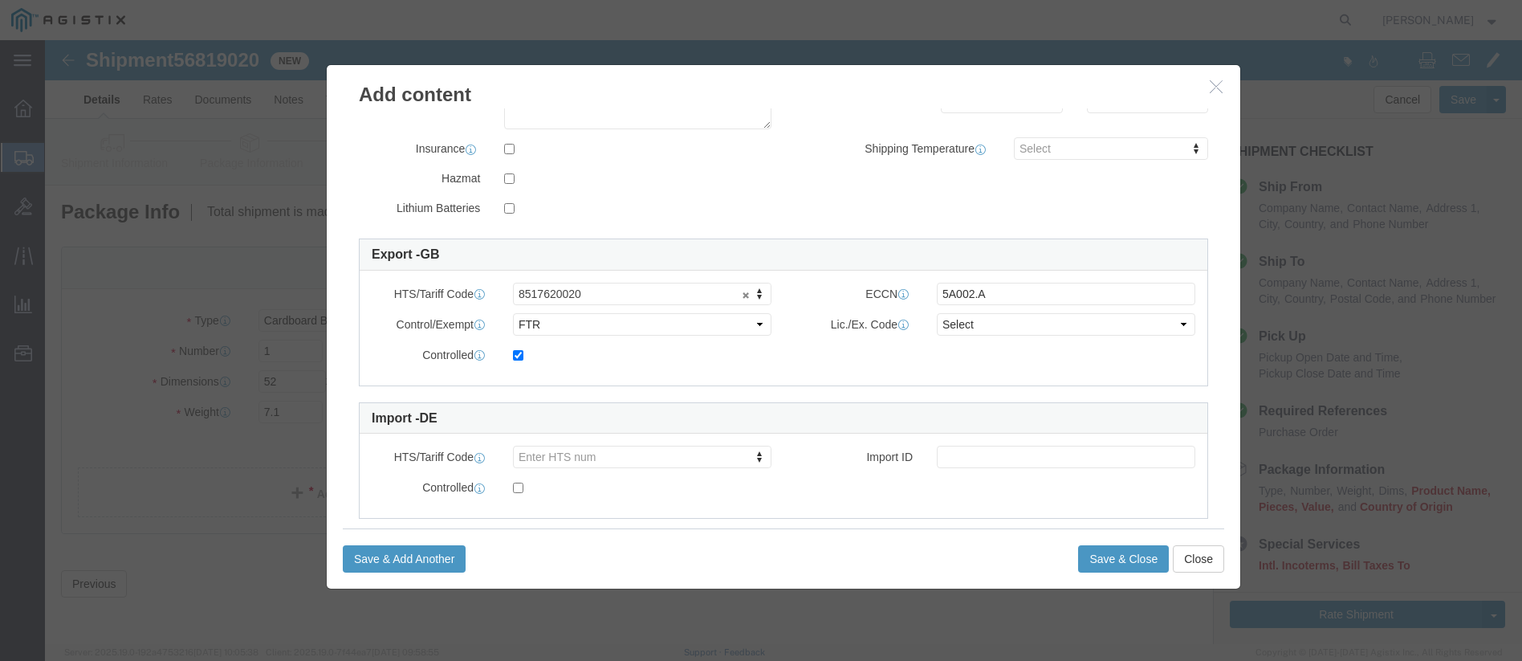
type input "FJC272217SG"
click select "Select ATF BIS DEA EPA FDA FTR ITAR OFAC Other (OPA)"
select select "BIS"
click select "Select ATF BIS DEA EPA FDA FTR ITAR OFAC Other (OPA)"
click select "Select AGR-Agricultural APP-Computers APR-Additional Permissive Exports AVS-Air…"
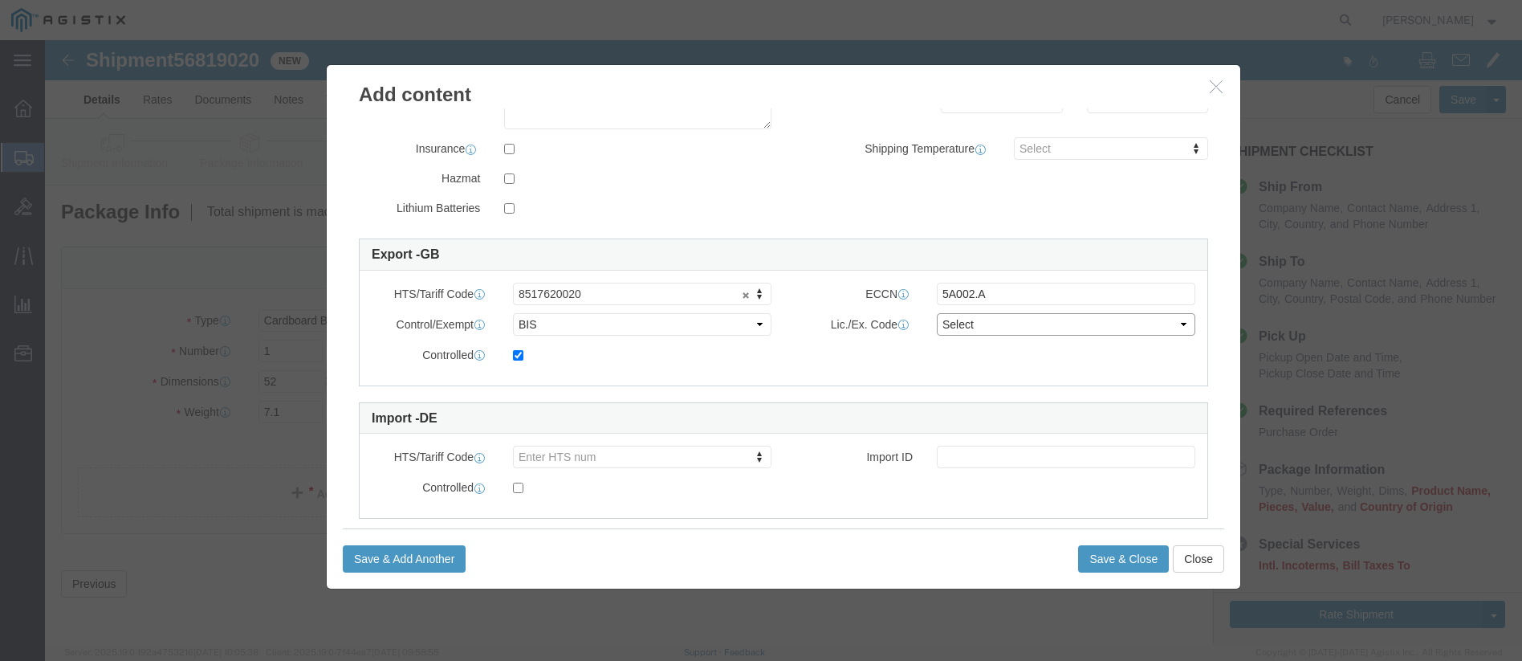
select select "NLR"
click select "Select AGR-Agricultural APP-Computers APR-Additional Permissive Exports AVS-Air…"
drag, startPoint x: 466, startPoint y: 312, endPoint x: 492, endPoint y: 342, distance: 39.8
click input "checkbox"
checkbox input "false"
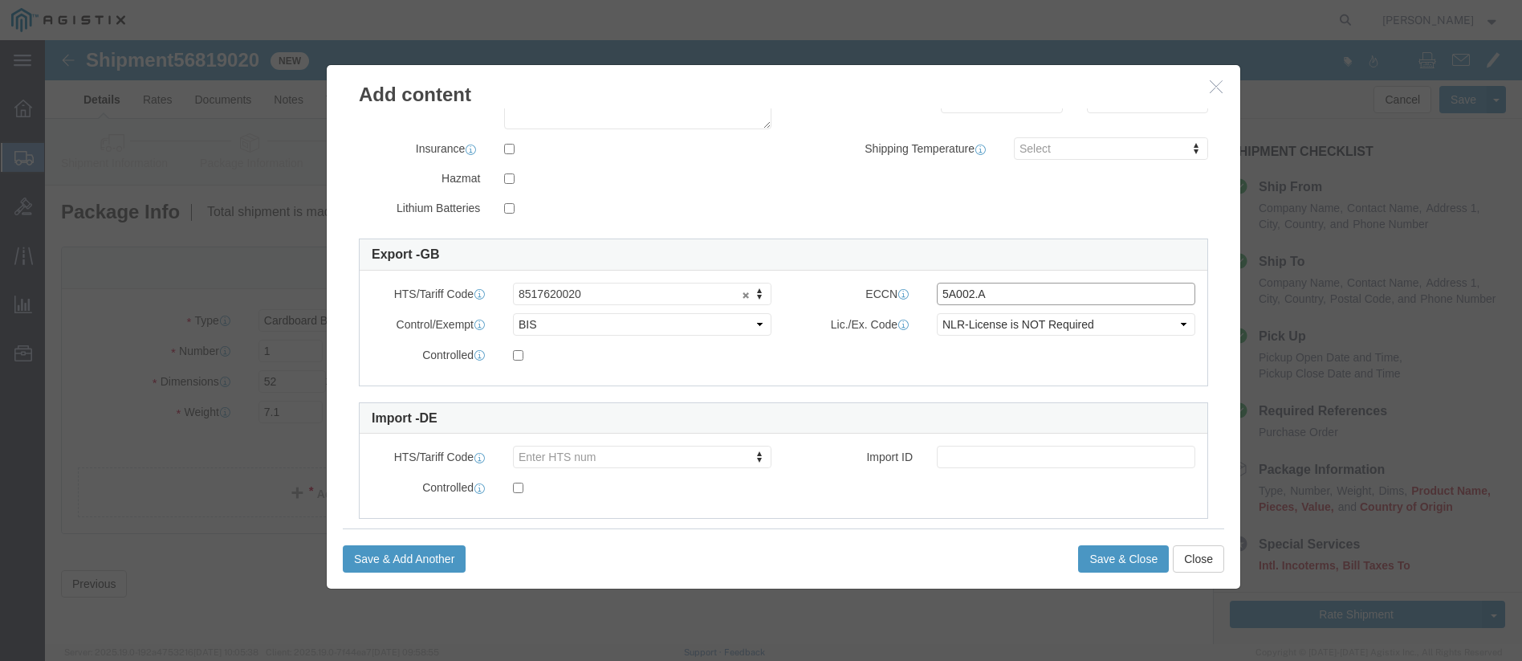
click input "5A002.A"
type input "5A002.a.2"
click div "Save & Add Another Save & Close Close"
click button "Save & Close"
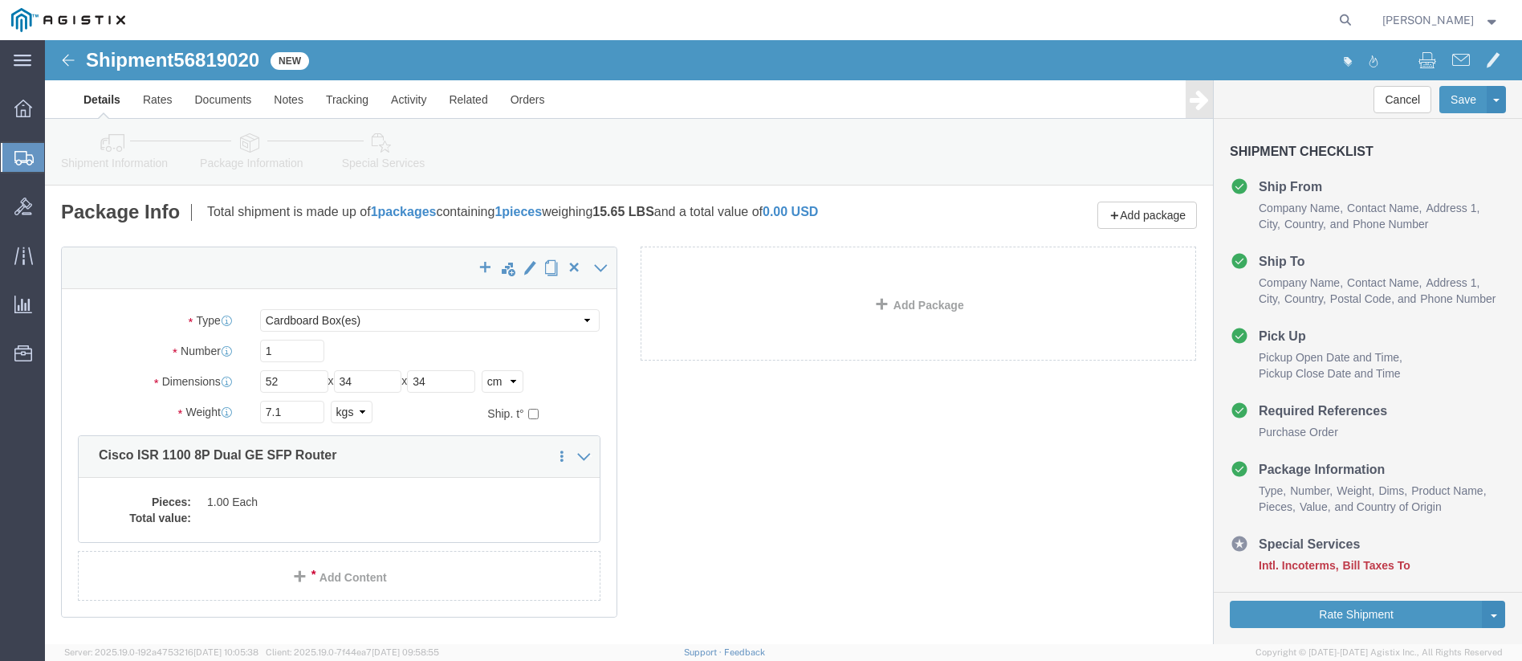
click div "x Package Type Select Bale(s) Basket(s) Bolt(s) Bottle(s) Buckets Bulk Bundle(s…"
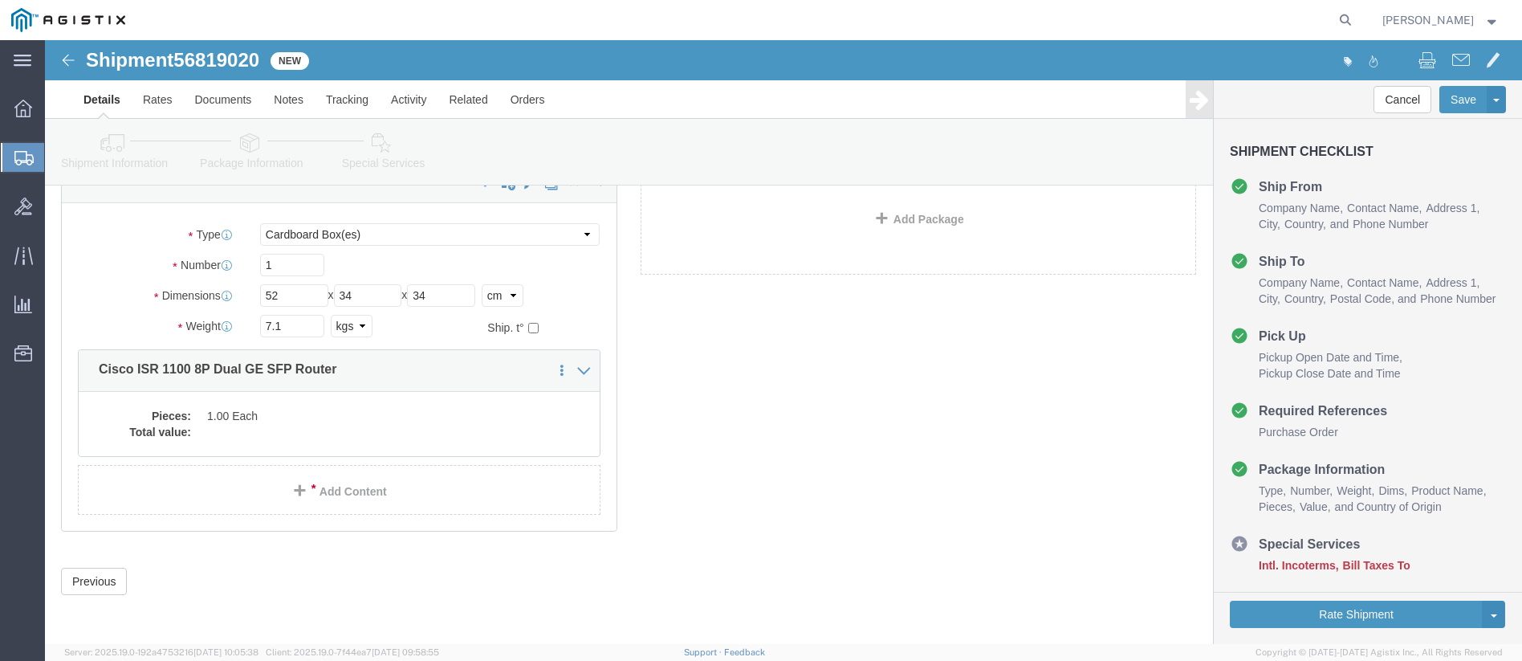
scroll to position [0, 0]
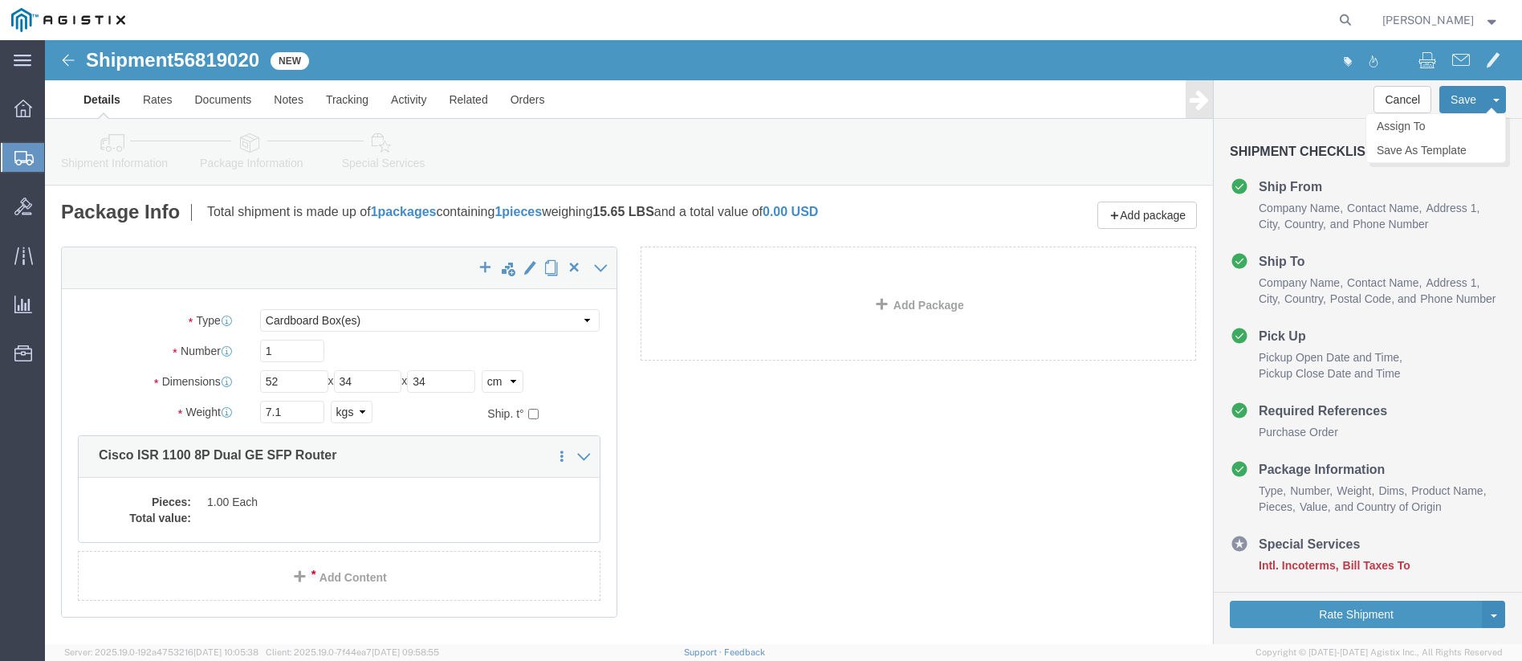
click button "Save"
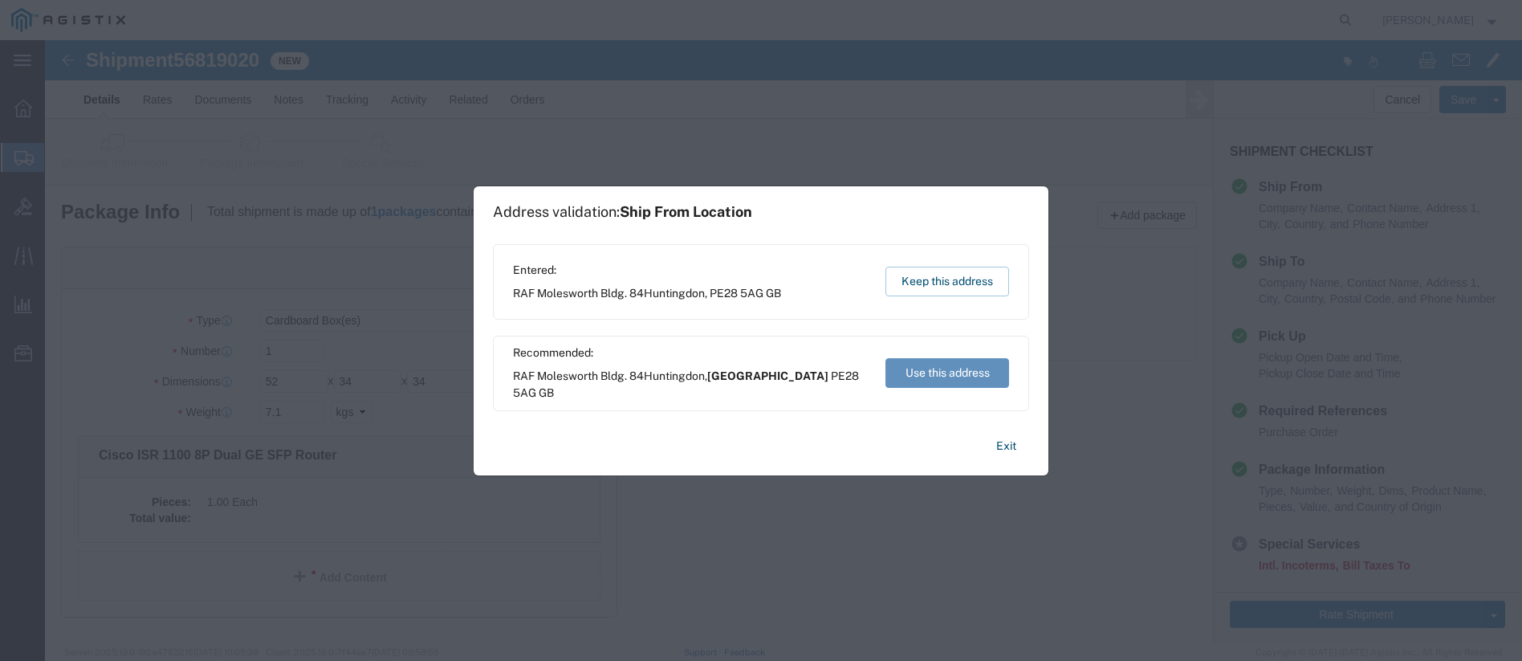
click at [912, 374] on button "Use this address" at bounding box center [948, 373] width 124 height 30
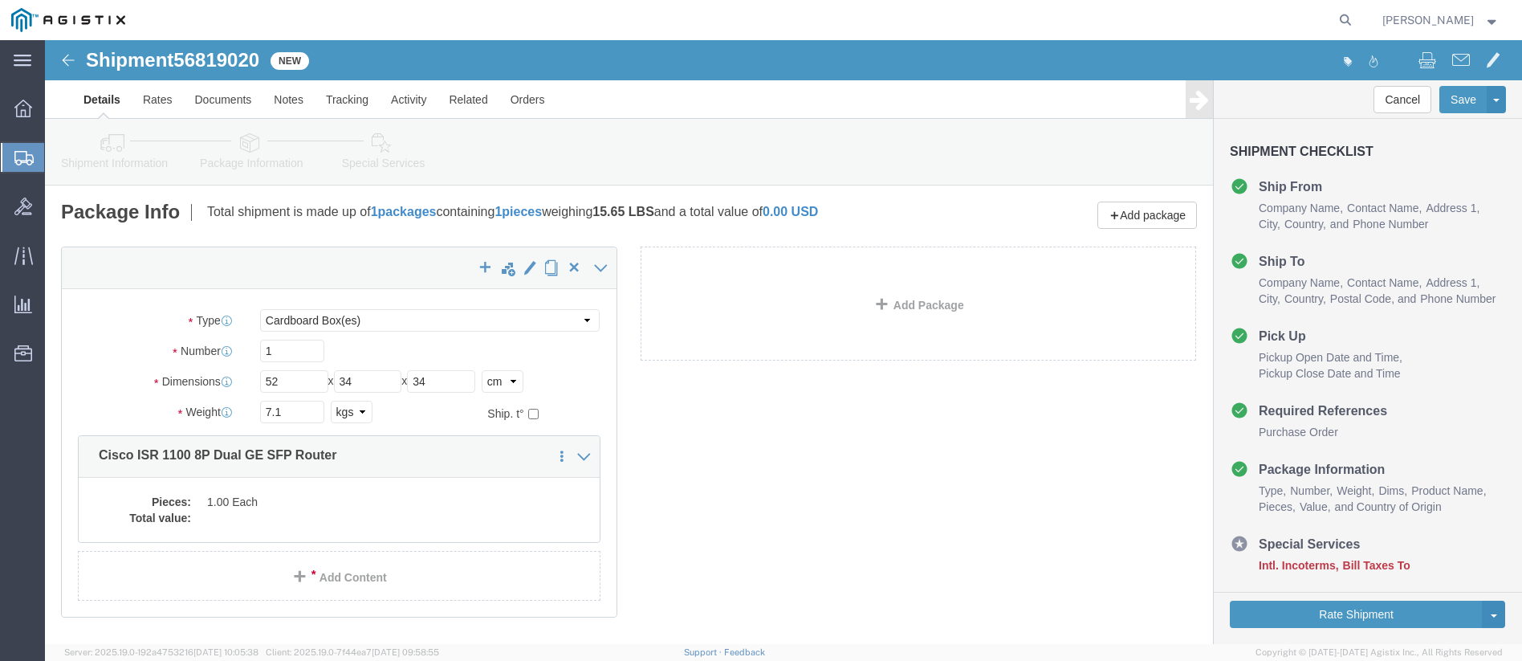
click icon
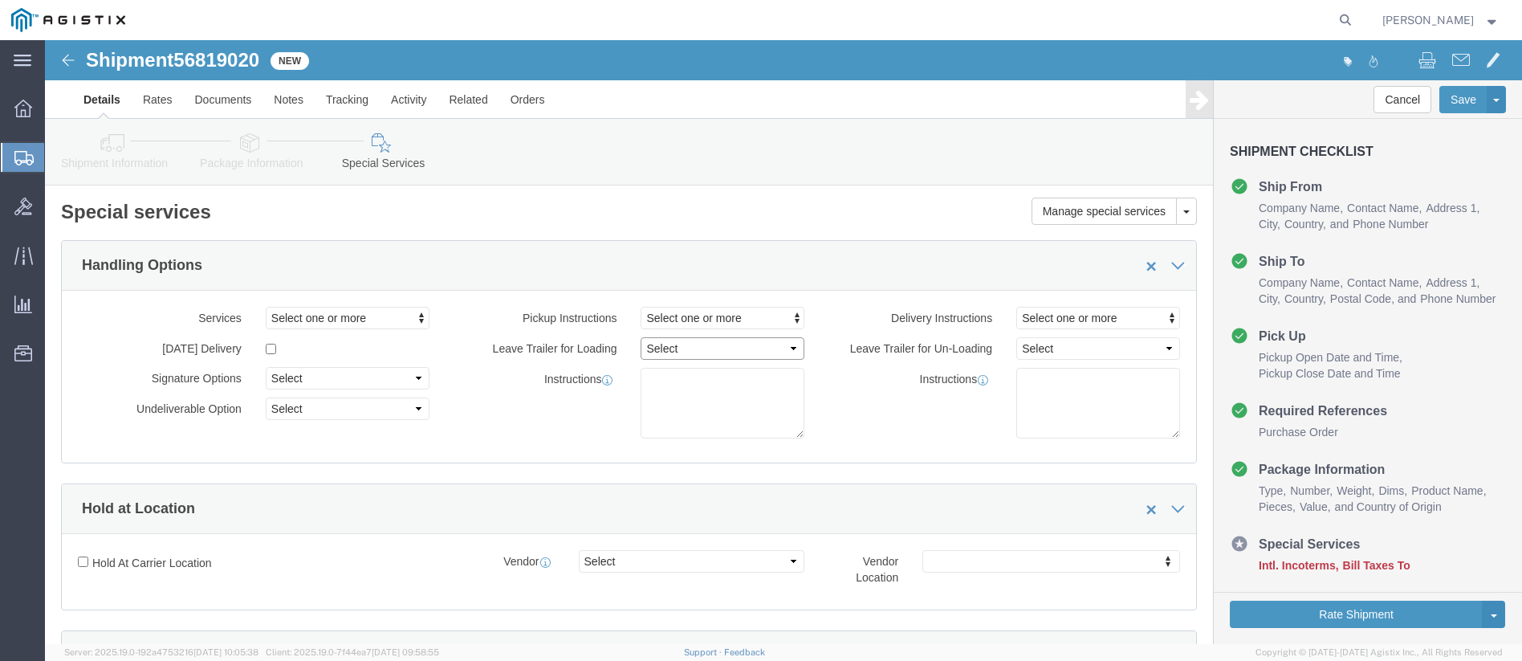
click select "Select 1 Hour 2 Hour 3 Hour 4 Hour 5 Hour 6 Hour 7 Hour 8 Hour 1 Day 2 Days 3 D…"
click button "Select one or more"
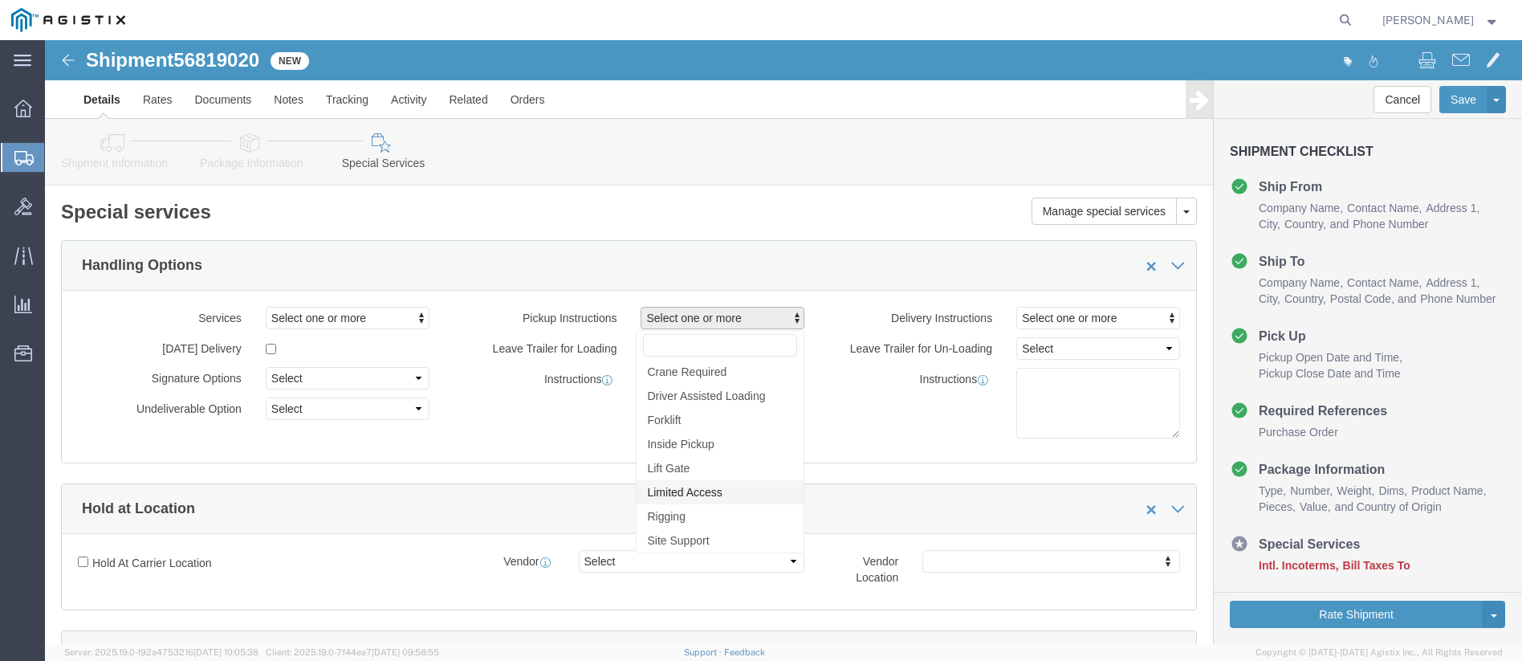
drag, startPoint x: 628, startPoint y: 450, endPoint x: 533, endPoint y: 383, distance: 116.3
click span "Limited Access"
select select "PICKUP_LIMITED_ACCESS"
click div "Instructions"
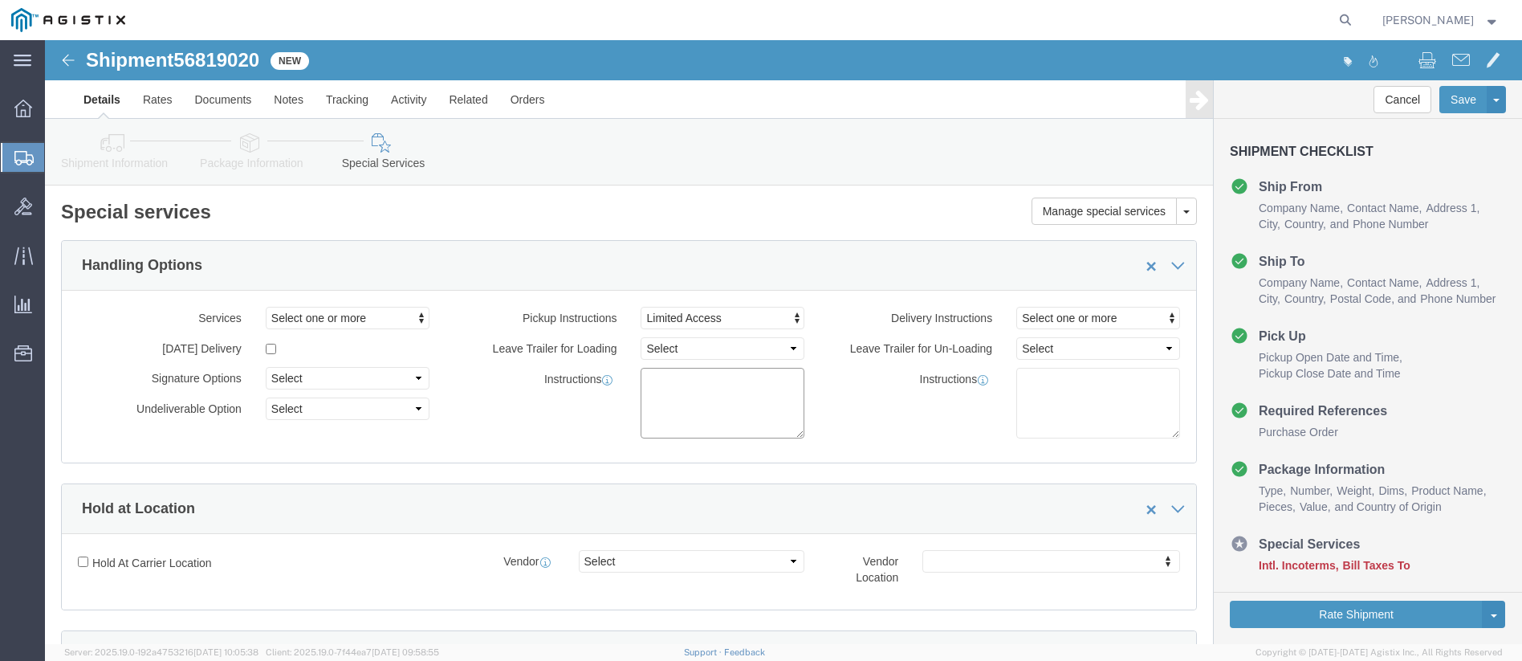
click textarea
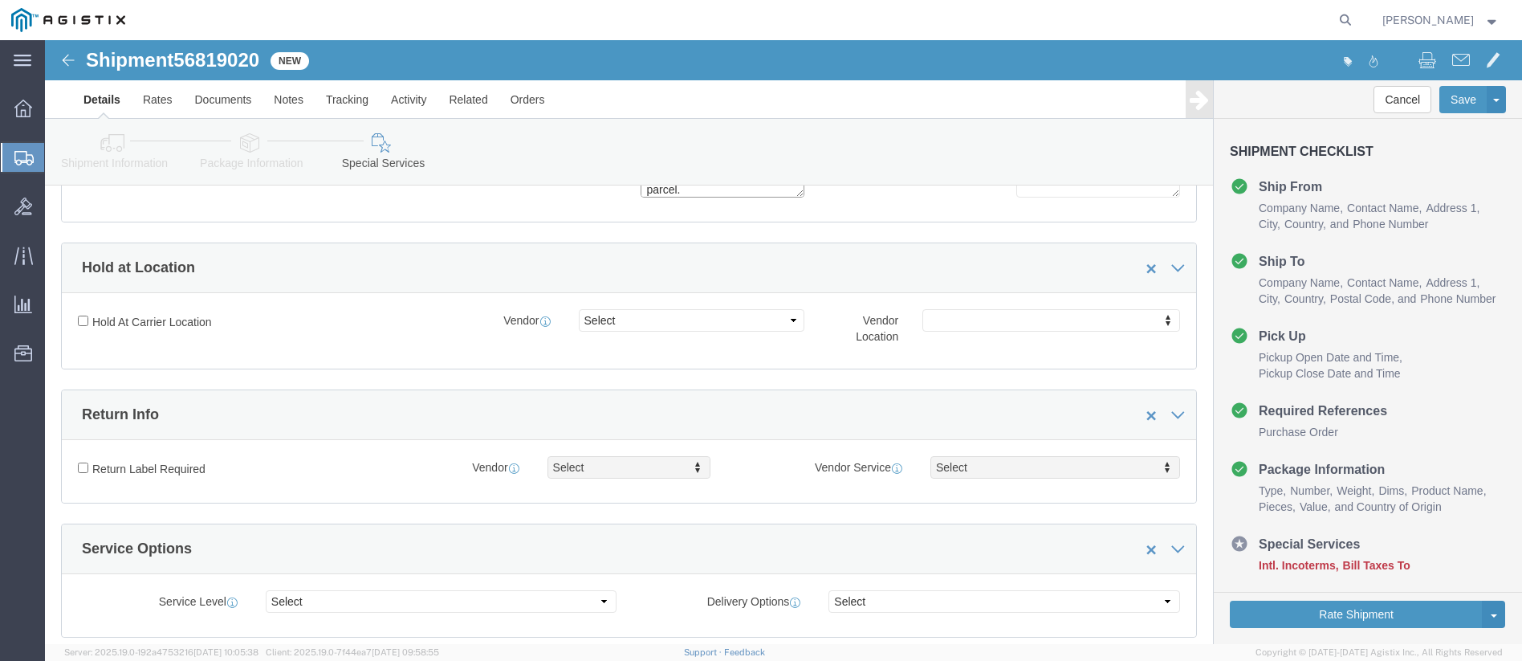
scroll to position [562, 0]
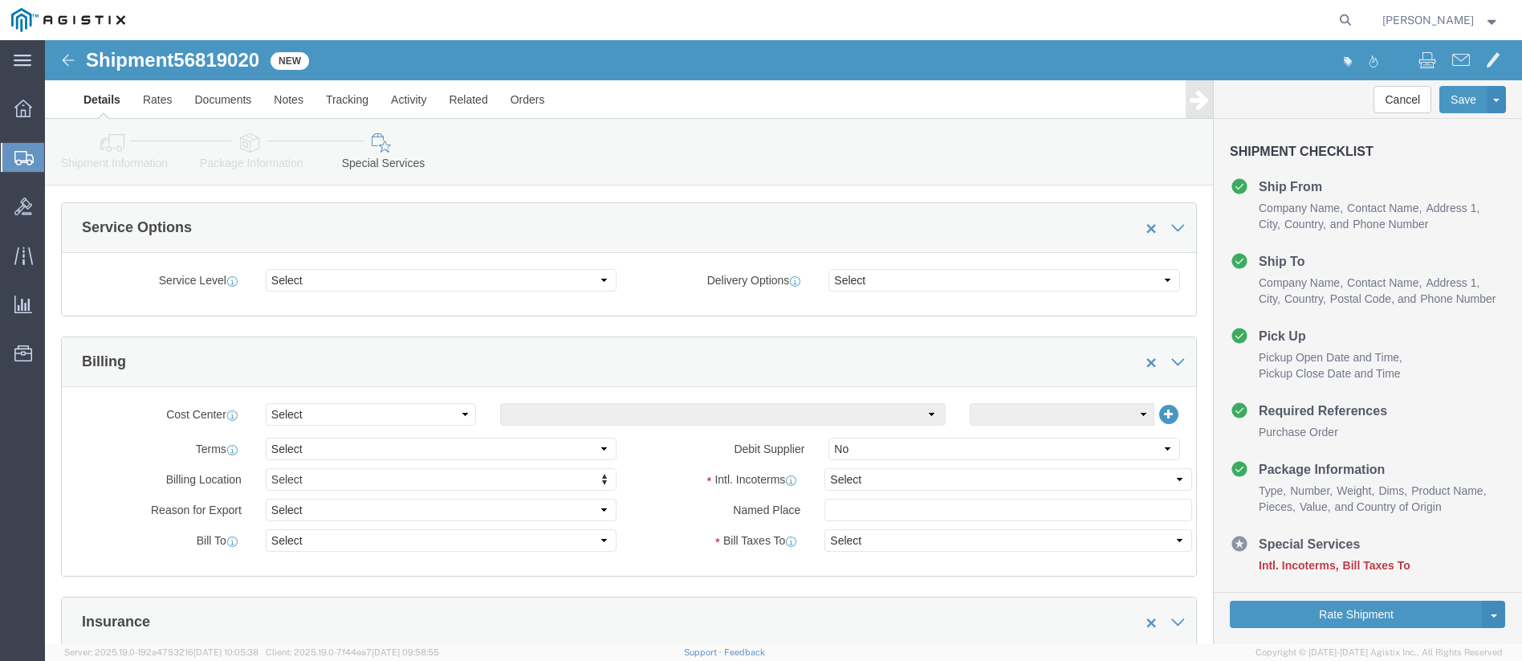
type textarea "Driver will need to park at [GEOGRAPHIC_DATA] and contact Logistics Office at […"
click select "Select Carriage Insurance Paid Carriage Paid To Cost and Freight Cost Insurance…"
select select "DDP"
click select "Select Carriage Insurance Paid Carriage Paid To Cost and Freight Cost Insurance…"
select select "SHIP"
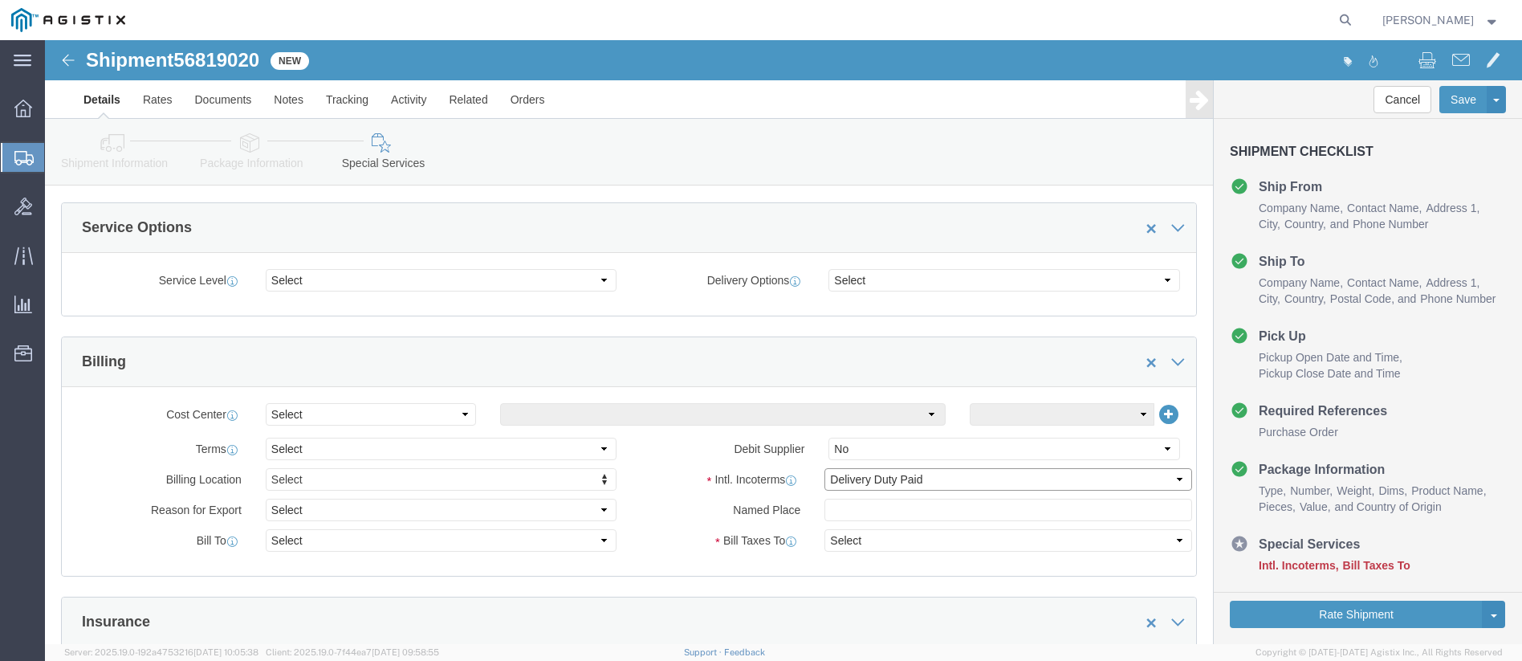
select select "SHIP"
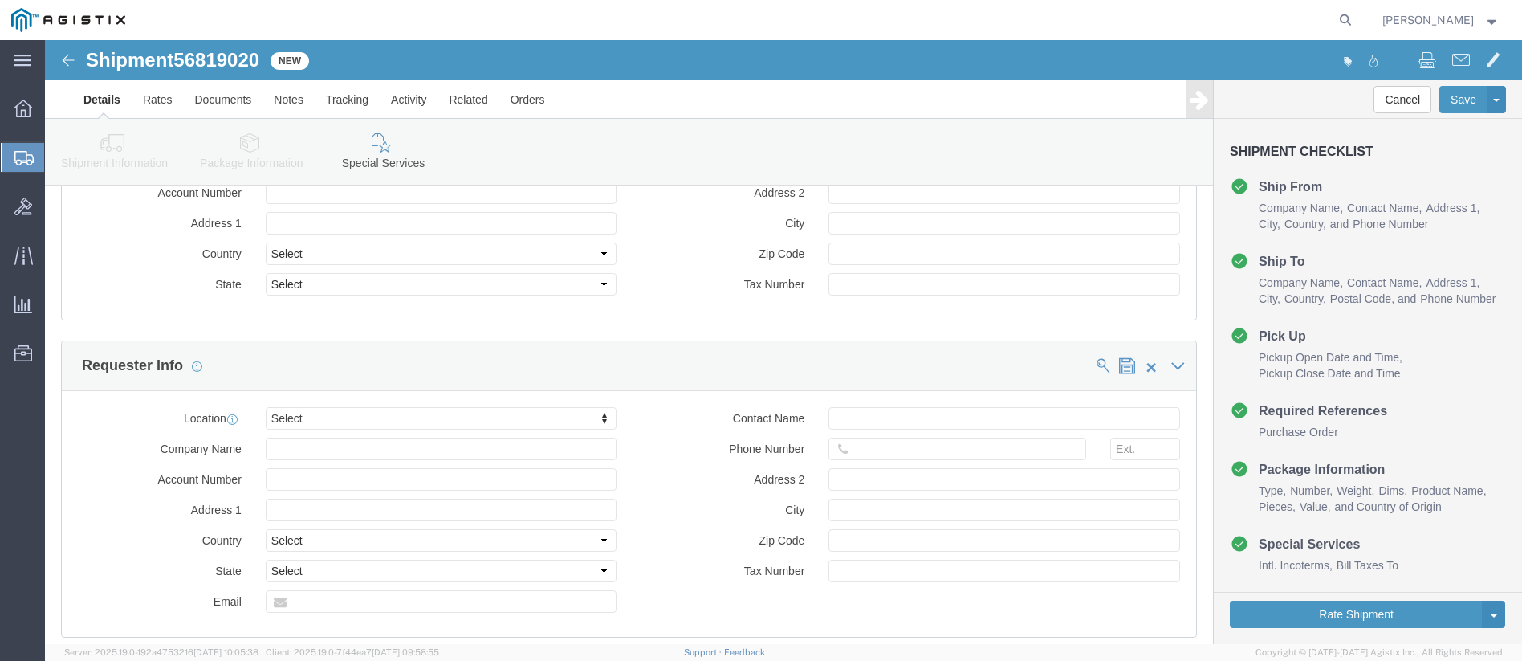
scroll to position [1847, 0]
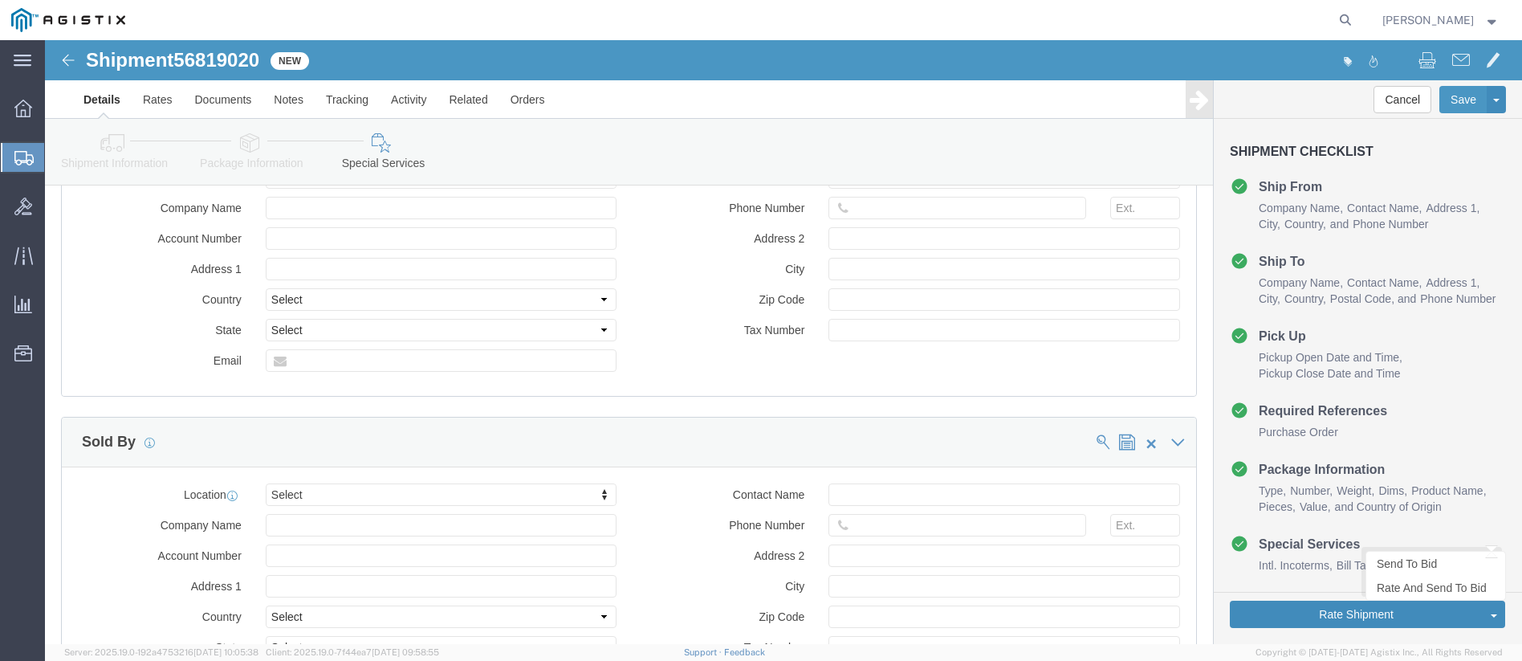
click button "Rate Shipment"
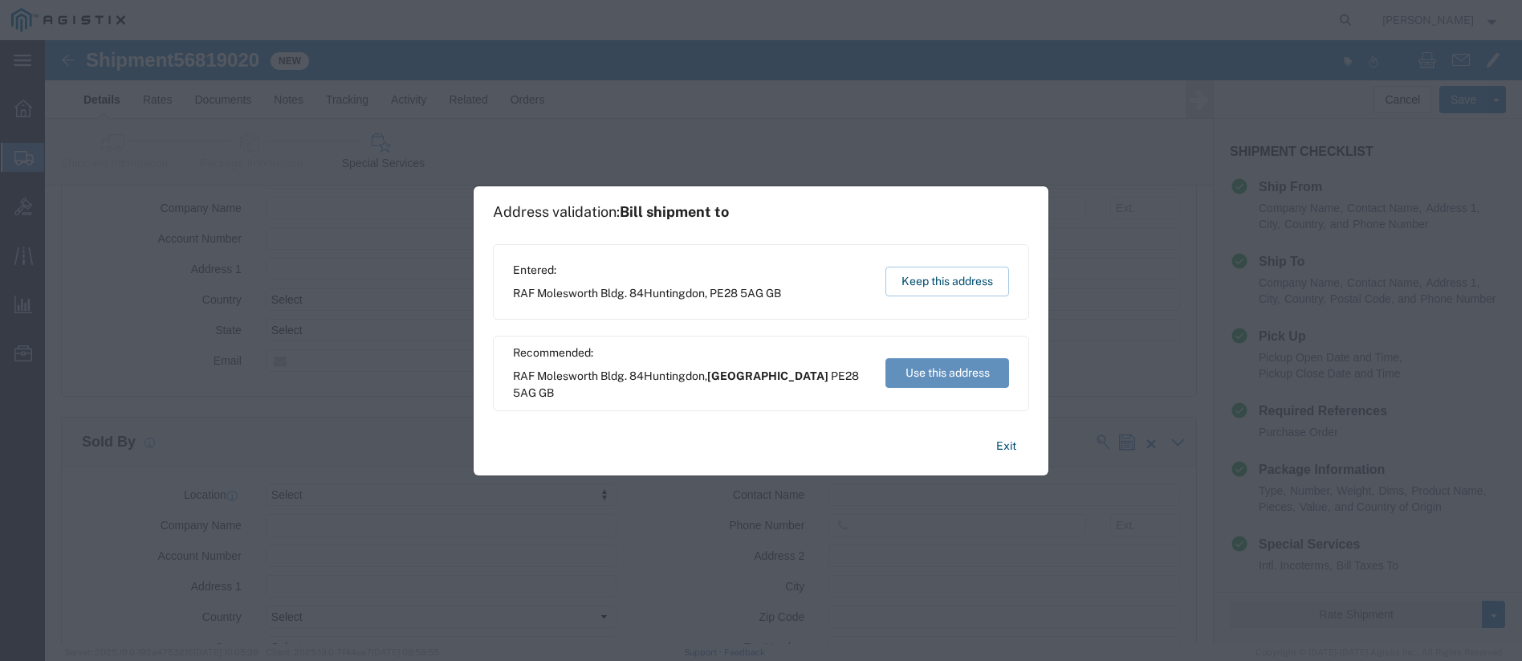
click at [906, 376] on button "Use this address" at bounding box center [948, 373] width 124 height 30
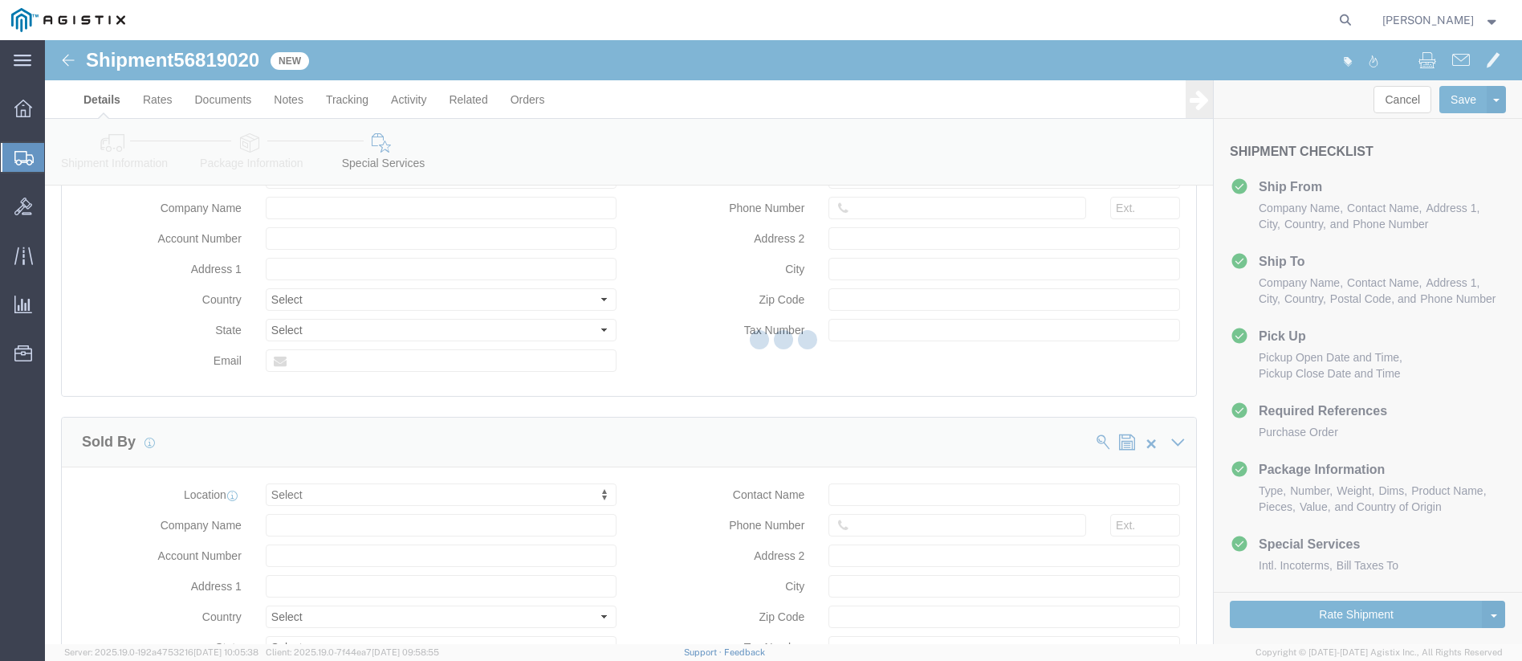
select select "34240"
select select "34238"
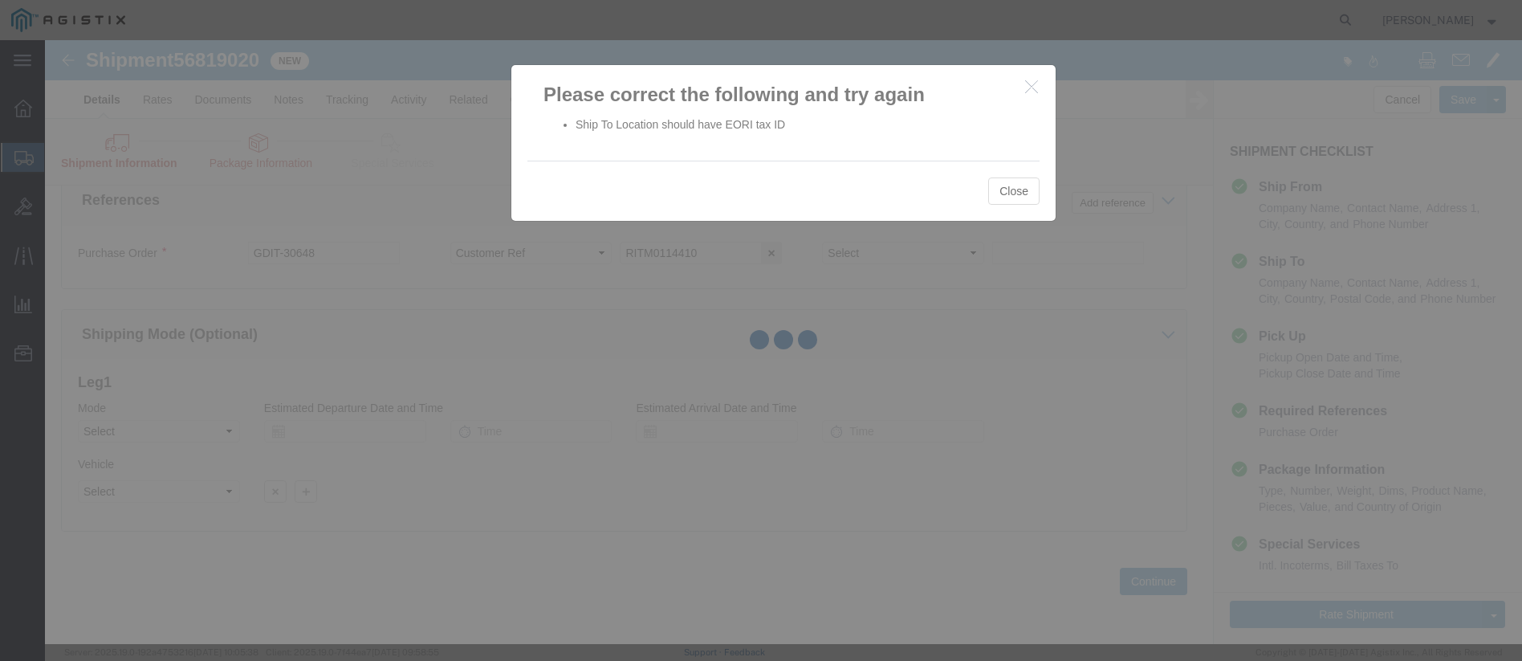
scroll to position [1111, 0]
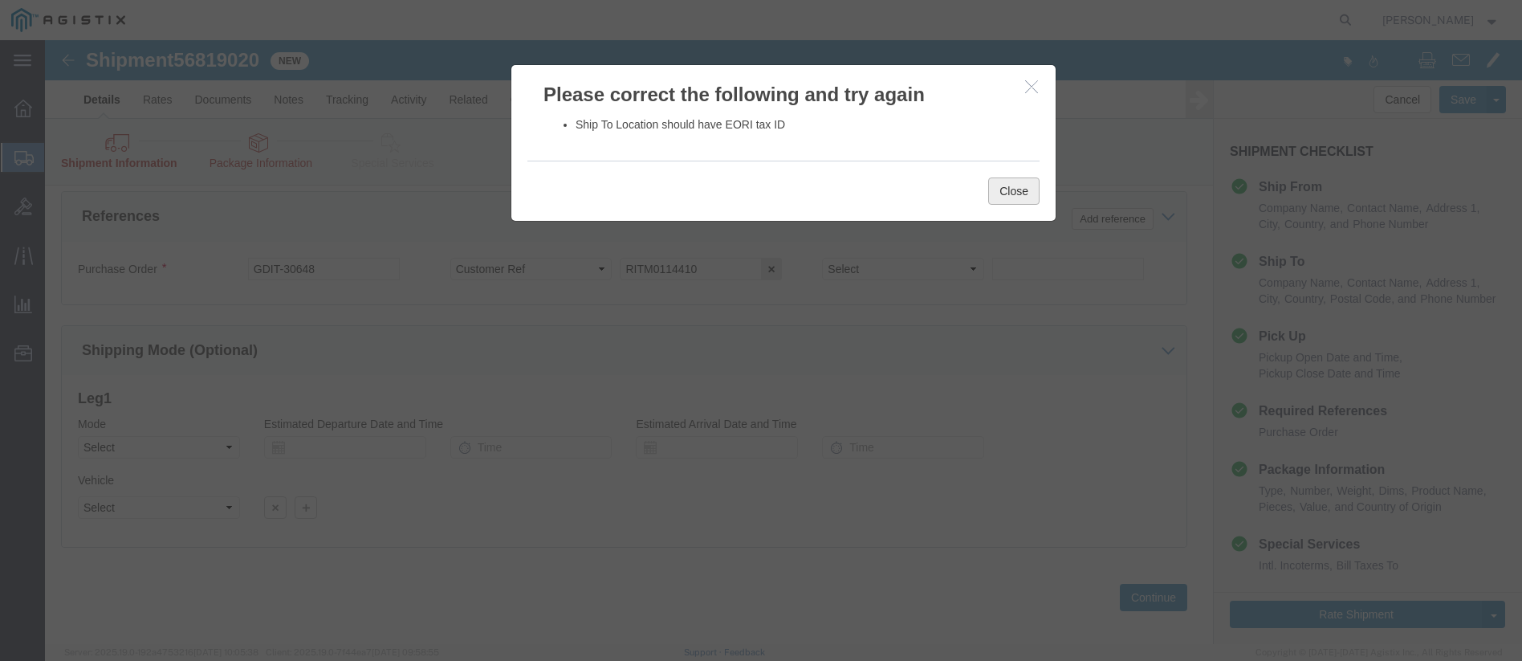
click button "Close"
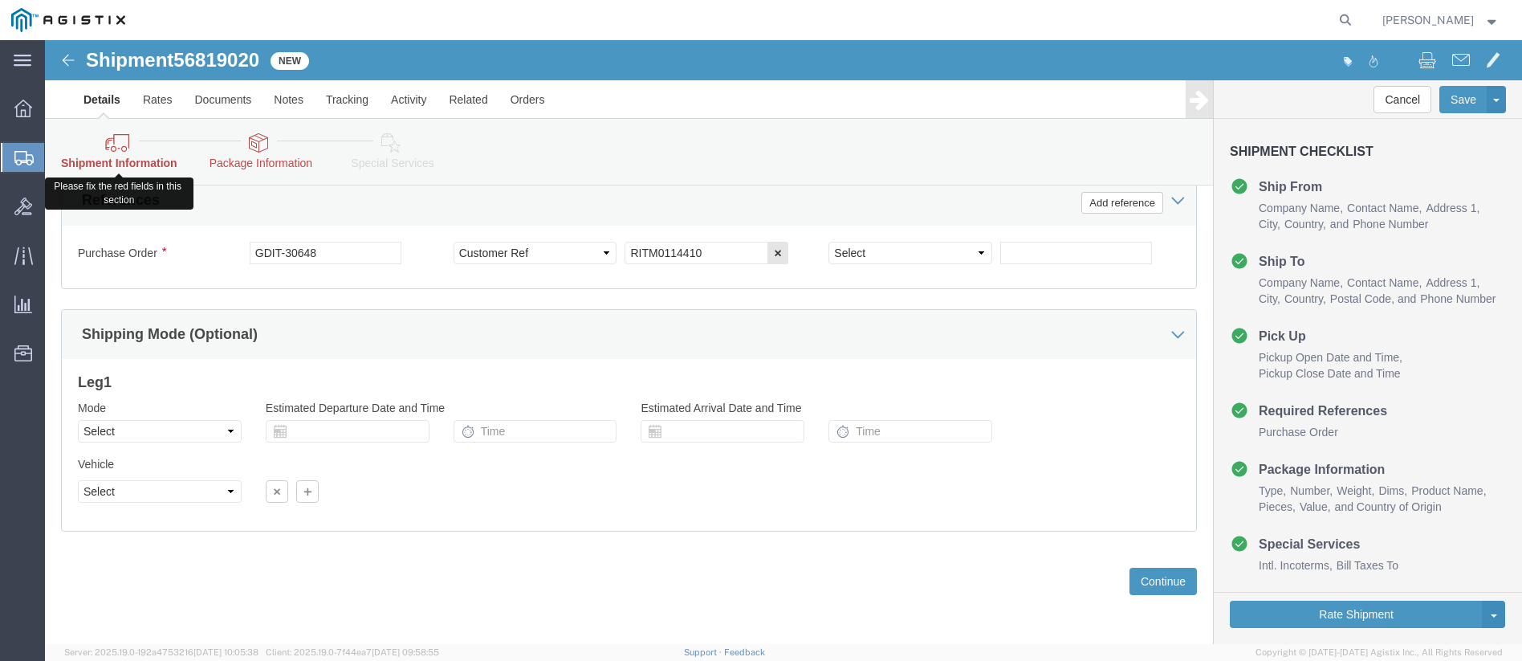
click icon
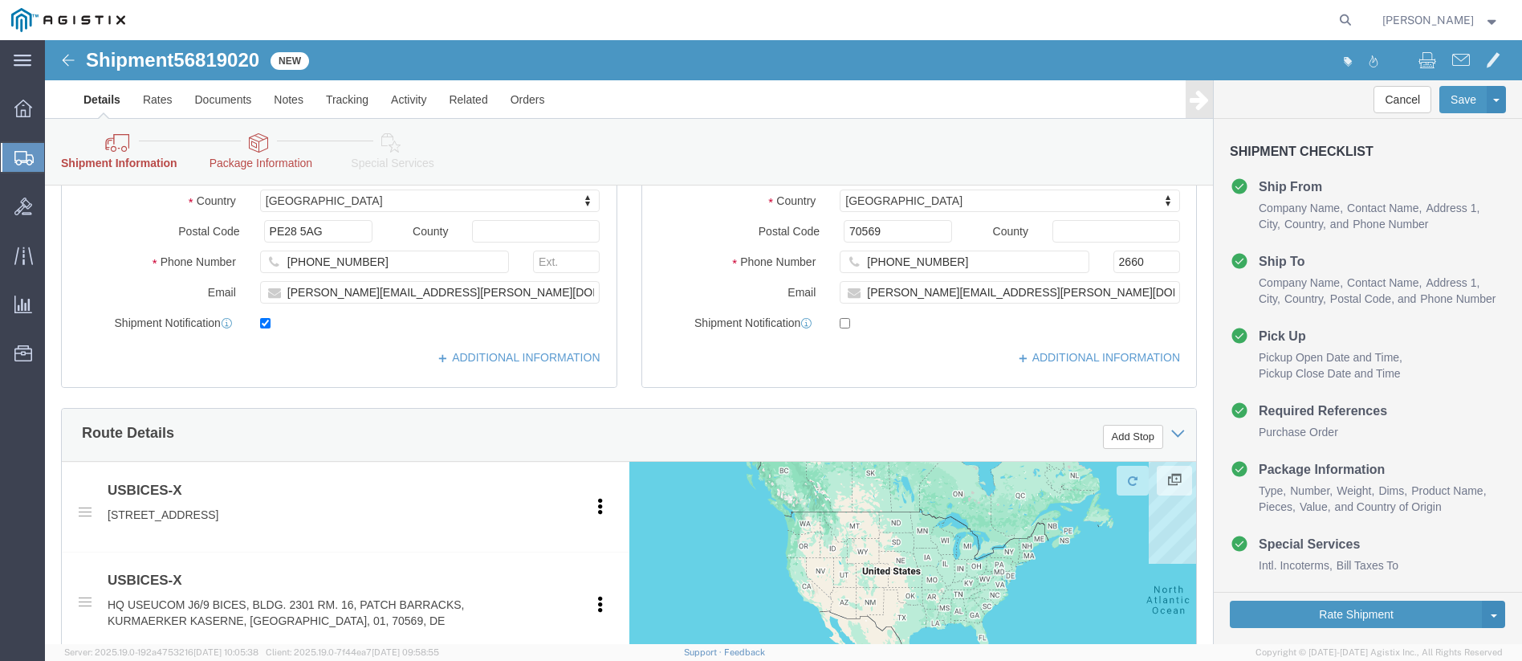
scroll to position [228, 0]
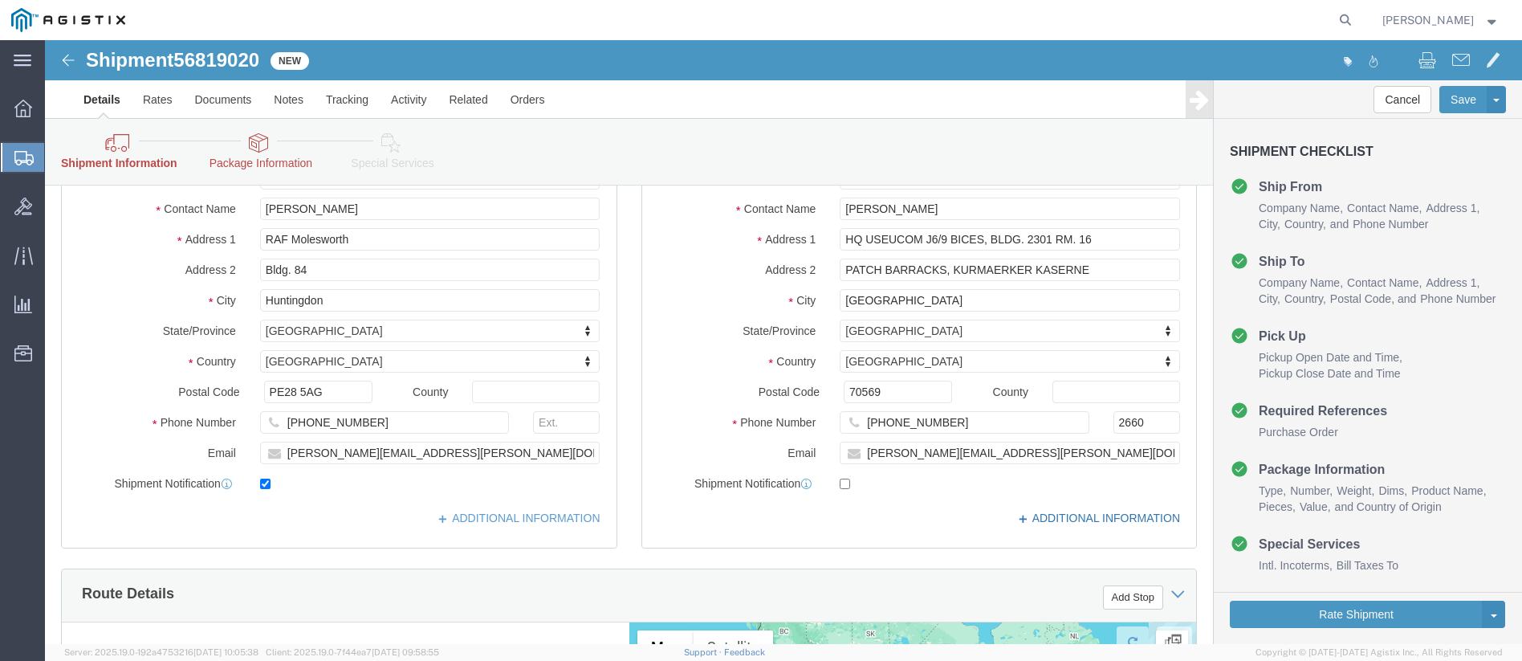
click link "ADDITIONAL INFORMATION"
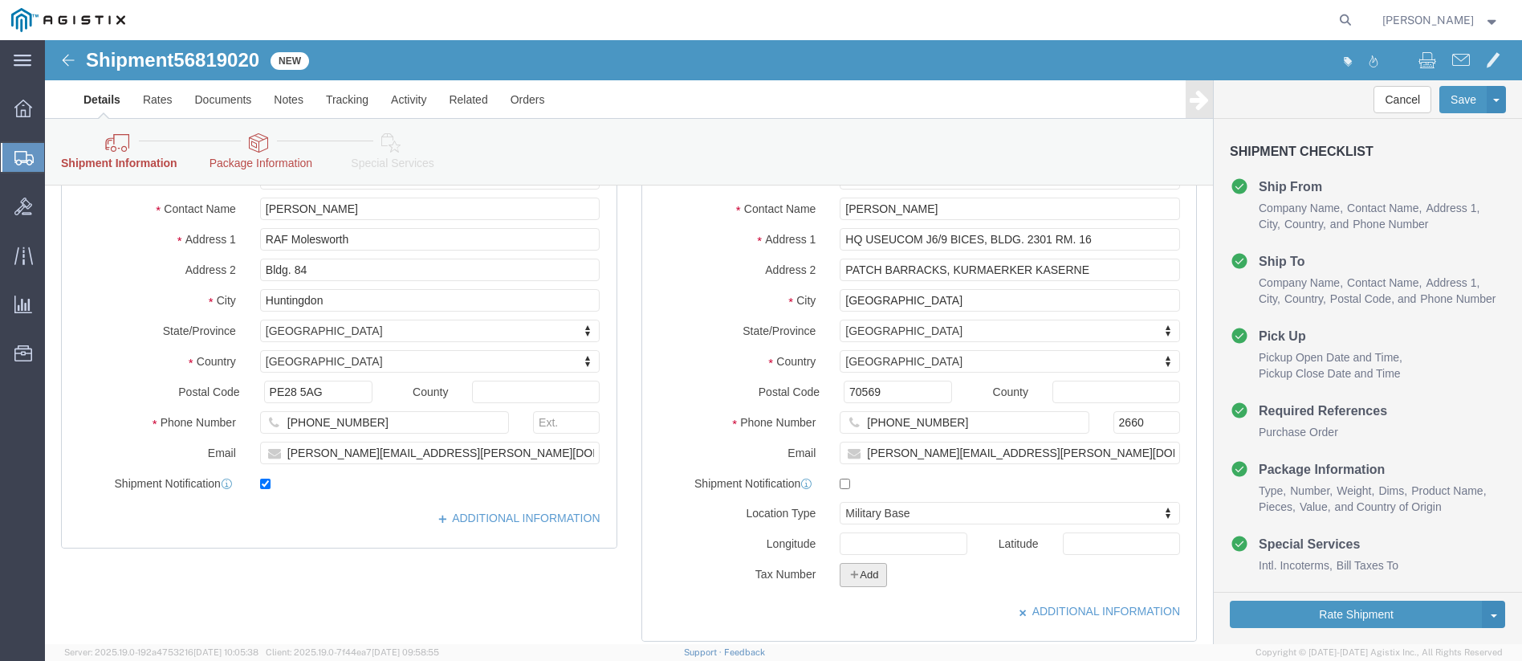
click button "Add"
click select "Select EIN EORI TIN VAT Other"
select select "EORI"
click select "Select EIN EORI TIN VAT Other"
click input "text"
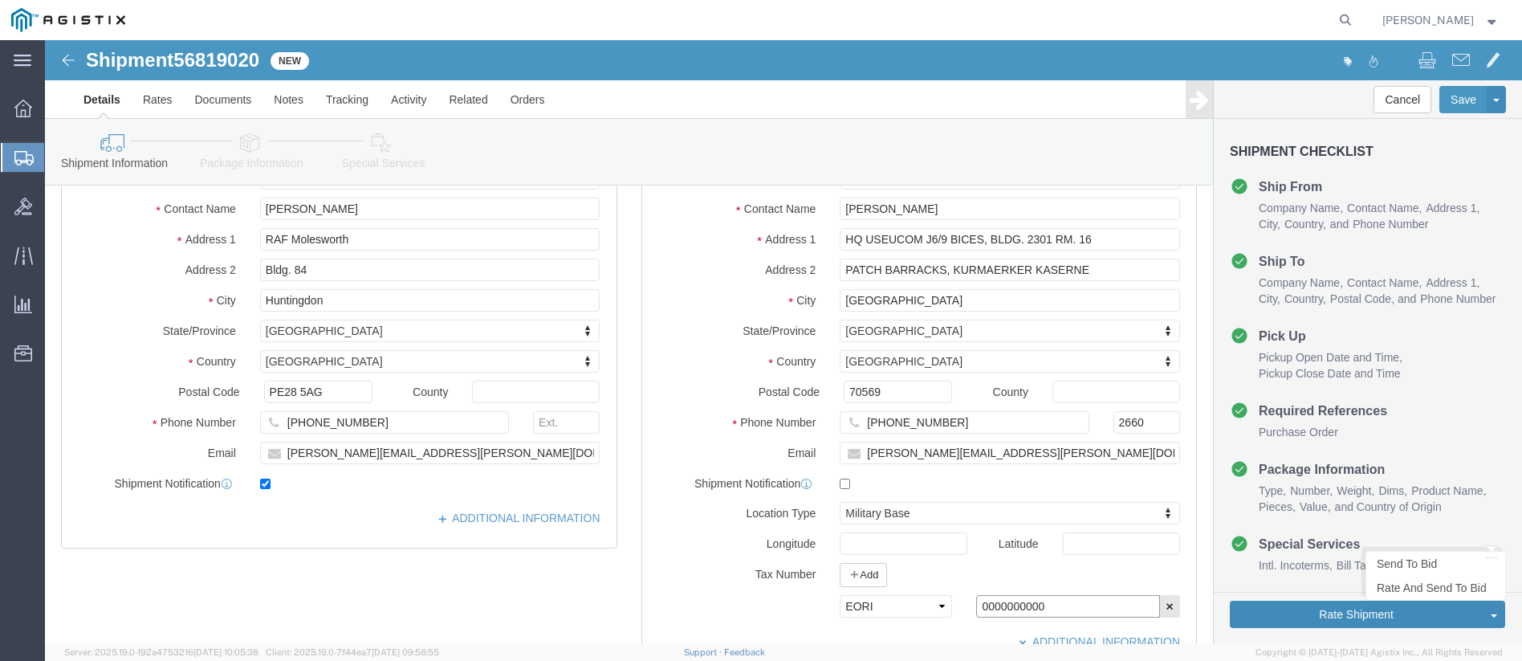
type input "0000000000"
click button "Rate Shipment"
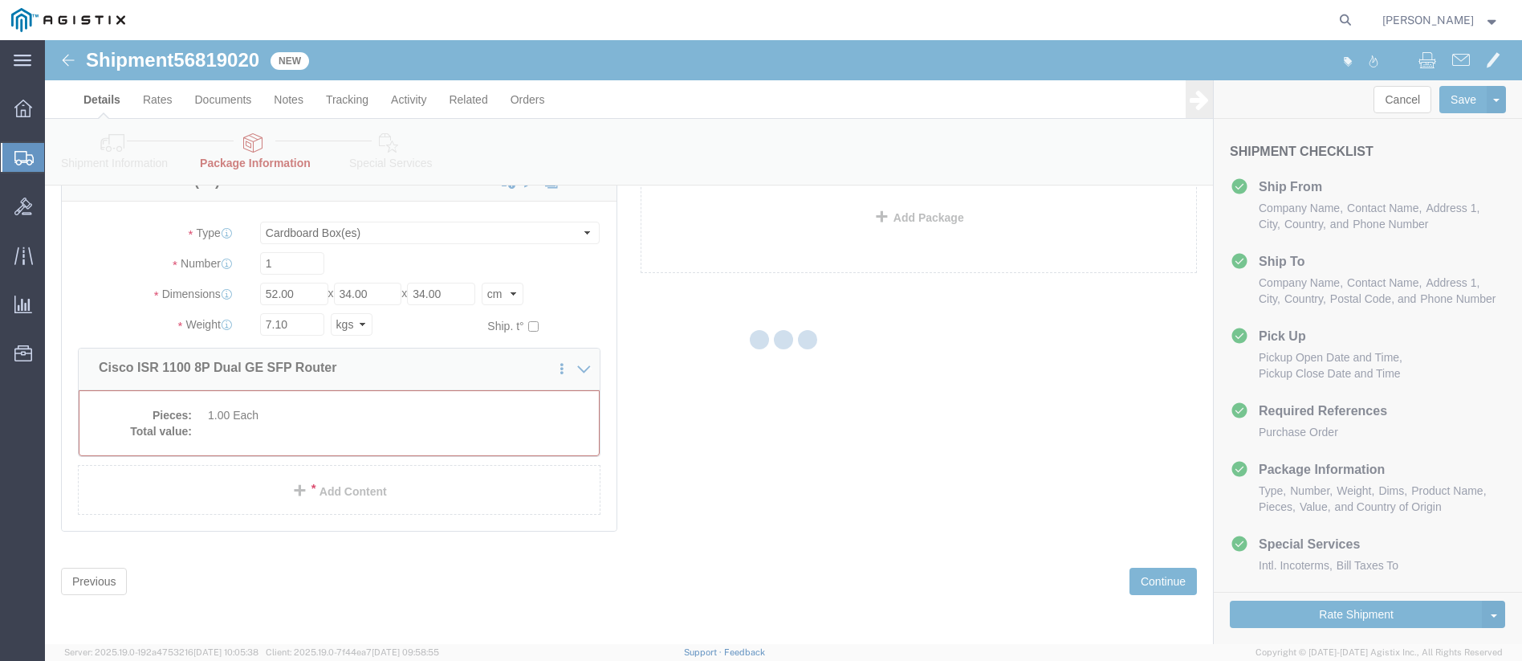
scroll to position [0, 0]
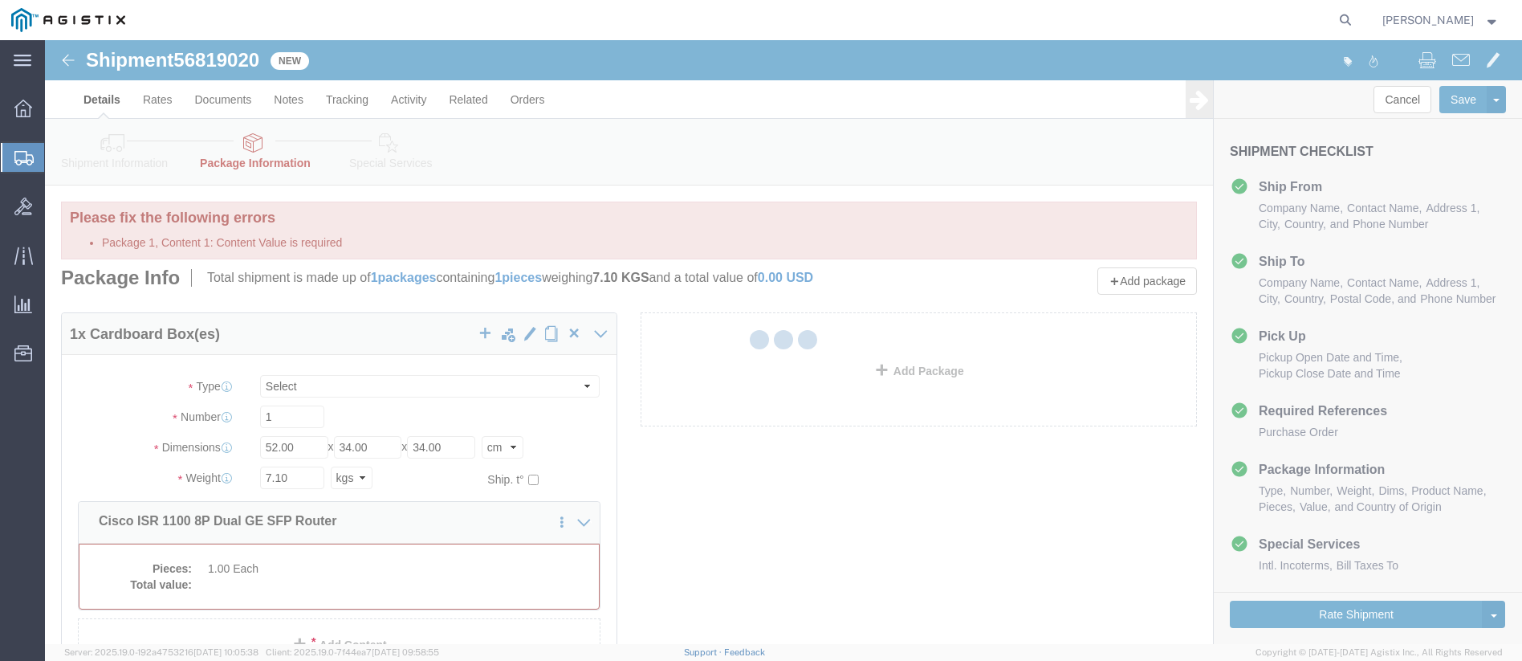
select select "CBOX"
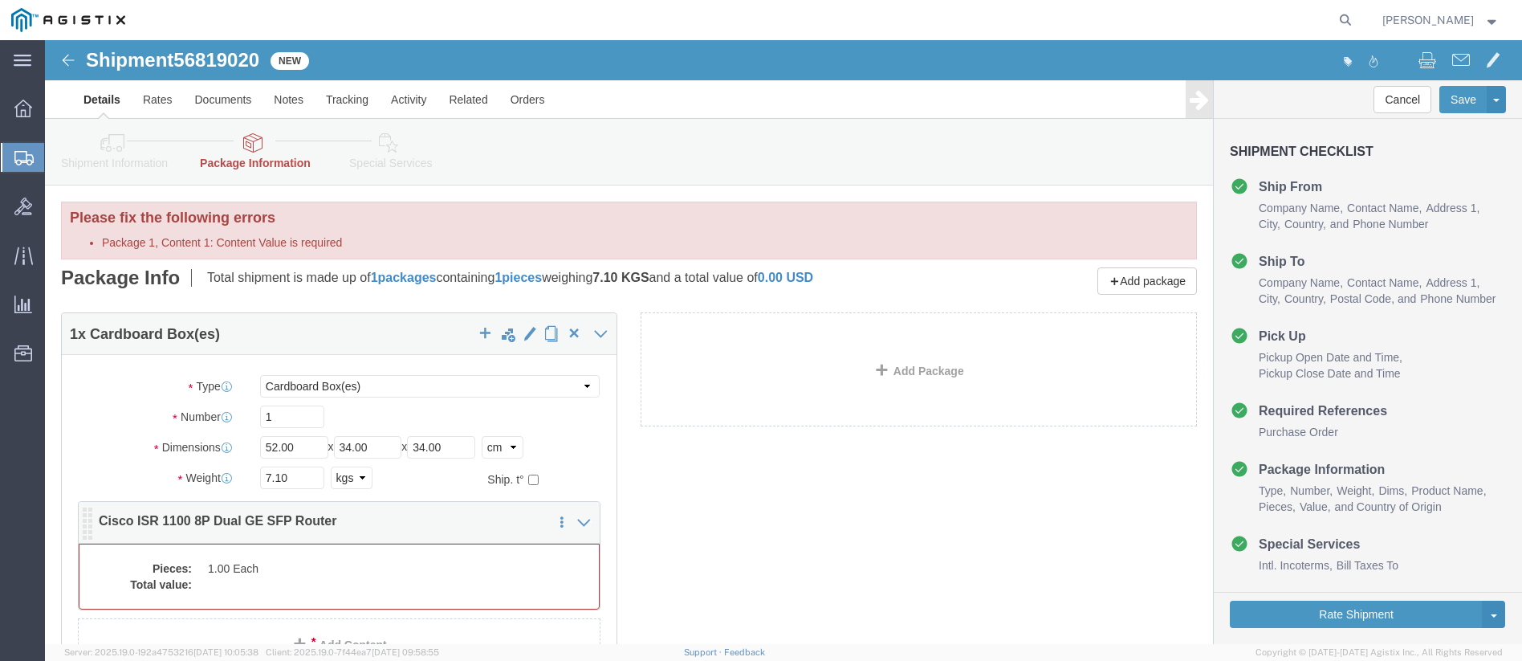
click dd "1.00 Each"
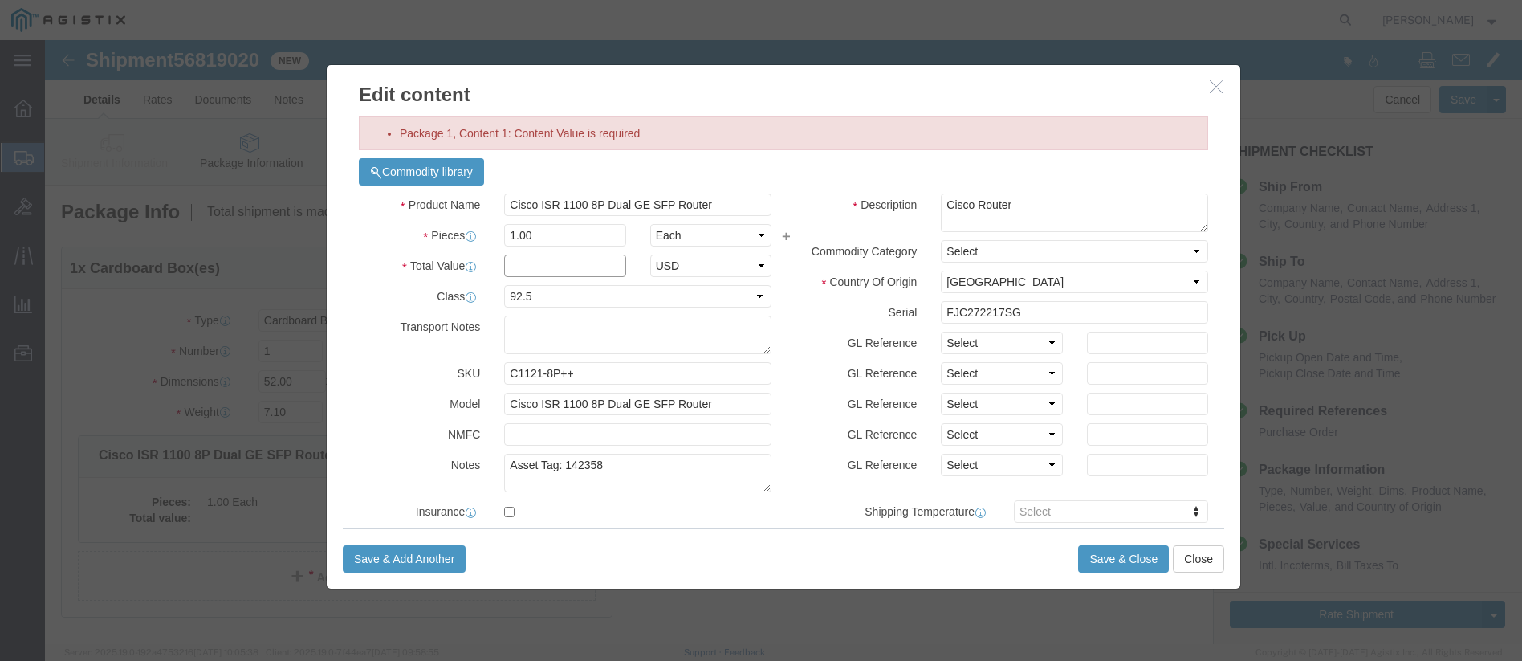
click input "text"
type input "1214"
click button "Save & Close"
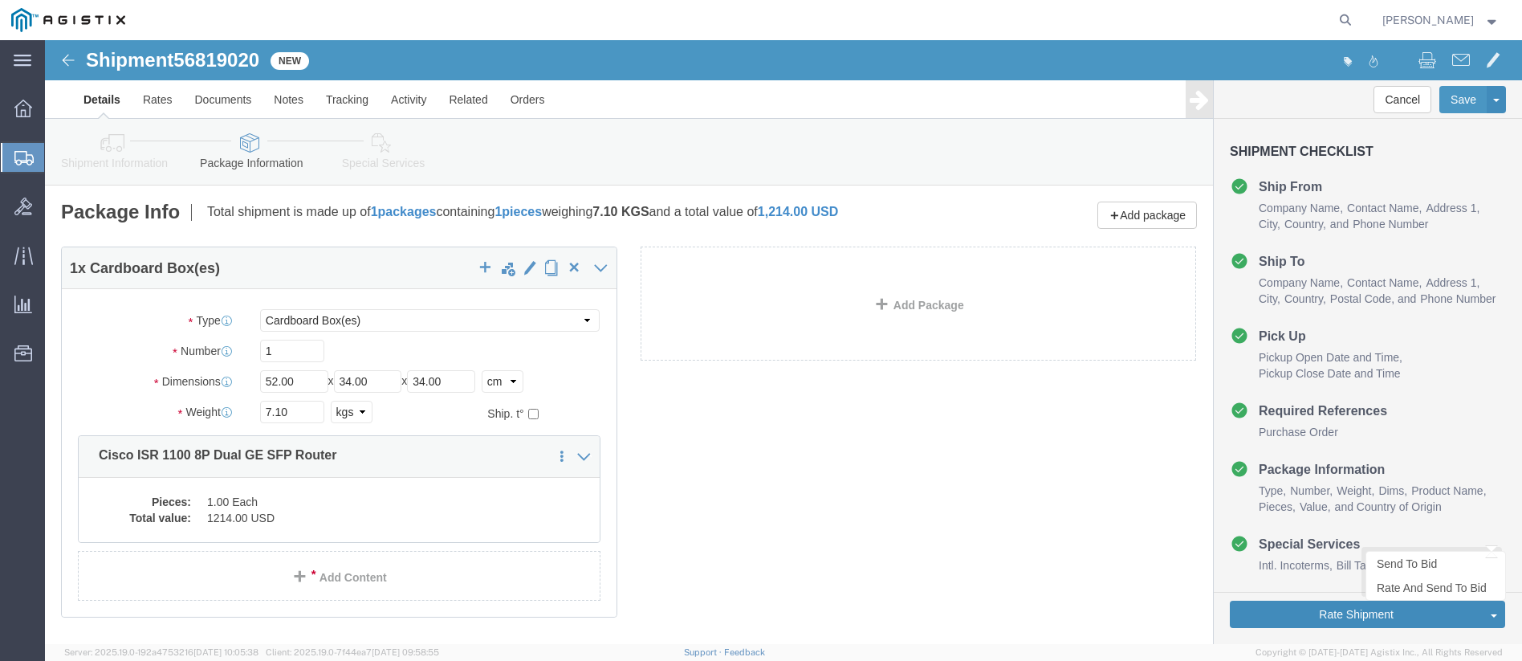
click button "Rate Shipment"
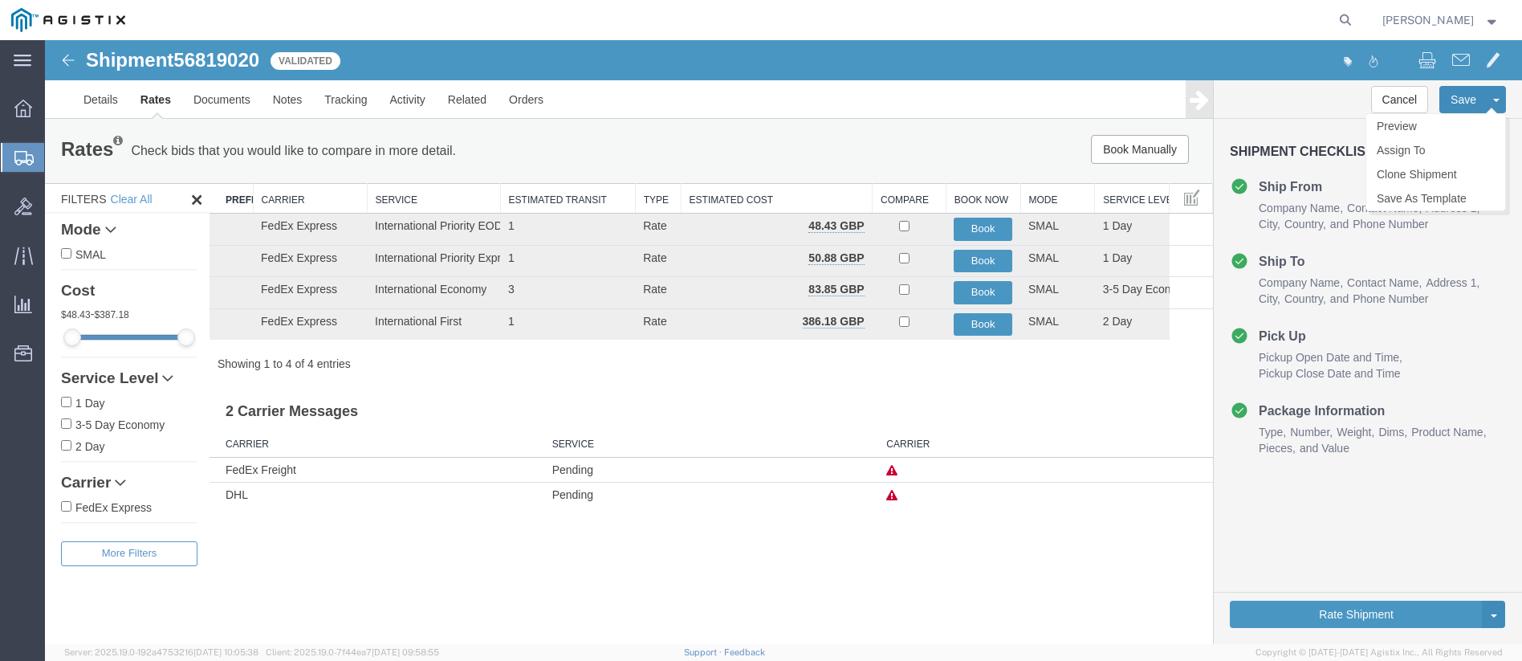
click at [1459, 100] on button "Save" at bounding box center [1464, 99] width 48 height 27
